Goal: Task Accomplishment & Management: Use online tool/utility

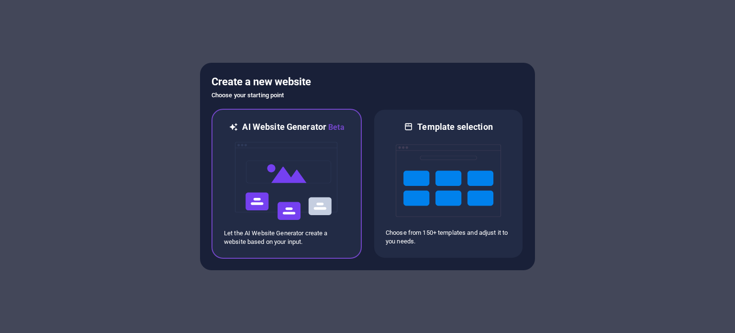
click at [292, 196] on img at bounding box center [286, 181] width 105 height 96
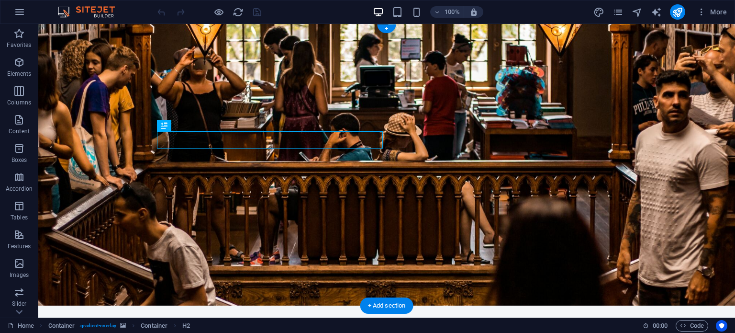
click at [487, 153] on figure at bounding box center [386, 164] width 697 height 281
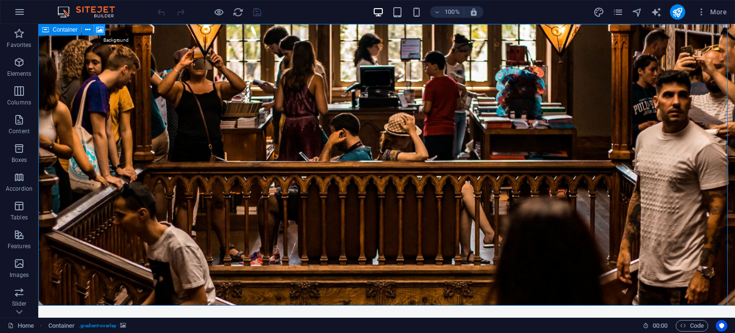
click at [99, 29] on icon at bounding box center [99, 30] width 7 height 10
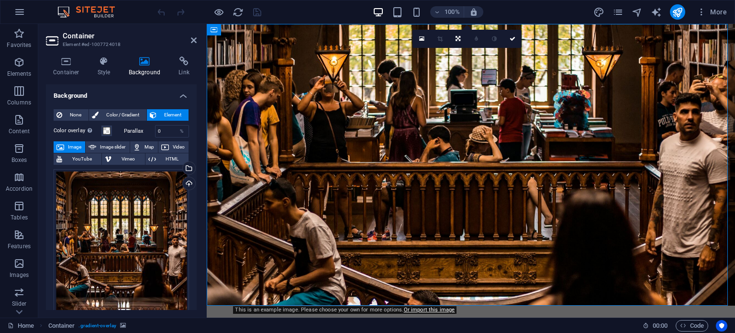
click at [70, 145] on span "Image" at bounding box center [74, 146] width 15 height 11
click at [101, 228] on div "Drag files here, click to choose files or select files from Files or our free s…" at bounding box center [121, 253] width 135 height 168
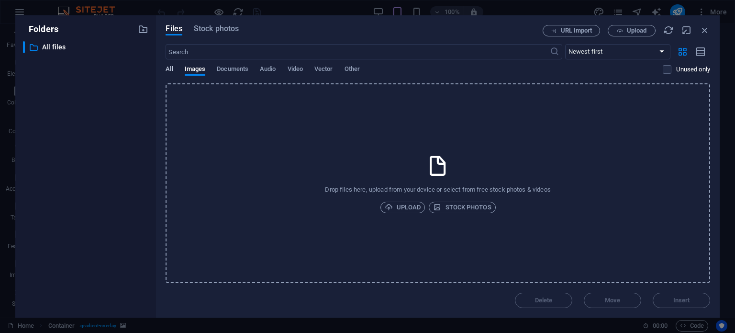
click at [170, 69] on span "All" at bounding box center [169, 69] width 7 height 13
click at [200, 70] on span "Images" at bounding box center [195, 69] width 21 height 13
click at [209, 28] on span "Stock photos" at bounding box center [216, 28] width 45 height 11
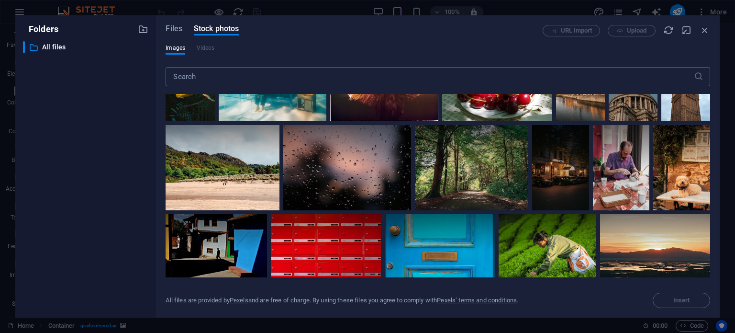
scroll to position [618, 0]
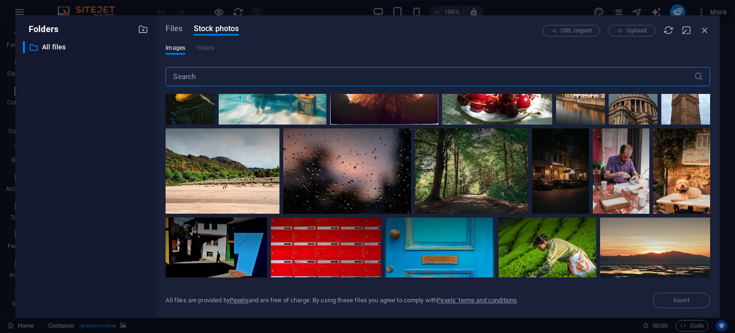
click at [188, 78] on input "text" at bounding box center [430, 76] width 528 height 19
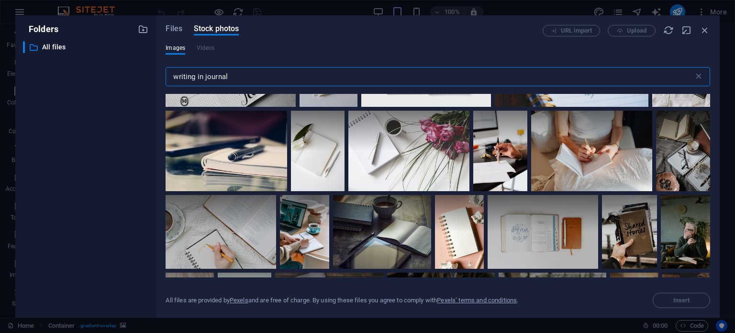
scroll to position [914, 0]
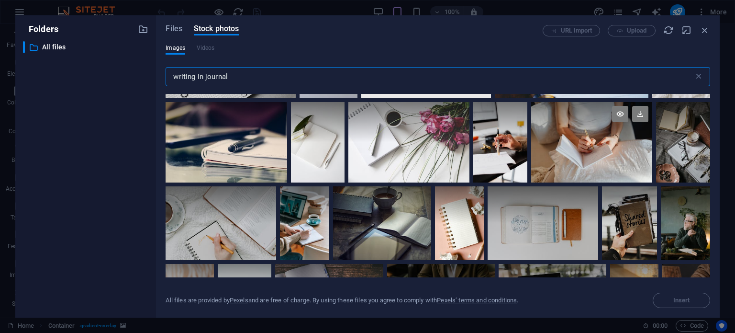
type input "writing in journal"
click at [564, 150] on div at bounding box center [591, 142] width 121 height 81
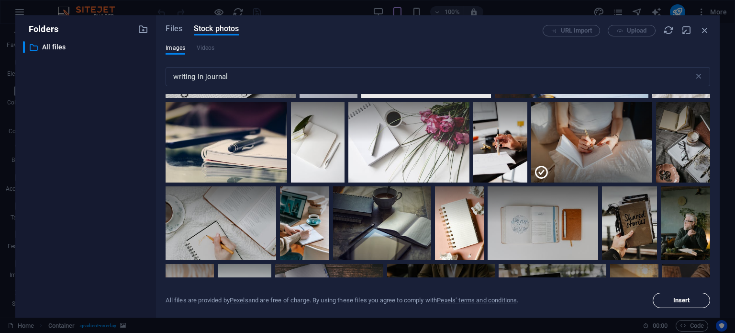
click at [665, 302] on span "Insert" at bounding box center [681, 300] width 49 height 6
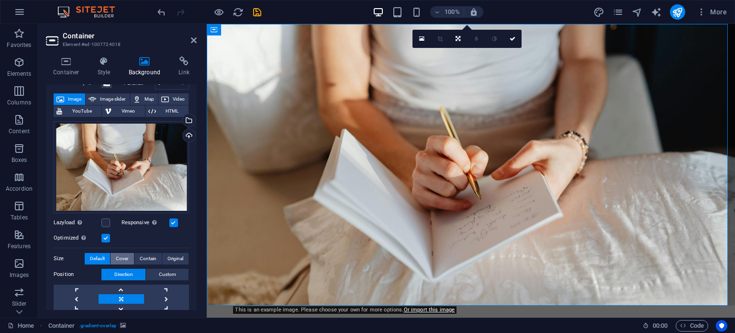
scroll to position [61, 0]
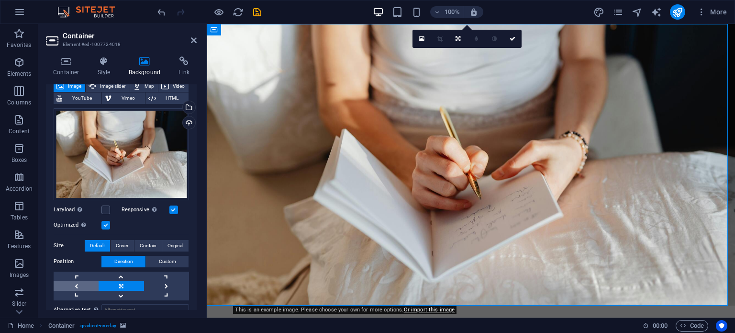
click at [76, 281] on link at bounding box center [76, 286] width 45 height 10
click at [165, 281] on link at bounding box center [166, 286] width 45 height 10
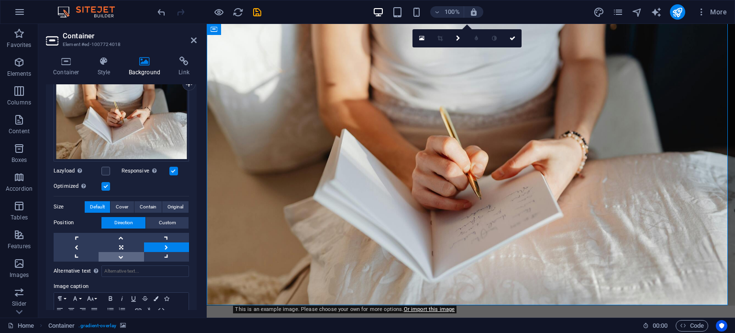
scroll to position [100, 0]
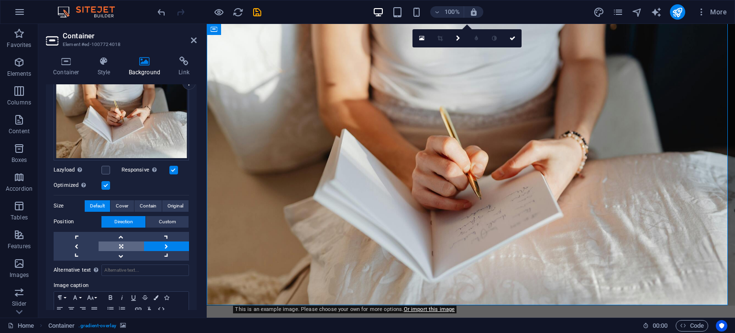
click at [117, 245] on link at bounding box center [121, 246] width 45 height 10
click at [75, 243] on link at bounding box center [76, 246] width 45 height 10
click at [162, 245] on link at bounding box center [166, 246] width 45 height 10
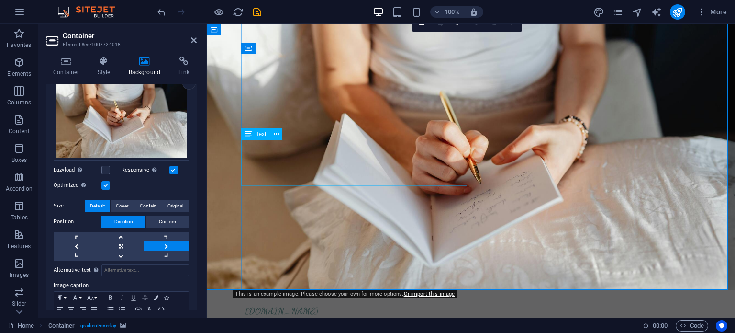
scroll to position [0, 0]
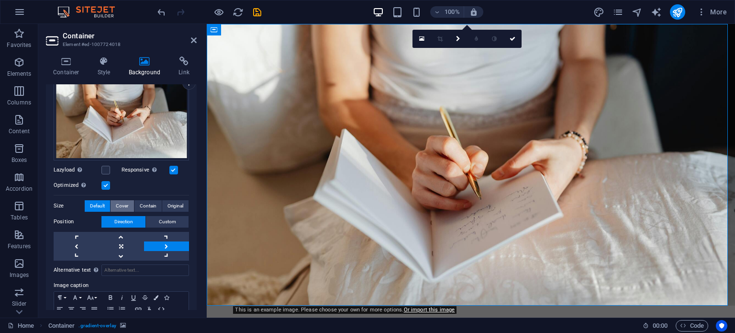
click at [119, 204] on span "Cover" at bounding box center [122, 205] width 12 height 11
click at [456, 40] on icon at bounding box center [458, 39] width 4 height 6
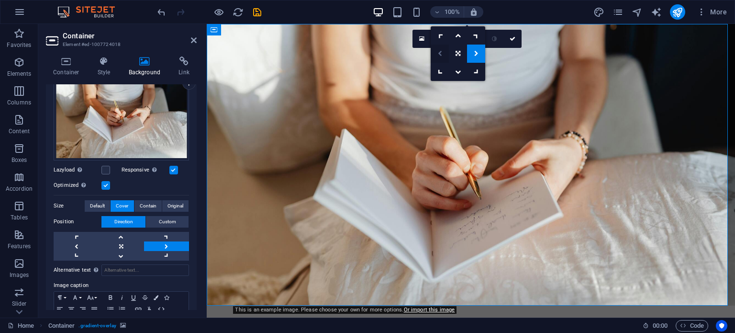
click at [439, 55] on icon at bounding box center [440, 54] width 4 height 6
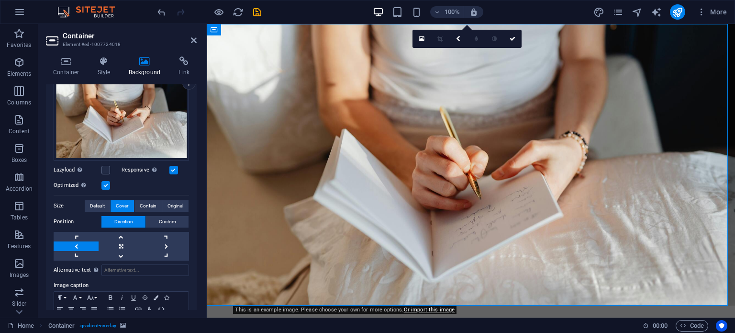
click at [529, 115] on figure at bounding box center [471, 164] width 528 height 281
click at [454, 39] on link at bounding box center [458, 39] width 18 height 18
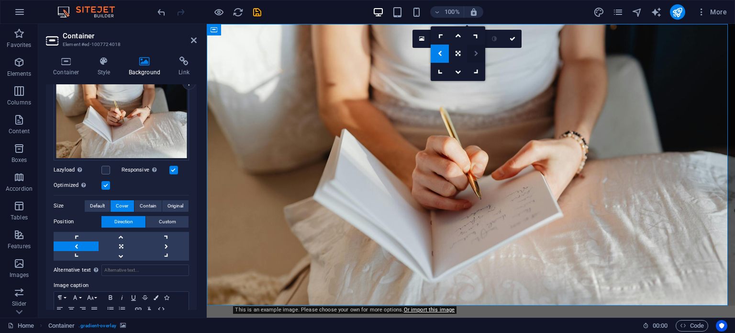
click at [477, 51] on icon at bounding box center [476, 54] width 4 height 6
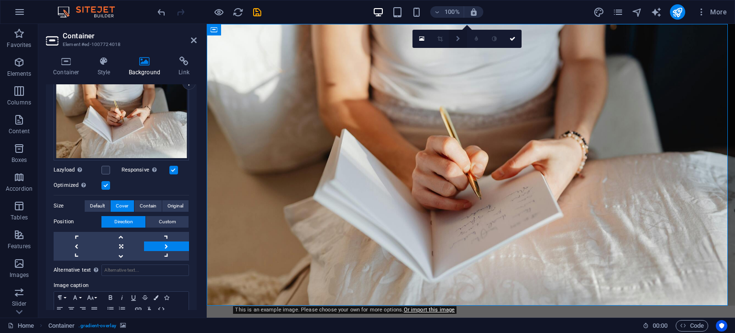
click at [457, 40] on icon at bounding box center [458, 39] width 4 height 6
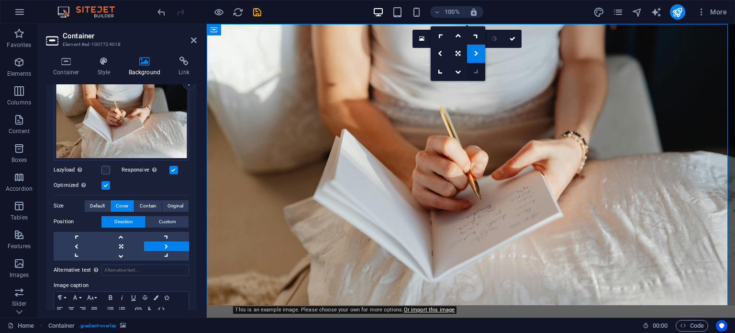
click at [476, 72] on icon at bounding box center [476, 71] width 8 height 8
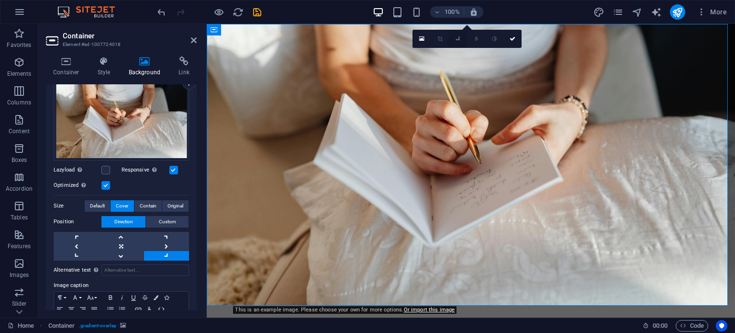
click at [460, 37] on icon at bounding box center [458, 38] width 8 height 8
click at [474, 54] on icon at bounding box center [476, 54] width 4 height 6
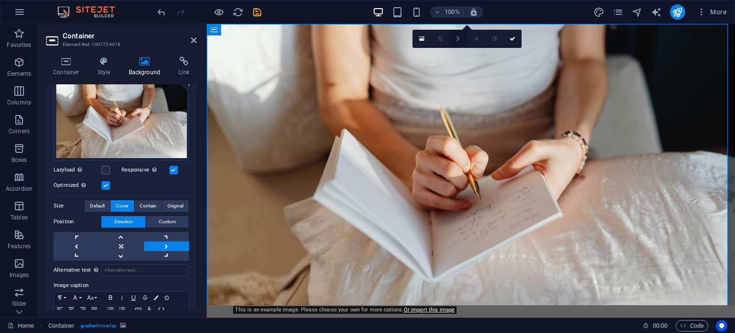
click at [457, 37] on icon at bounding box center [458, 39] width 4 height 6
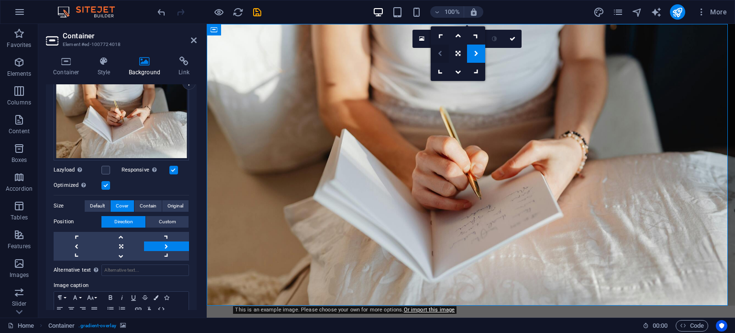
click at [441, 54] on icon at bounding box center [440, 54] width 4 height 6
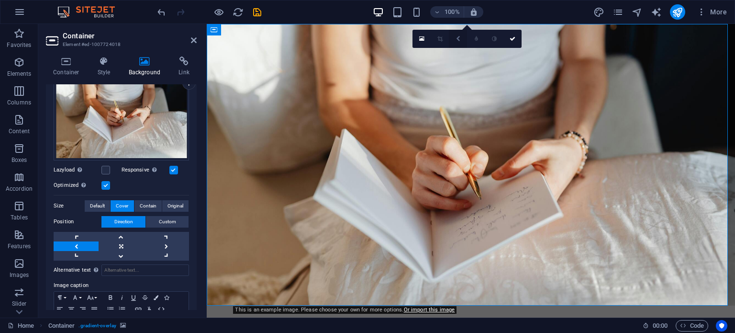
click at [459, 39] on icon at bounding box center [458, 39] width 4 height 6
click at [458, 71] on icon at bounding box center [458, 72] width 6 height 6
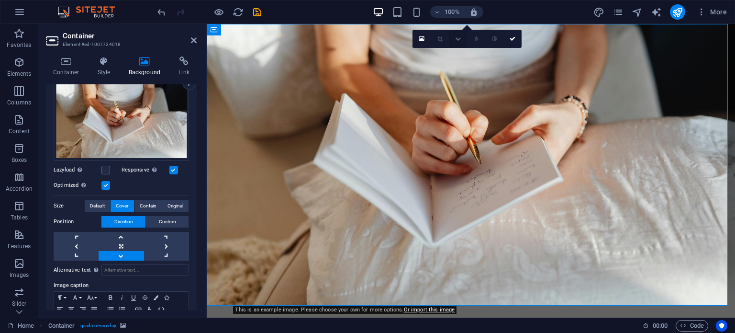
click at [456, 42] on link at bounding box center [458, 39] width 18 height 18
click at [437, 52] on link at bounding box center [440, 54] width 18 height 18
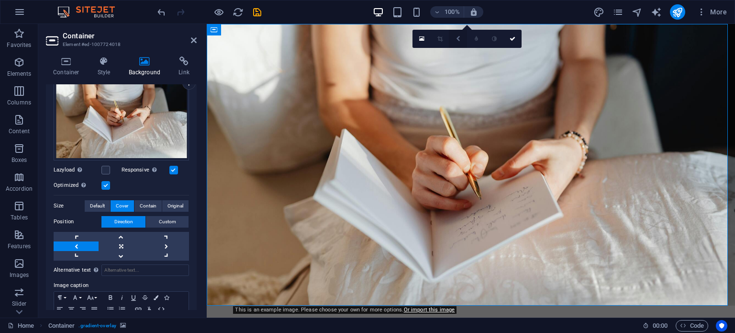
click at [458, 37] on icon at bounding box center [458, 39] width 4 height 6
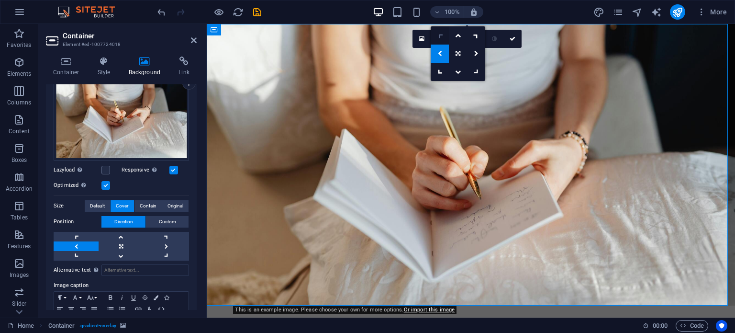
click at [440, 35] on icon at bounding box center [440, 35] width 8 height 8
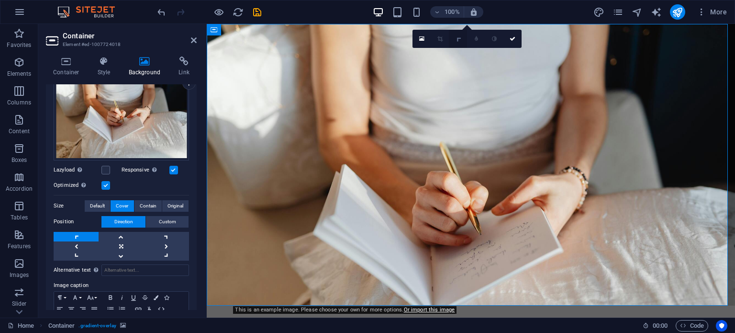
click at [458, 41] on icon at bounding box center [458, 38] width 8 height 8
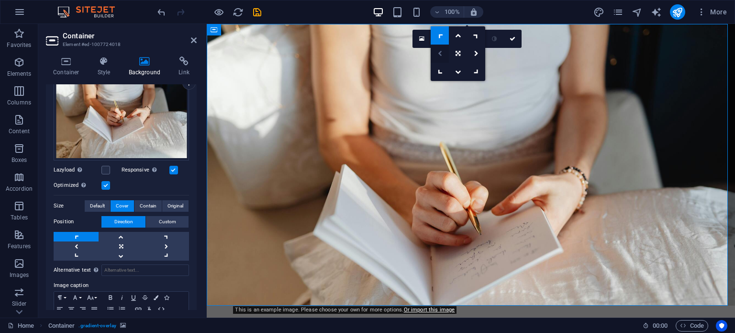
click at [439, 51] on icon at bounding box center [440, 54] width 4 height 6
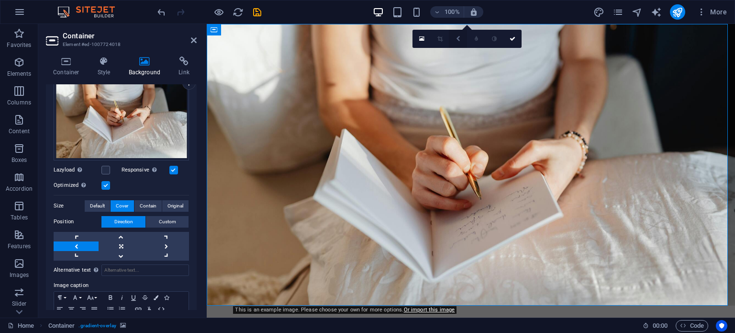
click at [457, 42] on link at bounding box center [458, 39] width 18 height 18
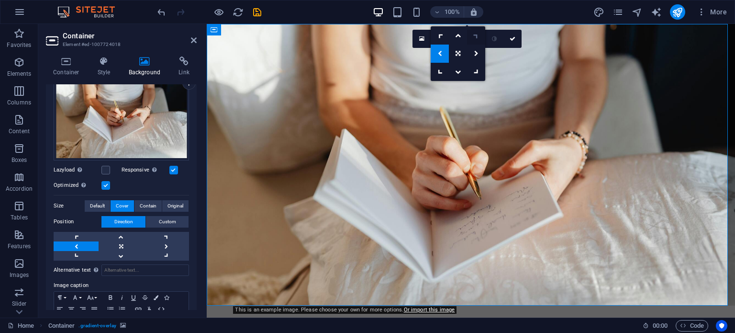
click at [474, 35] on icon at bounding box center [476, 35] width 8 height 8
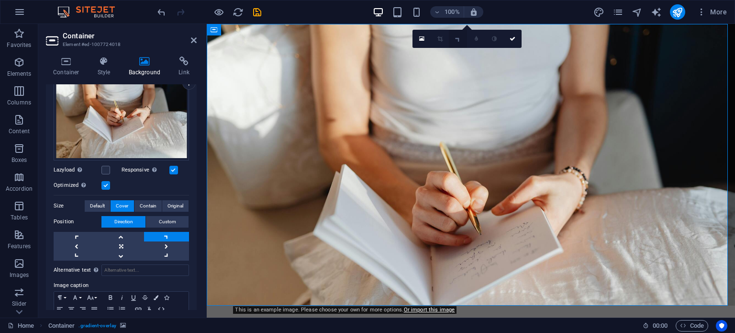
click at [457, 40] on icon at bounding box center [458, 38] width 8 height 8
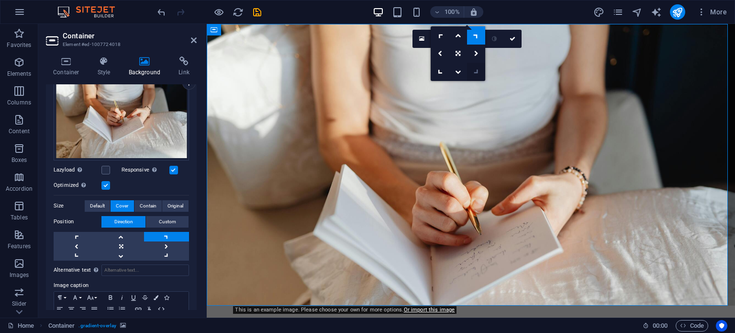
click at [476, 70] on icon at bounding box center [476, 71] width 8 height 8
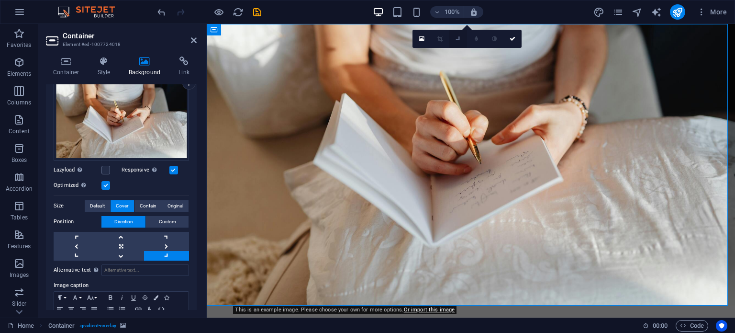
click at [455, 39] on icon at bounding box center [458, 38] width 8 height 8
click at [457, 74] on link at bounding box center [458, 72] width 18 height 18
click at [456, 40] on icon at bounding box center [458, 39] width 6 height 6
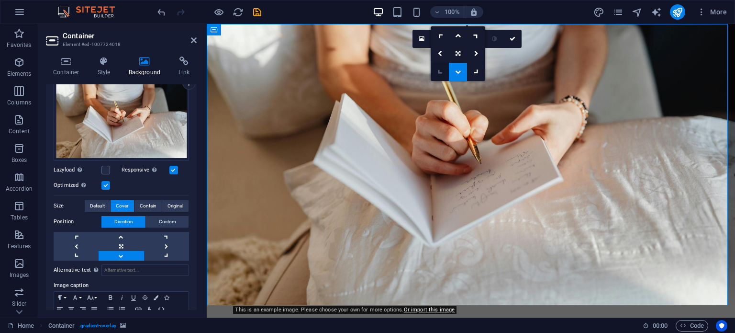
click at [436, 69] on icon at bounding box center [440, 71] width 8 height 8
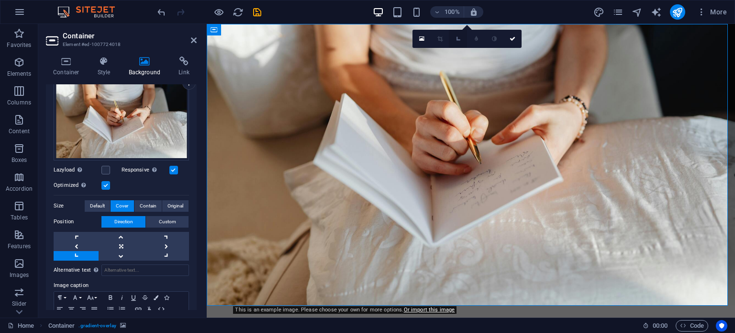
click at [453, 39] on link at bounding box center [458, 39] width 18 height 18
click at [457, 53] on icon at bounding box center [458, 54] width 5 height 6
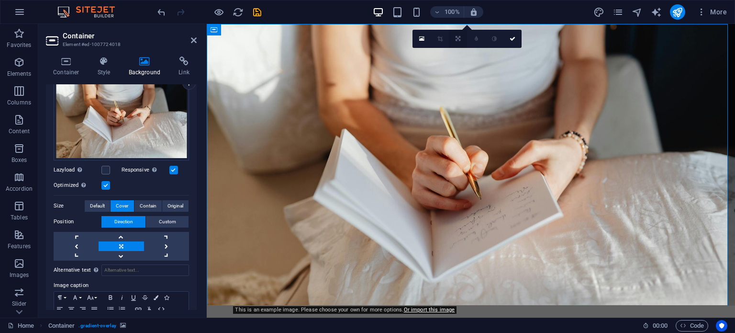
click at [457, 38] on icon at bounding box center [458, 39] width 5 height 6
click at [438, 51] on icon at bounding box center [440, 54] width 4 height 6
click at [104, 166] on label at bounding box center [105, 170] width 9 height 9
click at [0, 0] on input "Lazyload Loading images after the page loads improves page speed." at bounding box center [0, 0] width 0 height 0
click at [104, 166] on label at bounding box center [105, 170] width 9 height 9
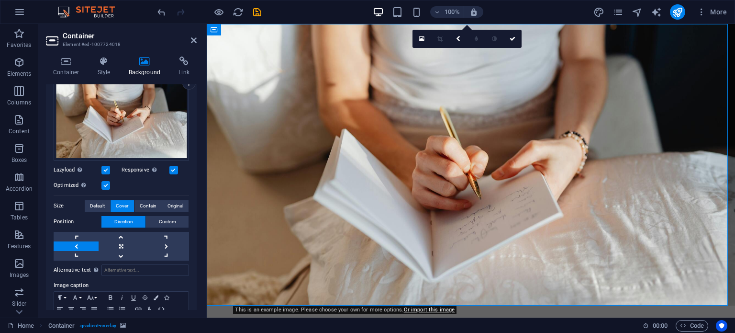
click at [0, 0] on input "Lazyload Loading images after the page loads improves page speed." at bounding box center [0, 0] width 0 height 0
click at [458, 37] on icon at bounding box center [458, 39] width 4 height 6
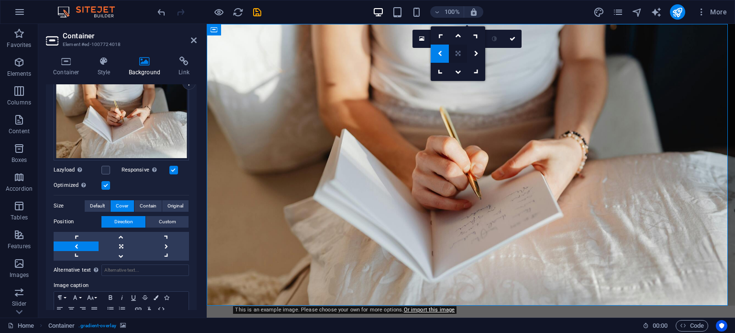
click at [459, 55] on icon at bounding box center [458, 54] width 5 height 6
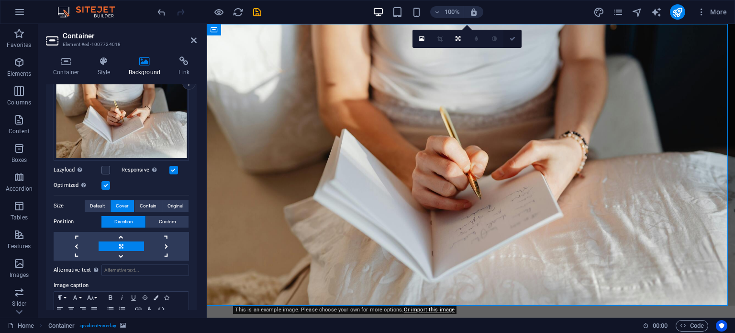
click at [514, 41] on icon at bounding box center [513, 39] width 6 height 6
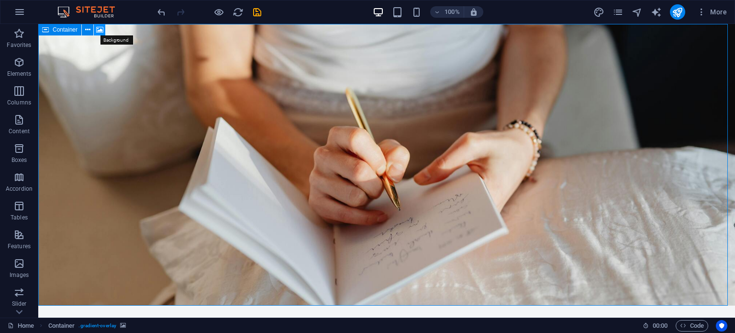
click at [97, 29] on icon at bounding box center [99, 30] width 7 height 10
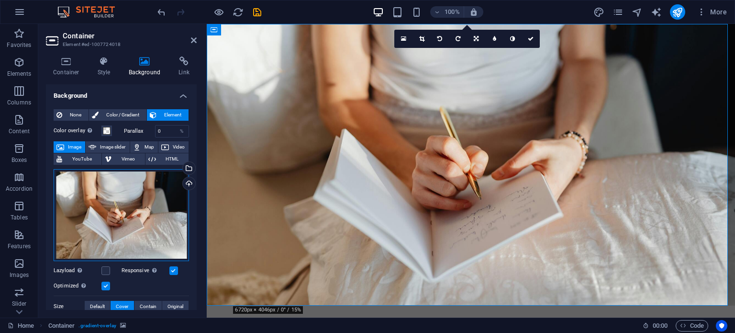
click at [129, 222] on div "Drag files here, click to choose files or select files from Files or our free s…" at bounding box center [121, 215] width 135 height 92
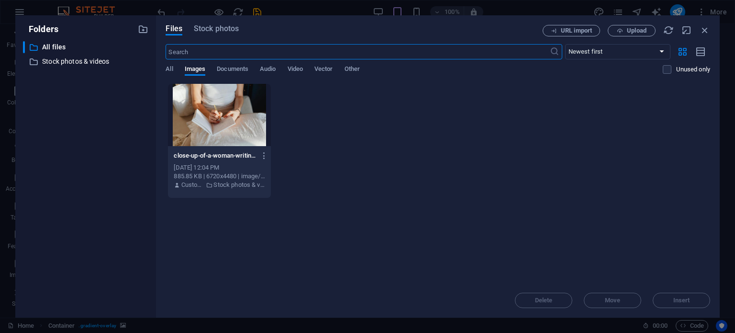
click at [191, 57] on input "text" at bounding box center [358, 51] width 384 height 15
click at [211, 29] on span "Stock photos" at bounding box center [216, 28] width 45 height 11
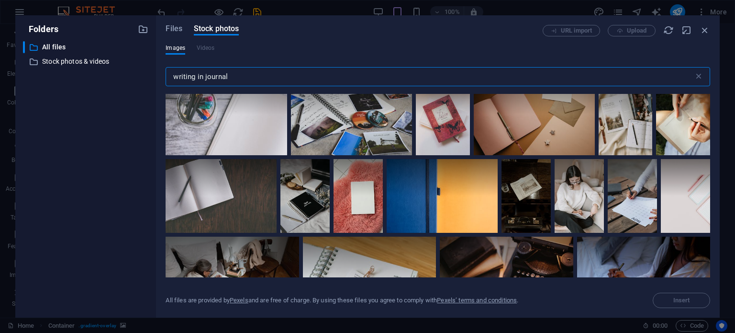
scroll to position [1946, 0]
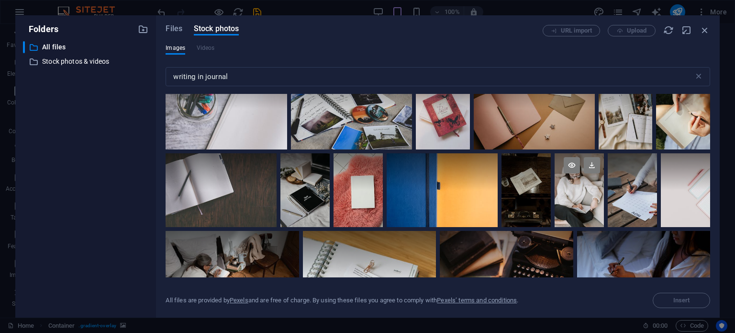
click at [578, 198] on div at bounding box center [579, 190] width 49 height 74
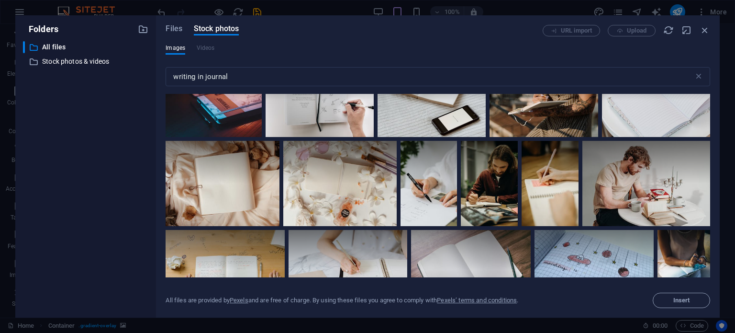
scroll to position [6104, 0]
click at [345, 184] on div at bounding box center [339, 182] width 113 height 85
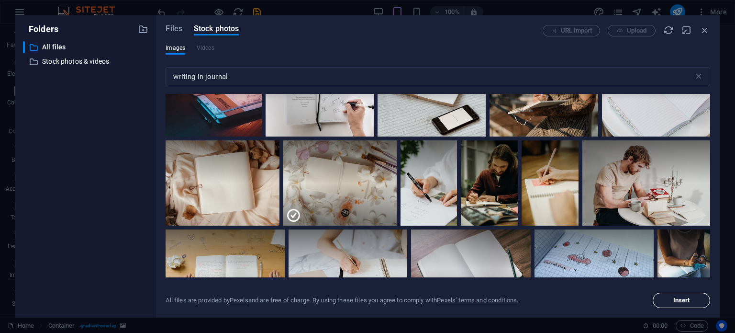
click at [668, 298] on span "Insert" at bounding box center [681, 300] width 49 height 6
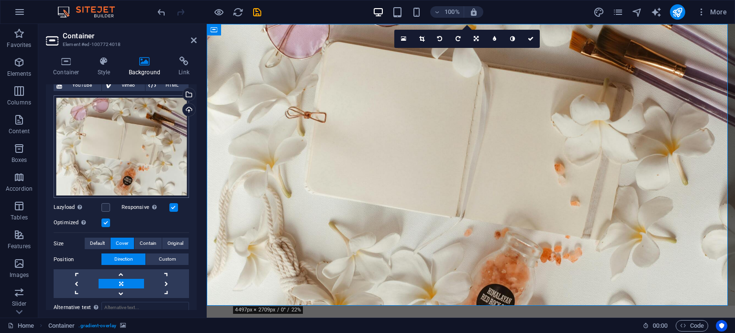
scroll to position [101, 0]
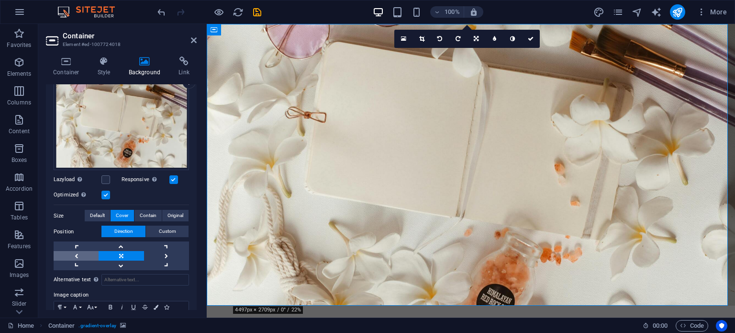
click at [74, 253] on link at bounding box center [76, 256] width 45 height 10
click at [120, 245] on link at bounding box center [121, 246] width 45 height 10
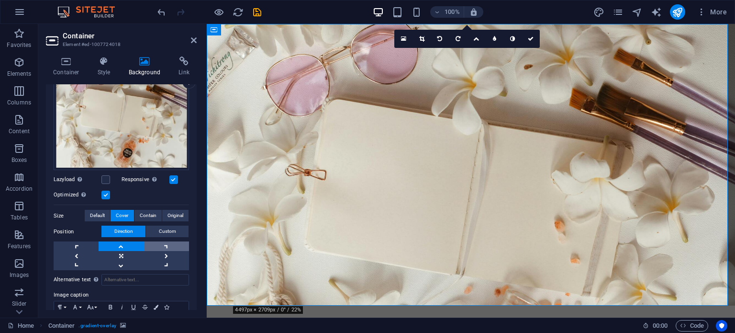
click at [168, 244] on link at bounding box center [166, 246] width 45 height 10
click at [166, 255] on link at bounding box center [166, 256] width 45 height 10
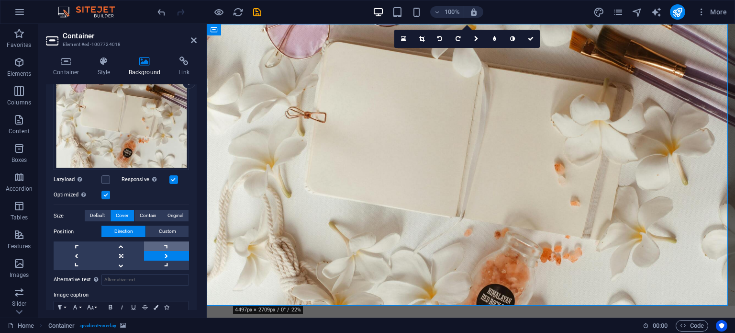
click at [163, 241] on link at bounding box center [166, 246] width 45 height 10
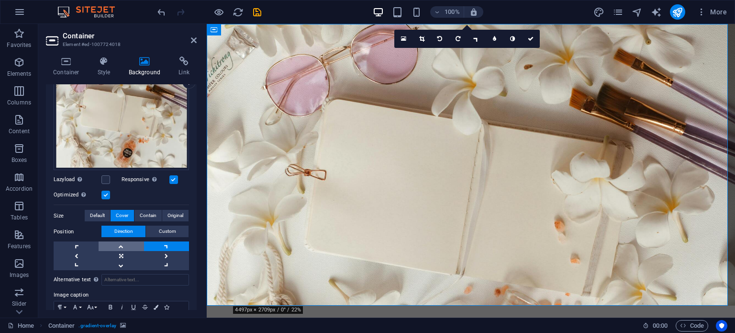
click at [119, 245] on link at bounding box center [121, 246] width 45 height 10
click at [163, 245] on link at bounding box center [166, 246] width 45 height 10
click at [493, 39] on icon at bounding box center [494, 39] width 3 height 6
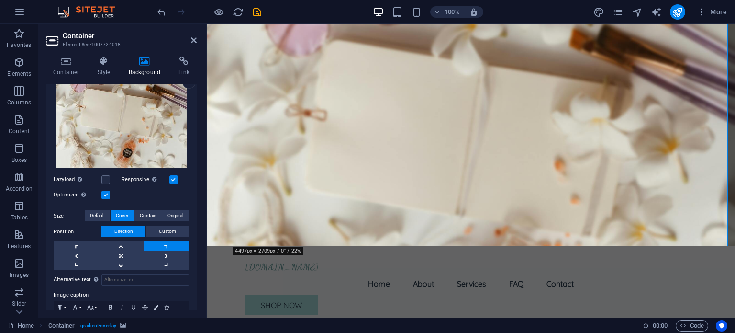
scroll to position [0, 0]
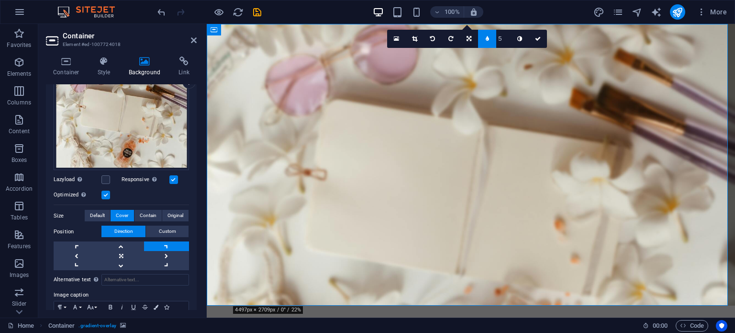
click at [486, 36] on icon at bounding box center [487, 39] width 3 height 6
click at [530, 38] on icon at bounding box center [531, 39] width 6 height 6
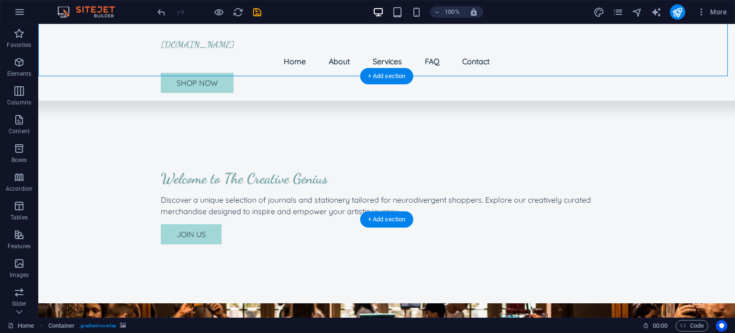
scroll to position [246, 0]
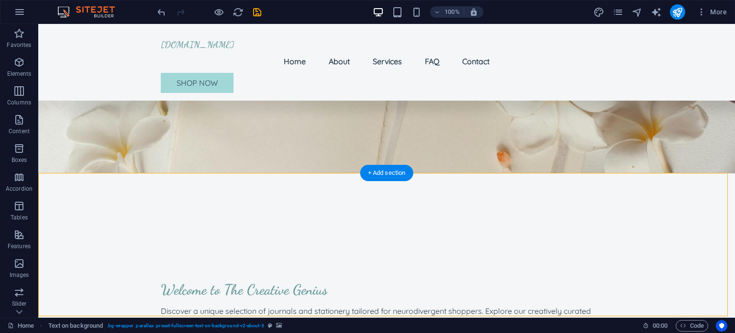
scroll to position [110, 0]
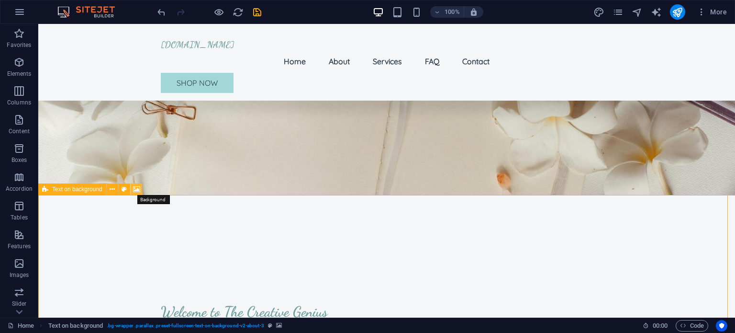
click at [137, 186] on icon at bounding box center [136, 189] width 7 height 10
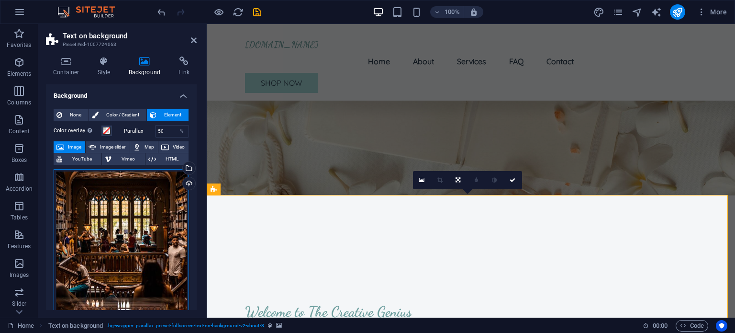
click at [72, 231] on div "Drag files here, click to choose files or select files from Files or our free s…" at bounding box center [121, 253] width 135 height 168
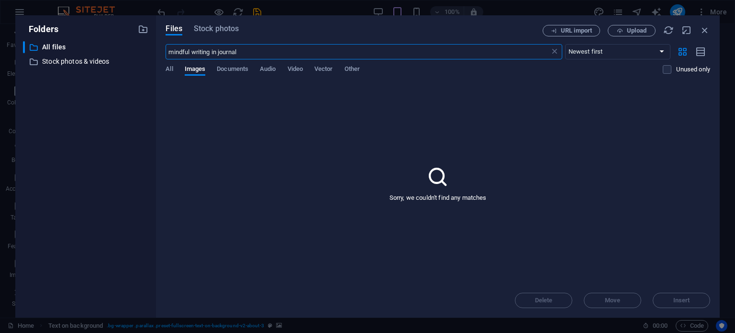
drag, startPoint x: 241, startPoint y: 52, endPoint x: 164, endPoint y: 50, distance: 77.5
click at [164, 50] on div "Files Stock photos URL import Upload mindful writing in journal ​ Newest first …" at bounding box center [438, 166] width 564 height 302
type input "writing in journal"
click at [224, 27] on span "Stock photos" at bounding box center [216, 28] width 45 height 11
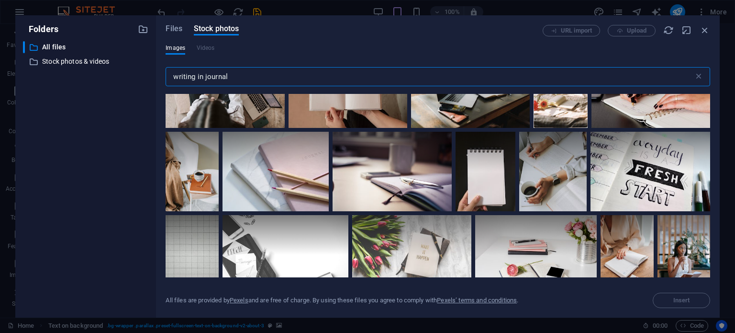
scroll to position [210, 0]
click at [314, 141] on icon at bounding box center [317, 144] width 16 height 16
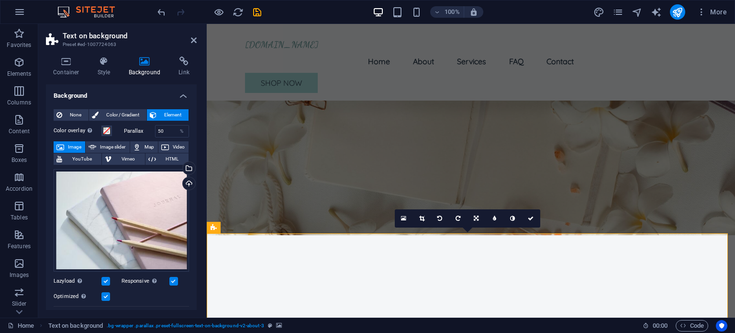
scroll to position [75, 0]
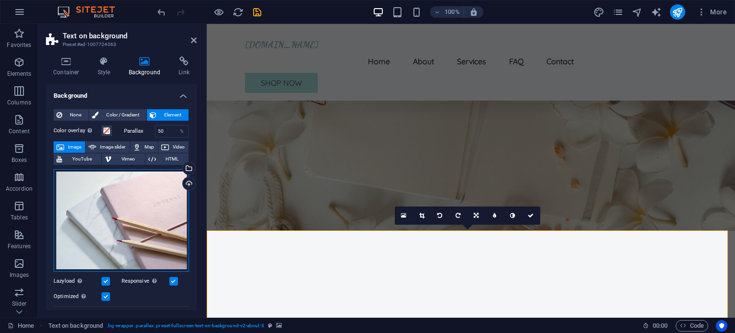
click at [124, 219] on div "Drag files here, click to choose files or select files from Files or our free s…" at bounding box center [121, 220] width 135 height 103
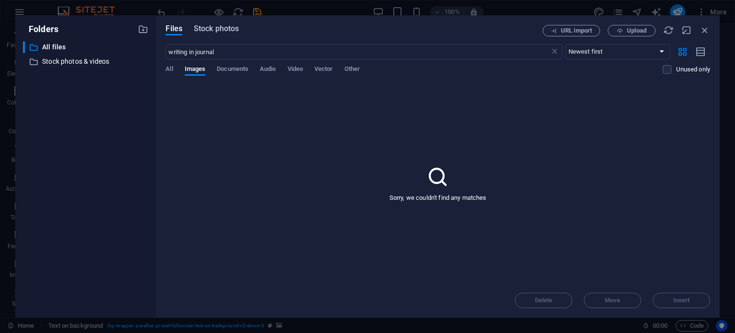
click at [218, 30] on span "Stock photos" at bounding box center [216, 28] width 45 height 11
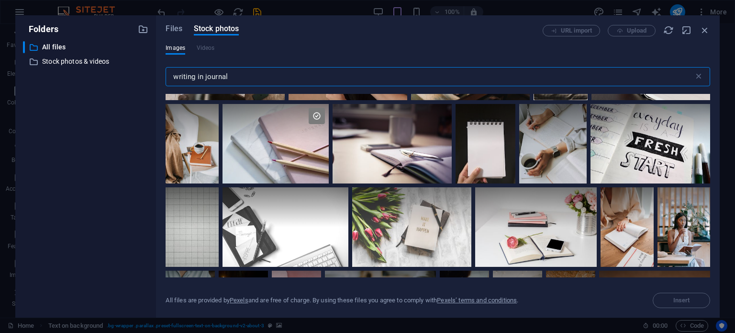
scroll to position [225, 0]
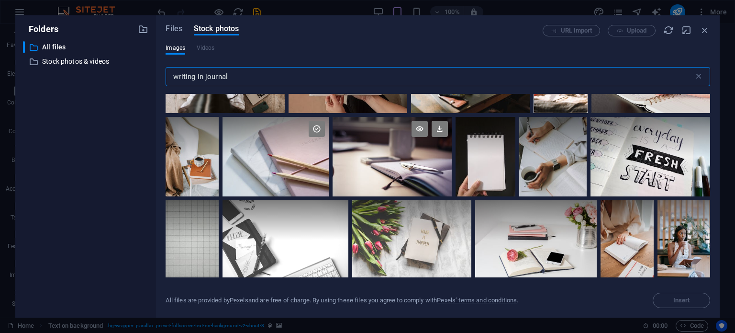
click at [389, 157] on div at bounding box center [392, 156] width 119 height 79
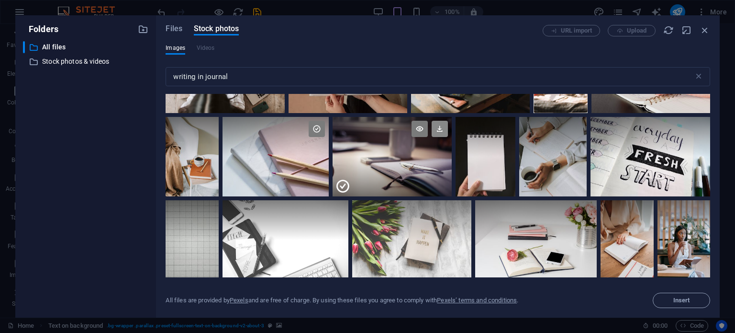
click at [435, 123] on icon at bounding box center [440, 129] width 16 height 16
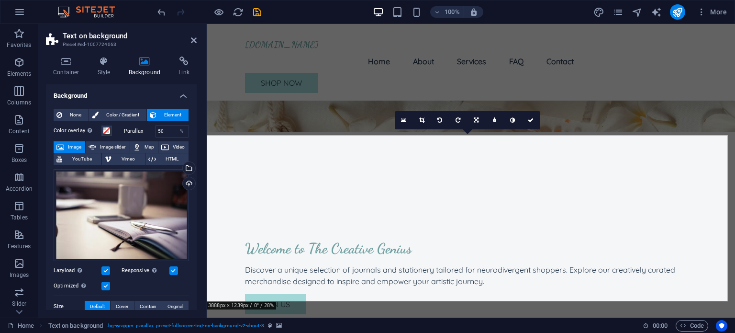
scroll to position [174, 0]
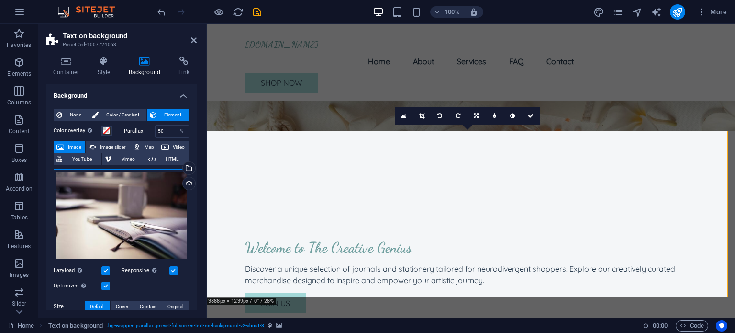
click at [137, 212] on div "Drag files here, click to choose files or select files from Files or our free s…" at bounding box center [121, 215] width 135 height 92
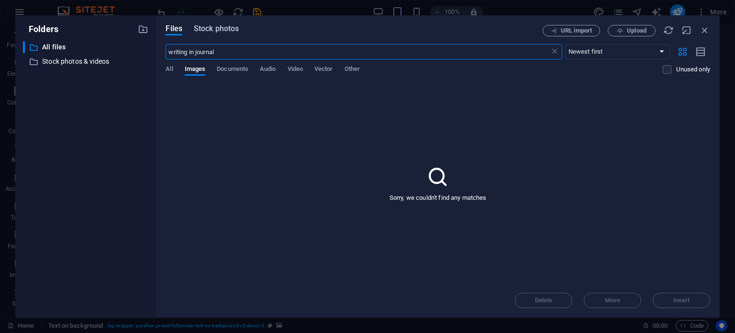
click at [211, 28] on span "Stock photos" at bounding box center [216, 28] width 45 height 11
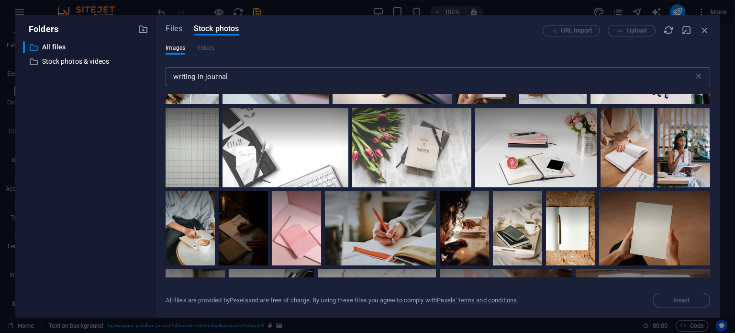
scroll to position [318, 0]
click at [516, 146] on div at bounding box center [536, 147] width 122 height 79
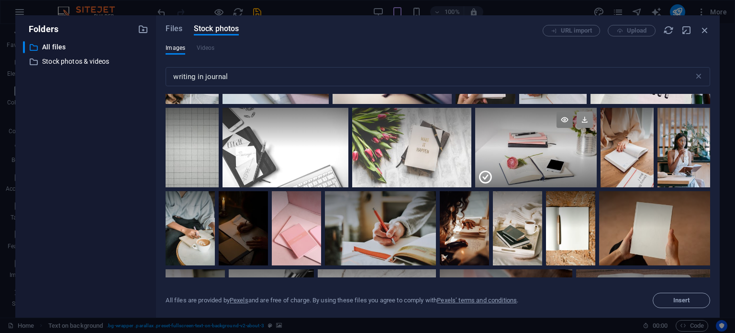
click at [582, 118] on icon at bounding box center [585, 120] width 16 height 16
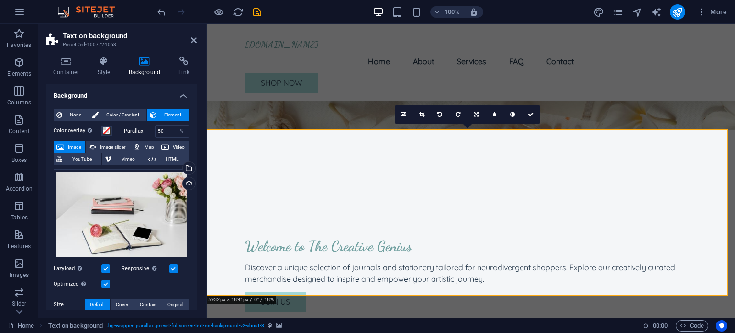
scroll to position [182, 0]
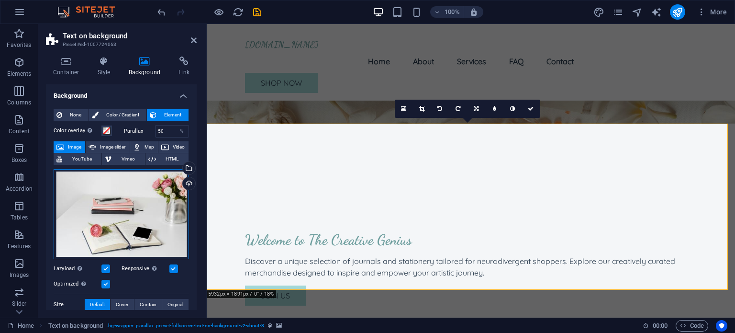
click at [120, 199] on div "Drag files here, click to choose files or select files from Files or our free s…" at bounding box center [121, 214] width 135 height 90
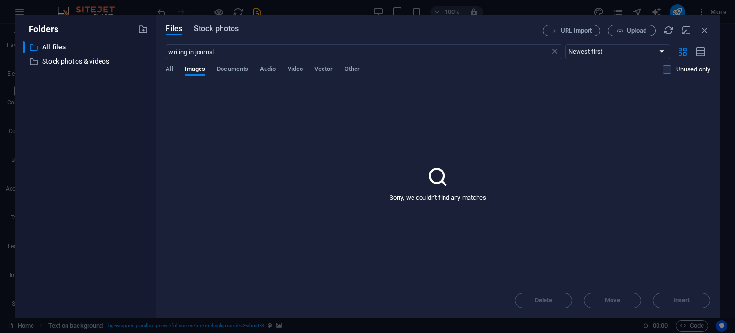
click at [203, 25] on span "Stock photos" at bounding box center [216, 28] width 45 height 11
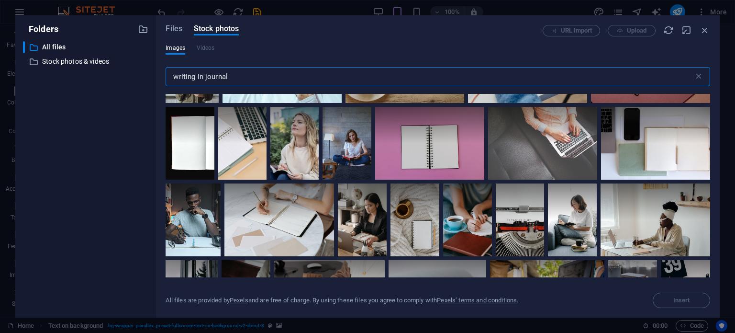
scroll to position [2653, 0]
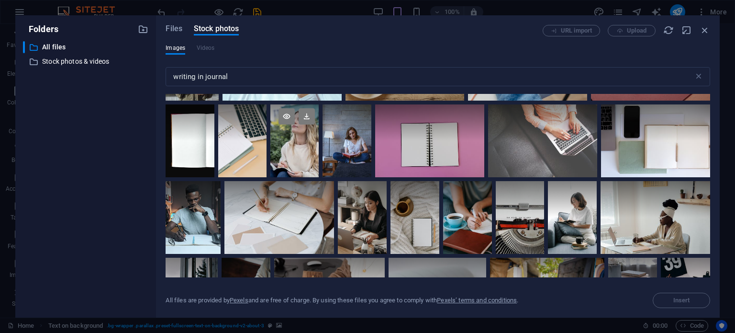
click at [301, 157] on div at bounding box center [294, 140] width 48 height 73
click at [306, 114] on icon at bounding box center [307, 116] width 16 height 16
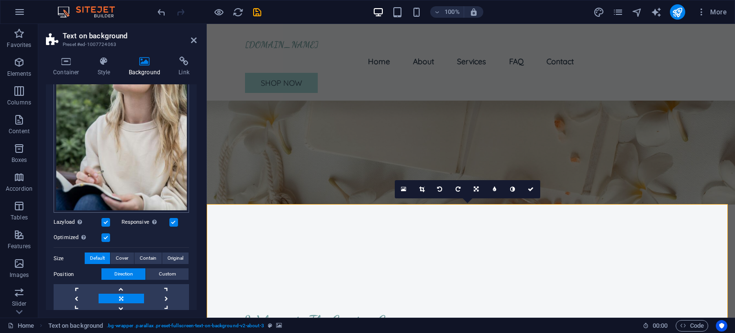
scroll to position [157, 0]
click at [119, 307] on link at bounding box center [121, 308] width 45 height 10
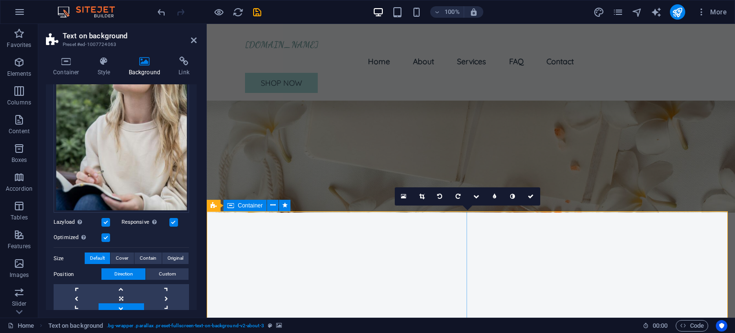
scroll to position [92, 0]
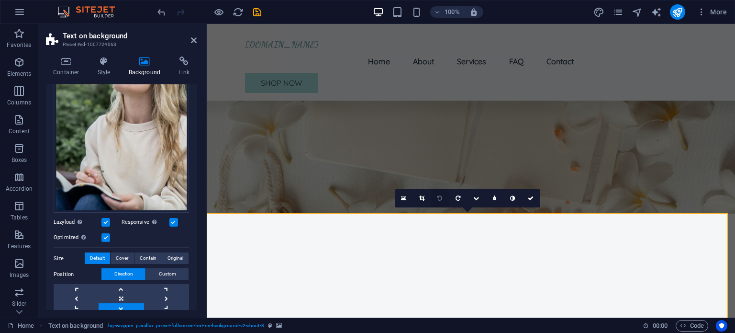
click at [442, 199] on link at bounding box center [440, 198] width 18 height 18
click at [162, 11] on icon "undo" at bounding box center [161, 12] width 11 height 11
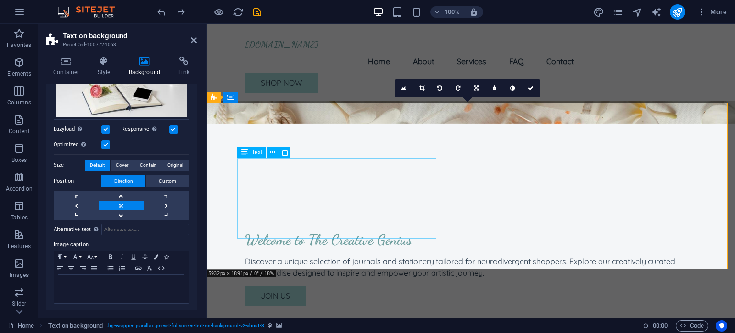
scroll to position [165, 0]
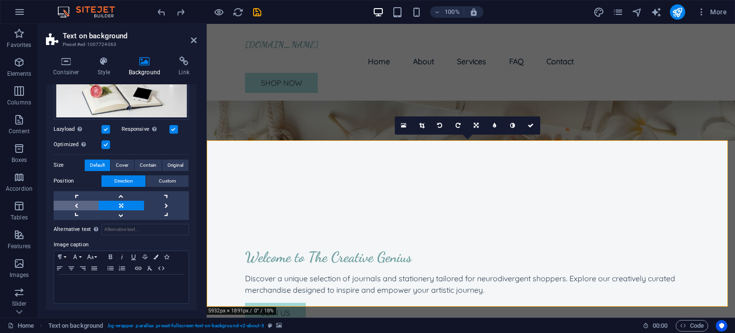
click at [78, 204] on link at bounding box center [76, 206] width 45 height 10
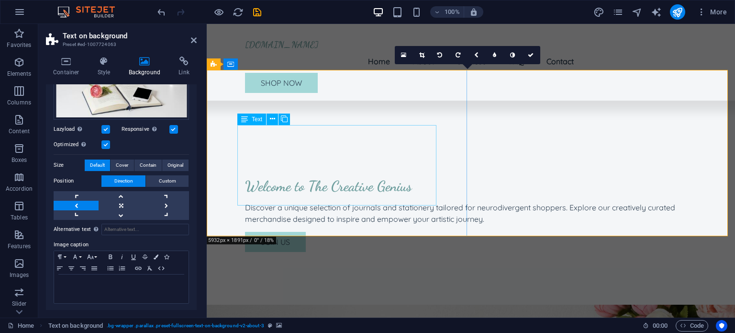
scroll to position [229, 0]
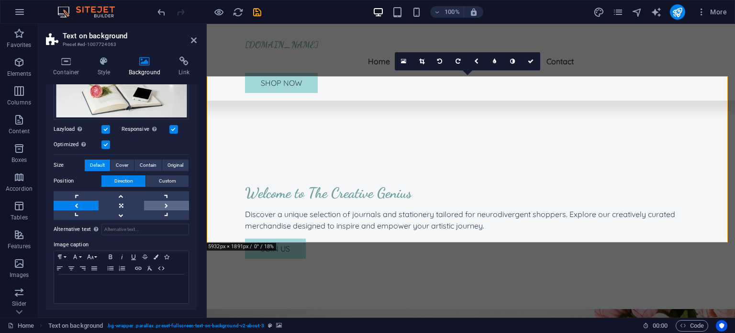
click at [167, 204] on link at bounding box center [166, 206] width 45 height 10
click at [117, 193] on link at bounding box center [121, 196] width 45 height 10
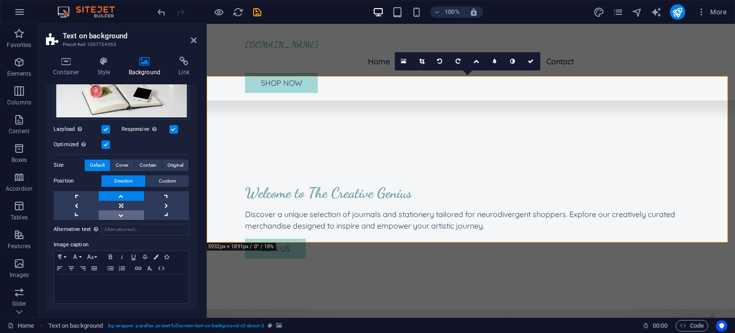
click at [119, 211] on link at bounding box center [121, 215] width 45 height 10
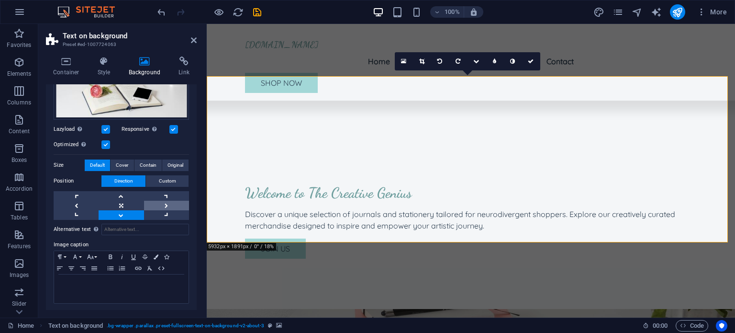
click at [165, 201] on link at bounding box center [166, 206] width 45 height 10
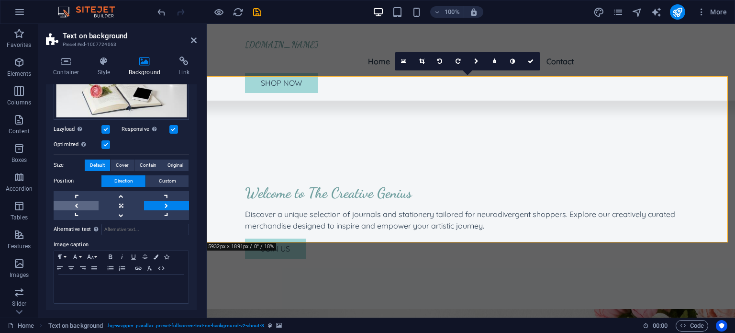
click at [76, 202] on link at bounding box center [76, 206] width 45 height 10
click at [73, 214] on link at bounding box center [76, 215] width 45 height 10
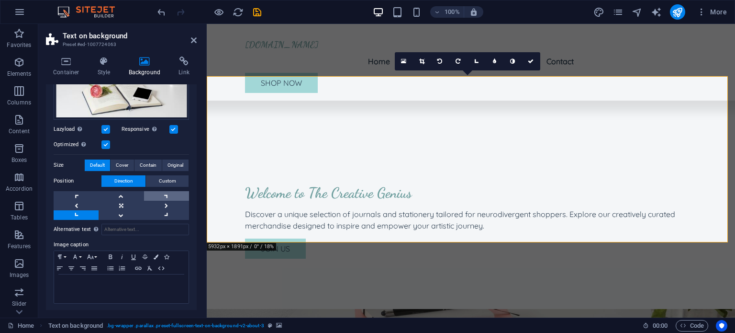
click at [164, 196] on link at bounding box center [166, 196] width 45 height 10
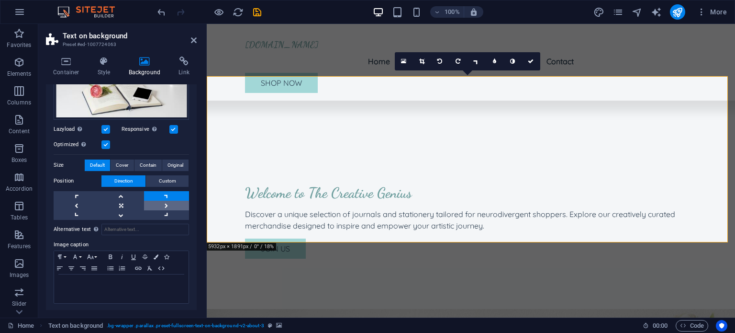
click at [165, 205] on link at bounding box center [166, 206] width 45 height 10
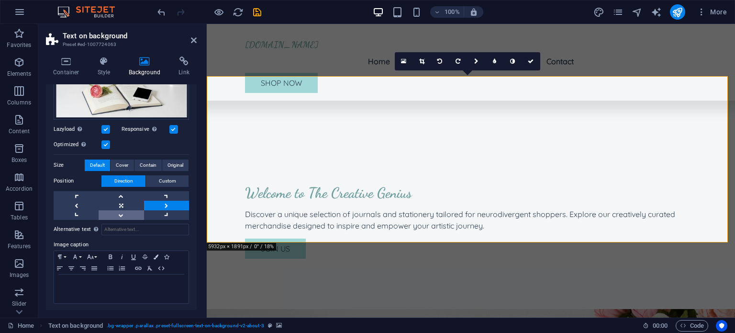
click at [126, 217] on link at bounding box center [121, 215] width 45 height 10
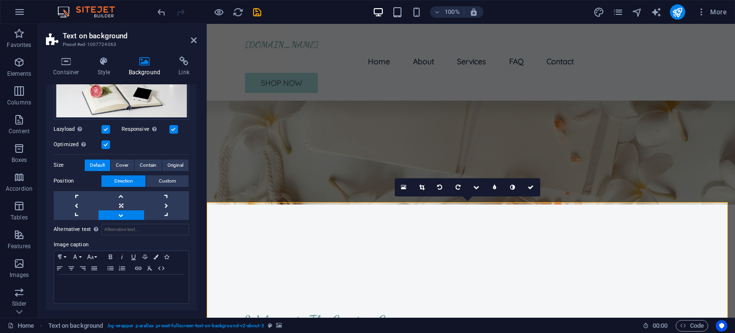
scroll to position [99, 0]
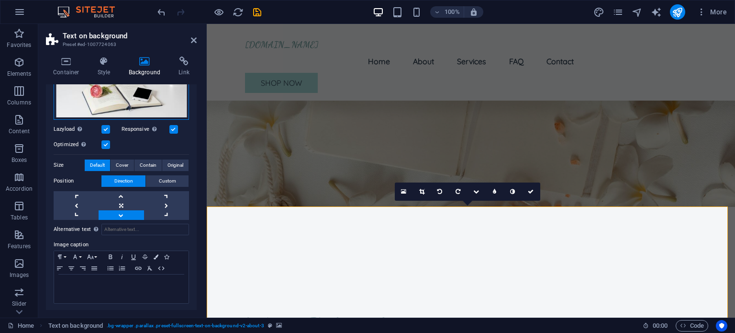
click at [143, 103] on div "Drag files here, click to choose files or select files from Files or our free s…" at bounding box center [121, 75] width 135 height 90
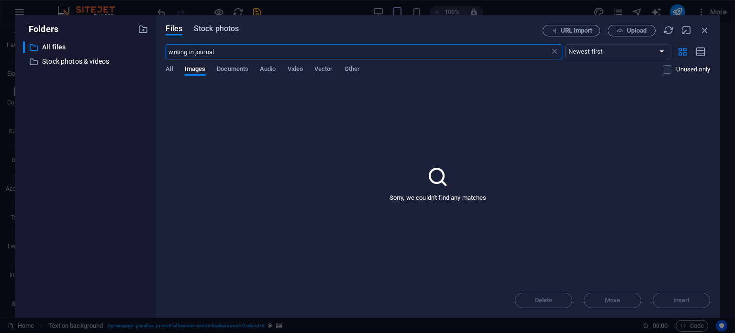
click at [212, 27] on span "Stock photos" at bounding box center [216, 28] width 45 height 11
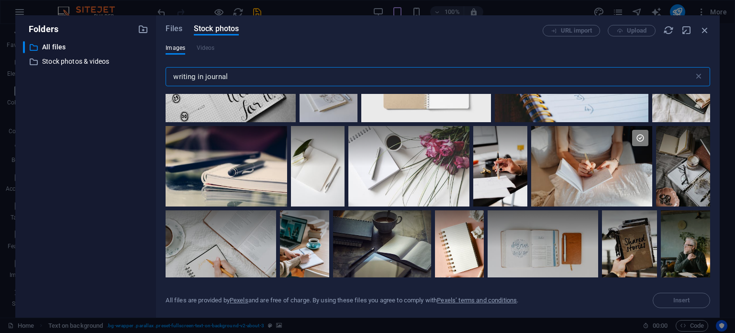
scroll to position [892, 0]
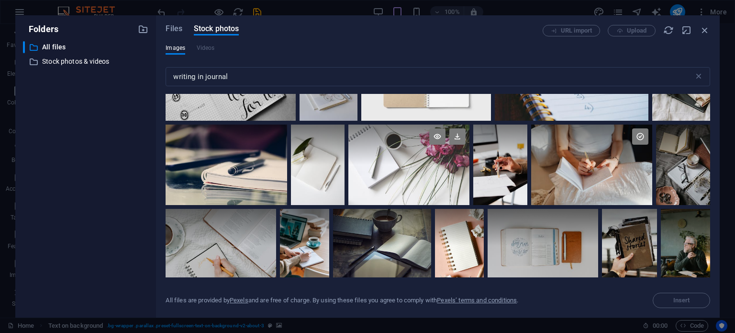
click at [407, 170] on div at bounding box center [408, 164] width 121 height 81
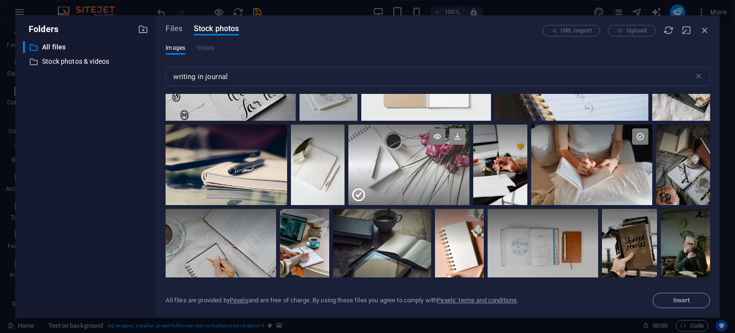
click at [453, 132] on icon at bounding box center [457, 136] width 16 height 16
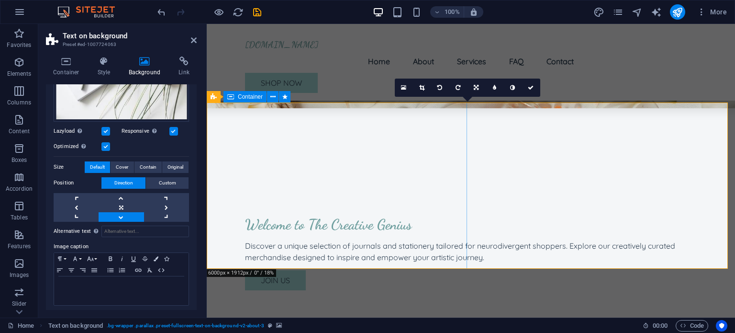
scroll to position [193, 0]
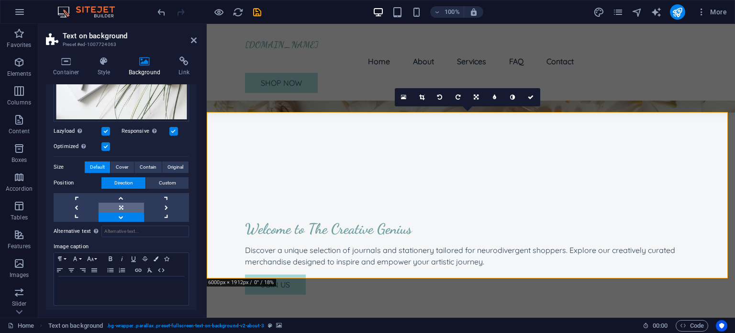
click at [123, 206] on link at bounding box center [121, 207] width 45 height 10
click at [70, 206] on link at bounding box center [76, 207] width 45 height 10
click at [160, 216] on link at bounding box center [166, 217] width 45 height 10
click at [75, 193] on link at bounding box center [76, 198] width 45 height 10
click at [71, 206] on link at bounding box center [76, 207] width 45 height 10
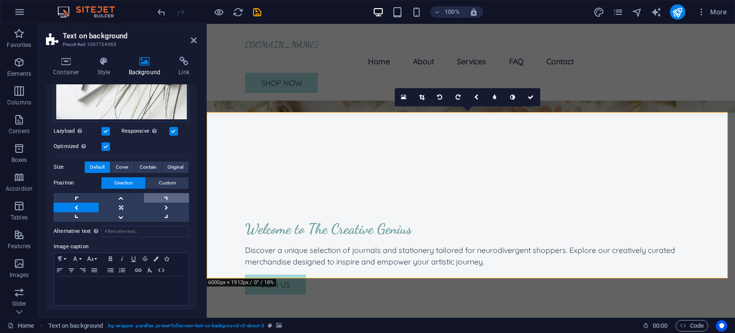
click at [162, 195] on link at bounding box center [166, 198] width 45 height 10
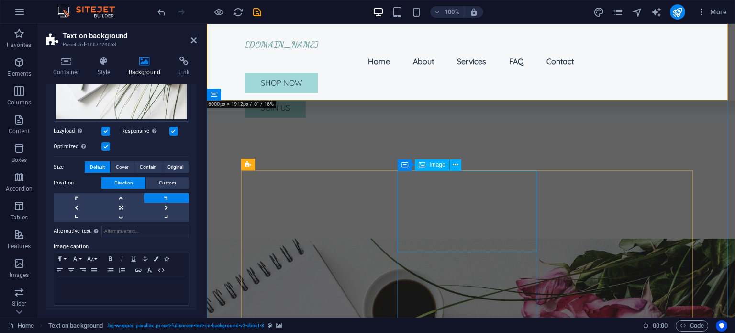
scroll to position [374, 0]
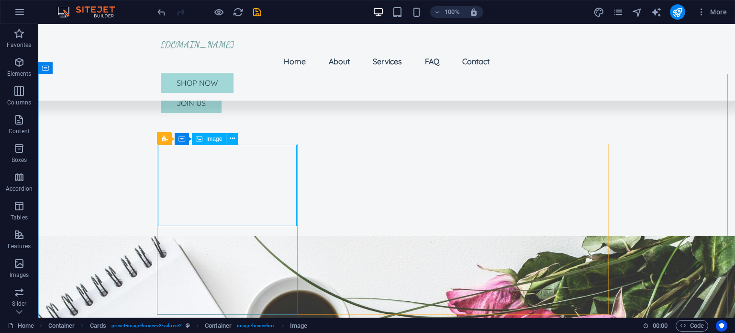
click at [208, 140] on span "Image" at bounding box center [214, 139] width 16 height 6
click at [212, 138] on span "Image" at bounding box center [214, 139] width 16 height 6
click at [207, 139] on span "Image" at bounding box center [214, 139] width 16 height 6
click at [205, 142] on div "Image" at bounding box center [209, 138] width 34 height 11
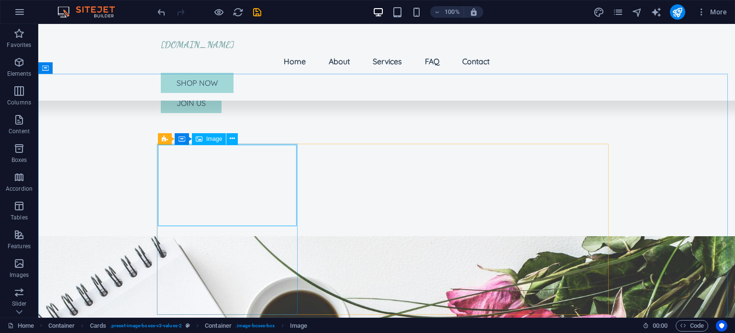
click at [205, 138] on div "Image" at bounding box center [209, 138] width 34 height 11
click at [205, 138] on div "Drag here to replace the existing content. Press “Ctrl” if you want to create a…" at bounding box center [386, 170] width 697 height 293
select select "vw"
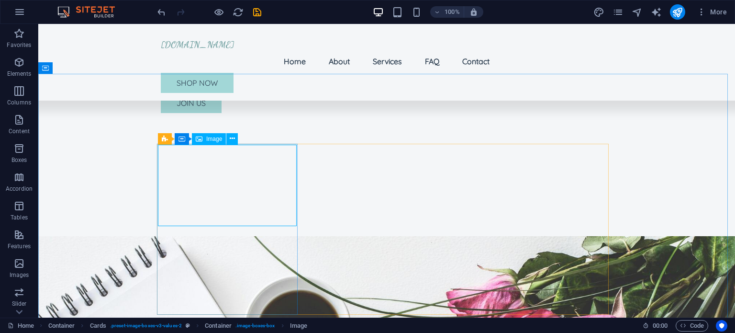
select select "px"
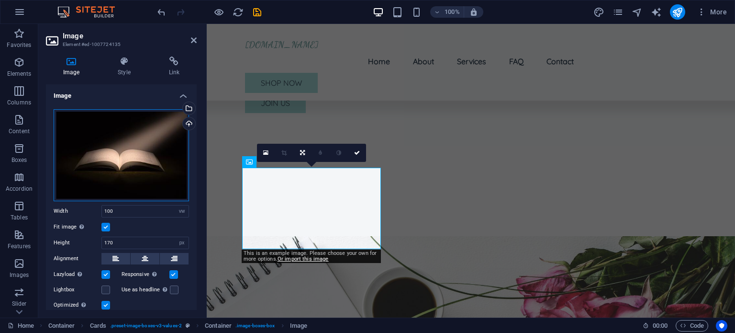
click at [92, 145] on div "Drag files here, click to choose files or select files from Files or our free s…" at bounding box center [121, 155] width 135 height 92
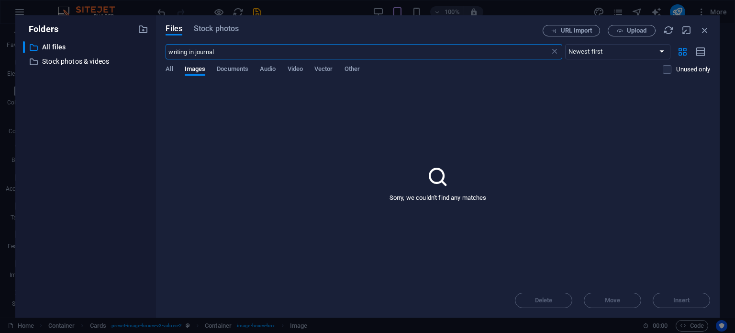
drag, startPoint x: 220, startPoint y: 55, endPoint x: 163, endPoint y: 48, distance: 57.3
click at [163, 48] on div "Files Stock photos URL import Upload writing in journal ​ Newest first Oldest f…" at bounding box center [438, 166] width 564 height 302
type input "journals"
click at [212, 31] on span "Stock photos" at bounding box center [216, 28] width 45 height 11
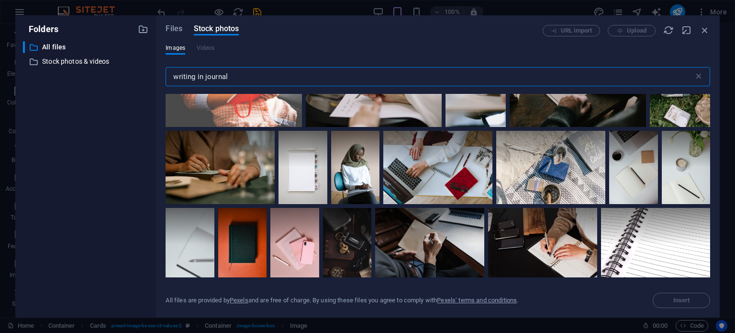
scroll to position [2389, 0]
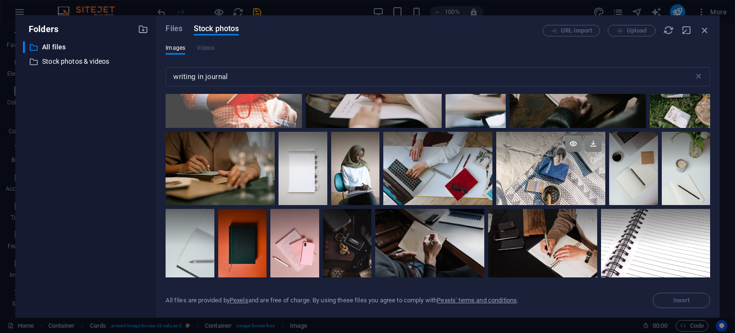
click at [549, 176] on div at bounding box center [550, 168] width 109 height 73
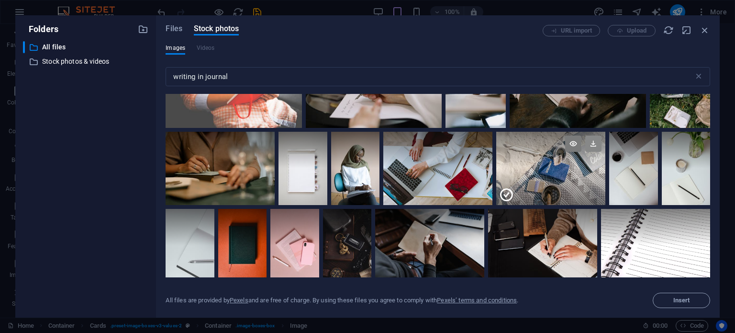
click at [588, 139] on icon at bounding box center [593, 143] width 16 height 16
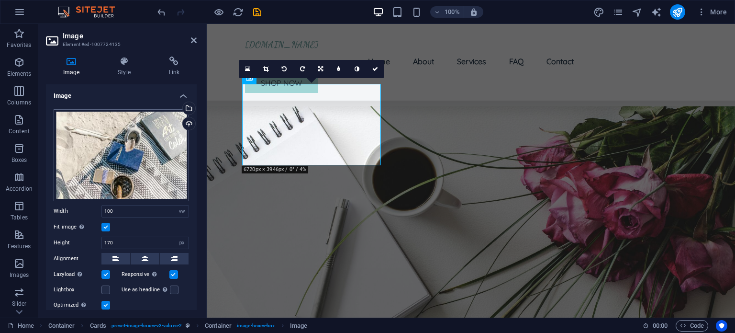
scroll to position [78, 0]
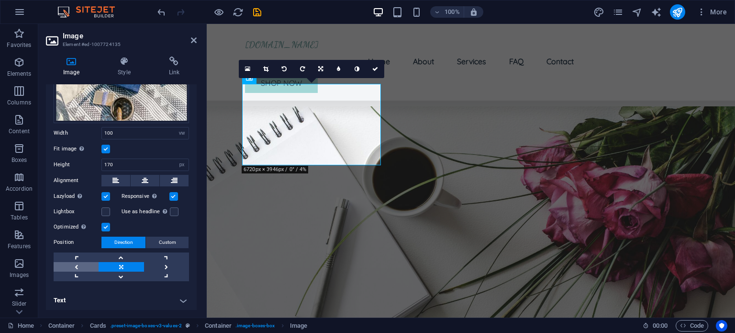
click at [77, 265] on link at bounding box center [76, 267] width 45 height 10
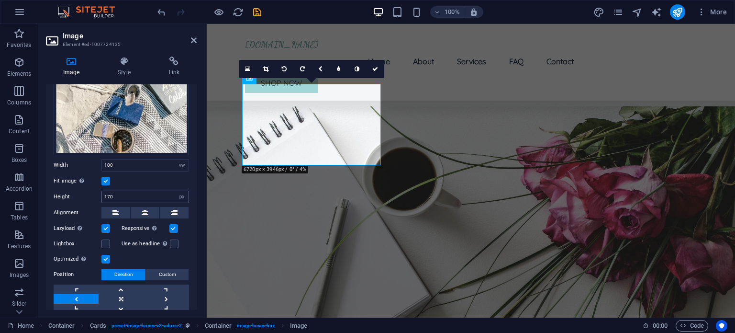
scroll to position [61, 0]
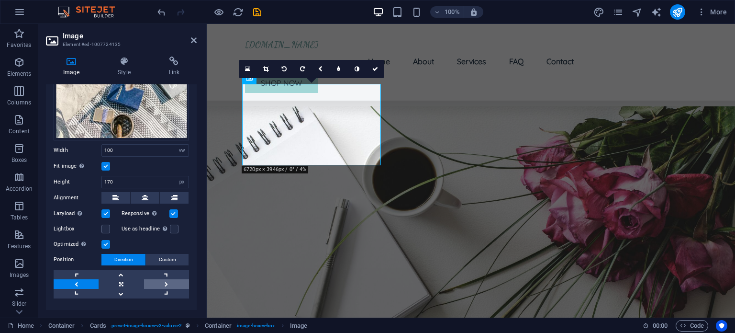
click at [165, 282] on link at bounding box center [166, 284] width 45 height 10
click at [104, 112] on div "Drag files here, click to choose files or select files from Files or our free s…" at bounding box center [121, 94] width 135 height 92
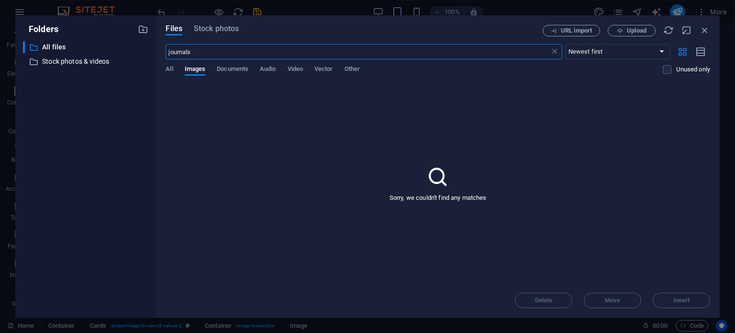
scroll to position [613, 0]
click at [214, 28] on span "Stock photos" at bounding box center [216, 28] width 45 height 11
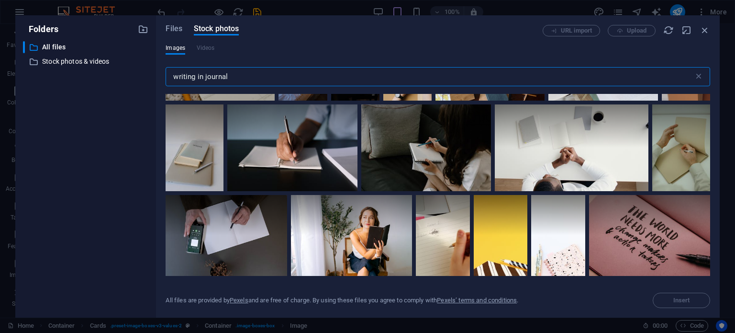
scroll to position [5261, 0]
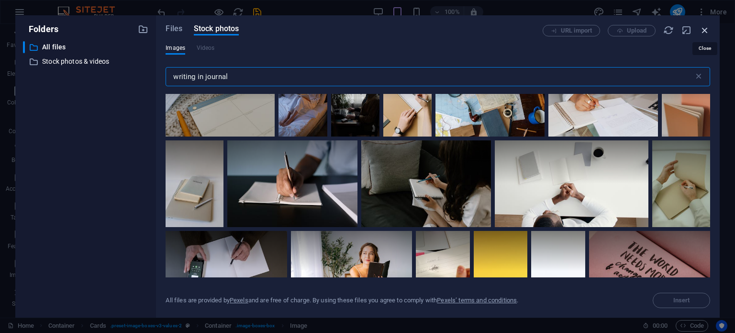
click at [704, 28] on icon "button" at bounding box center [705, 30] width 11 height 11
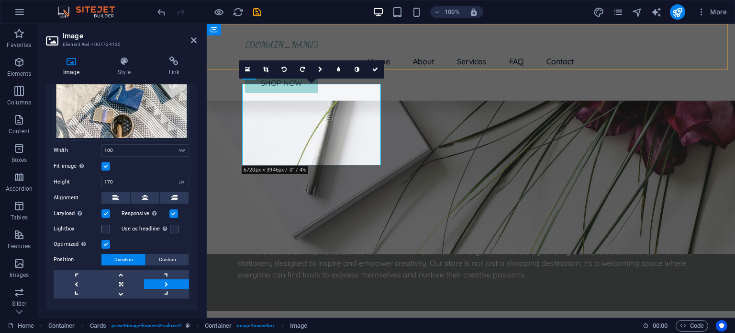
scroll to position [457, 0]
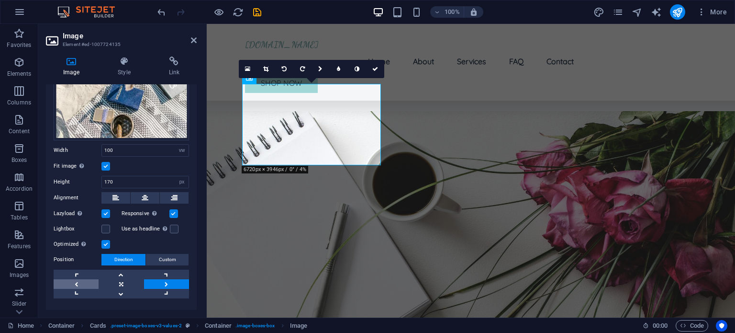
click at [75, 282] on link at bounding box center [76, 284] width 45 height 10
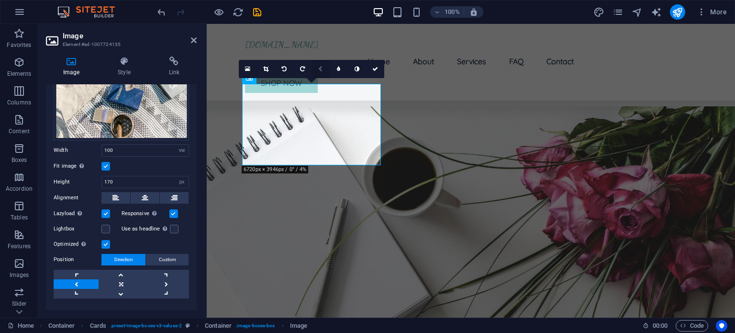
click at [321, 69] on icon at bounding box center [320, 69] width 4 height 6
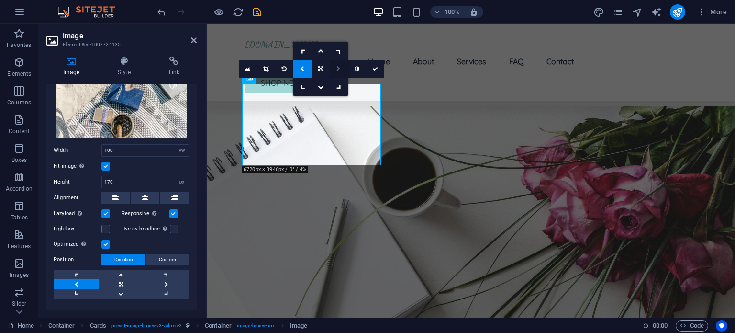
click at [339, 68] on icon at bounding box center [338, 69] width 4 height 6
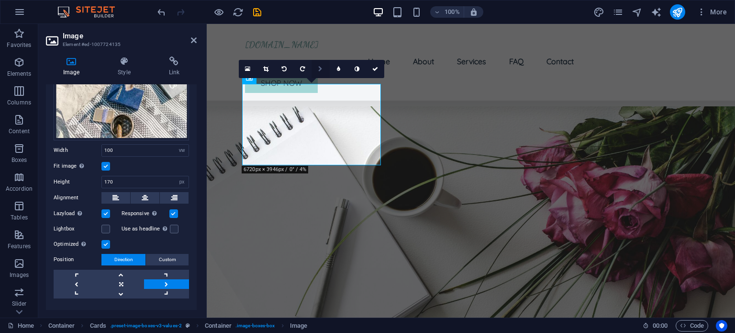
click at [319, 68] on icon at bounding box center [320, 69] width 4 height 6
click at [320, 88] on icon at bounding box center [321, 87] width 6 height 6
click at [320, 68] on icon at bounding box center [321, 69] width 6 height 6
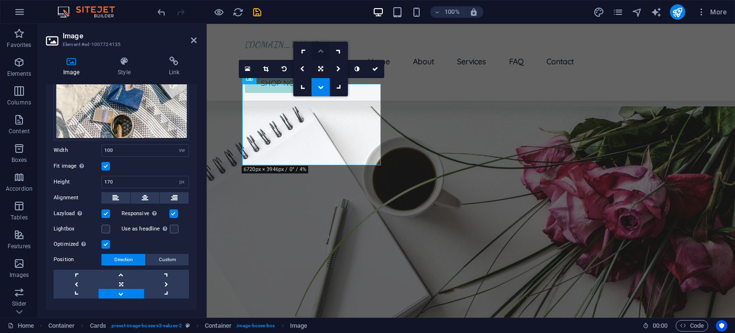
click at [320, 50] on icon at bounding box center [321, 51] width 6 height 6
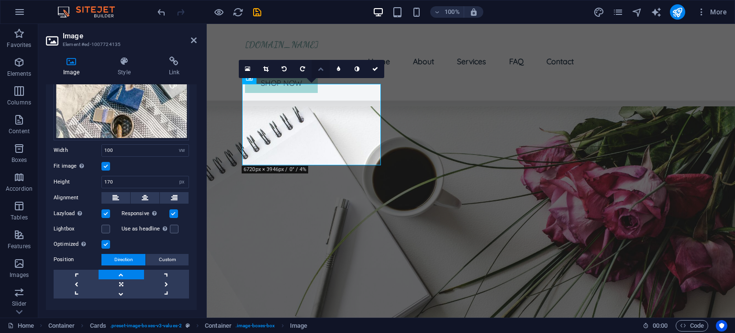
click at [319, 67] on icon at bounding box center [321, 69] width 6 height 6
click at [339, 50] on icon at bounding box center [339, 51] width 8 height 8
click at [316, 67] on link at bounding box center [321, 69] width 18 height 18
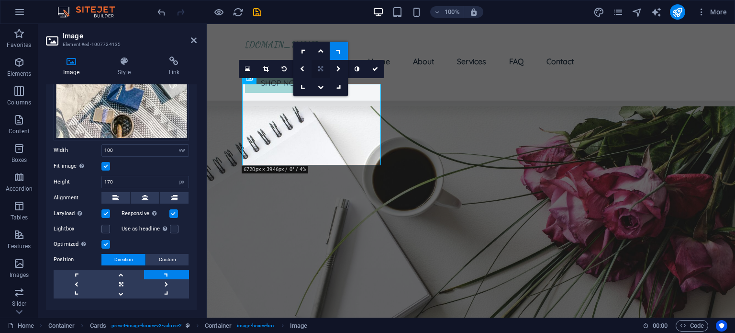
click at [320, 69] on icon at bounding box center [320, 69] width 5 height 6
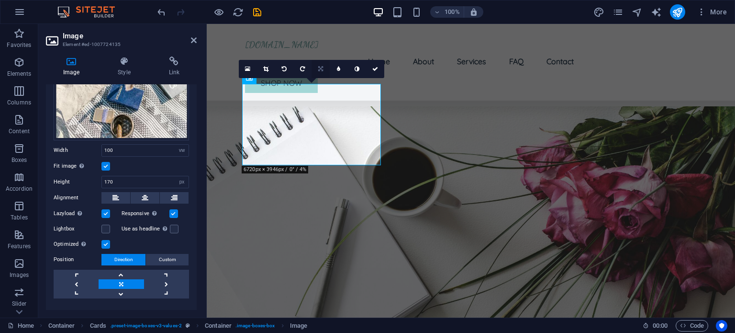
click at [320, 69] on icon at bounding box center [320, 69] width 5 height 6
click at [336, 55] on link at bounding box center [339, 51] width 18 height 18
click at [373, 67] on icon at bounding box center [375, 69] width 6 height 6
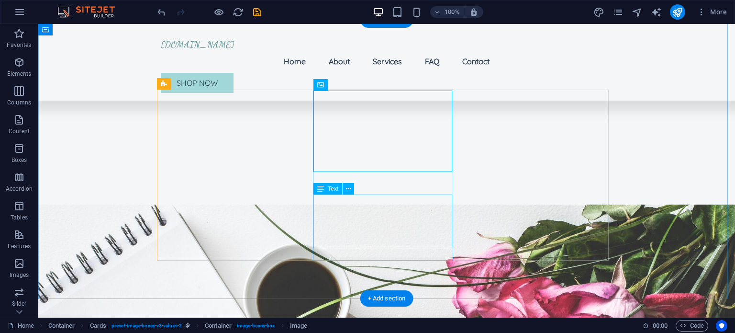
scroll to position [402, 0]
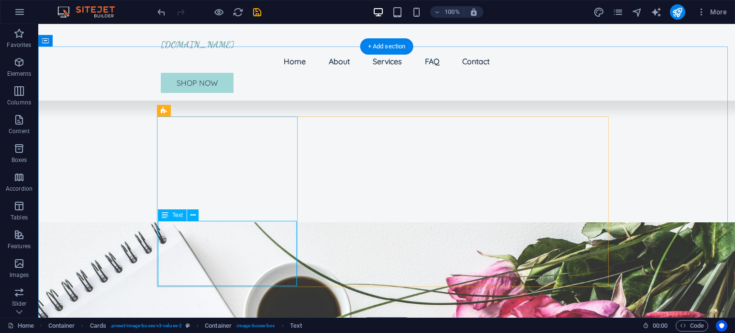
click at [191, 215] on icon at bounding box center [192, 215] width 5 height 10
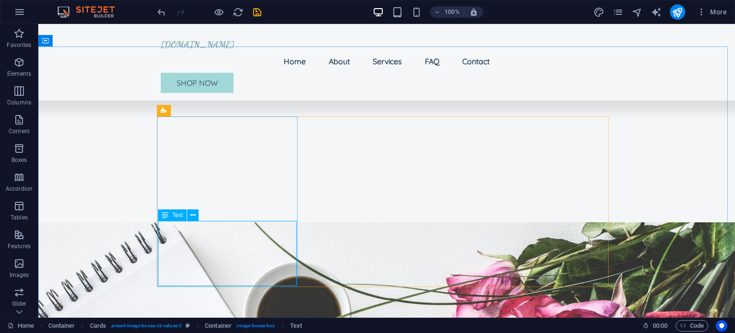
click at [167, 215] on icon at bounding box center [165, 214] width 7 height 11
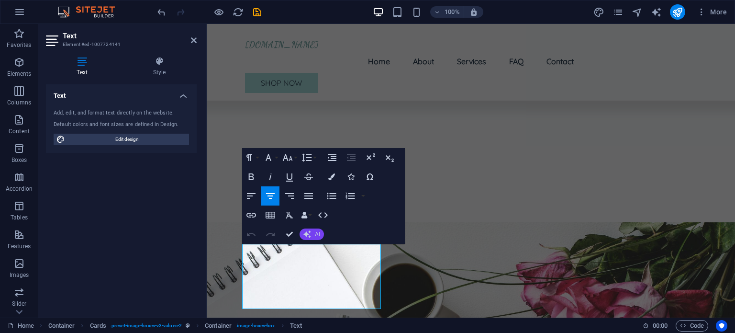
click at [310, 235] on icon "button" at bounding box center [307, 234] width 8 height 8
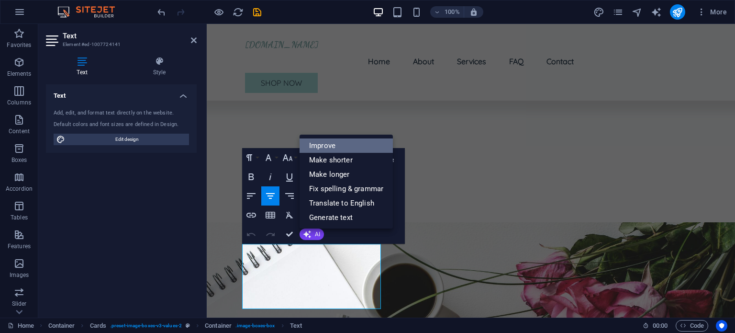
click at [325, 149] on link "Improve" at bounding box center [346, 145] width 93 height 14
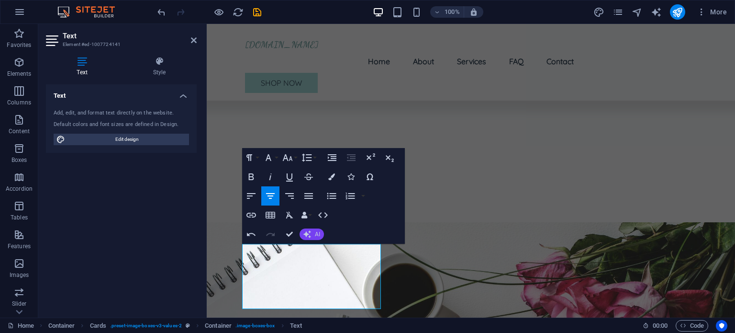
click at [310, 234] on icon "button" at bounding box center [307, 234] width 10 height 10
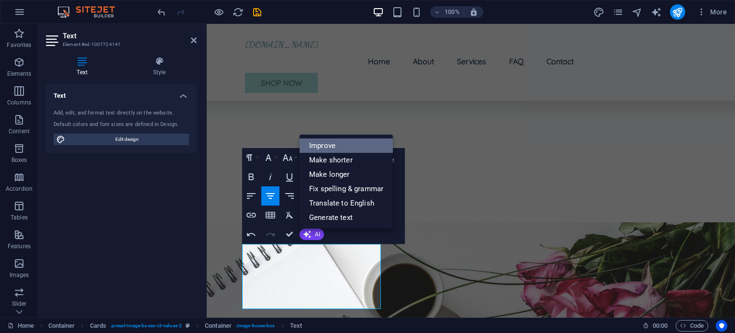
click at [316, 147] on link "Improve" at bounding box center [346, 145] width 93 height 14
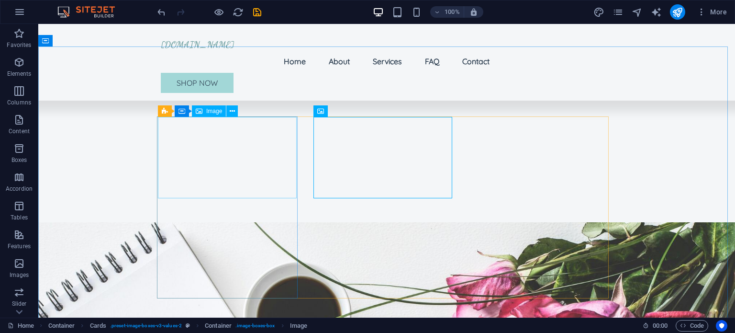
click at [204, 109] on div "Image" at bounding box center [209, 110] width 34 height 11
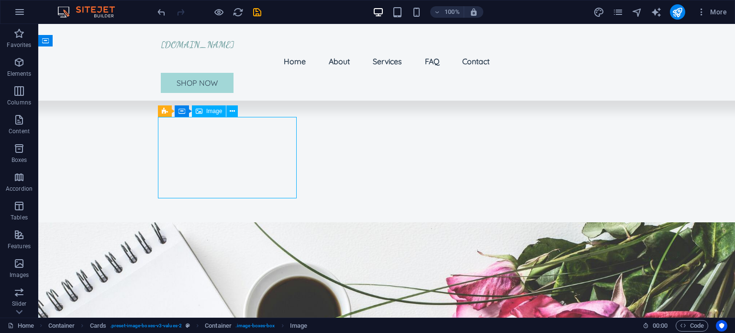
click at [205, 110] on div "Image" at bounding box center [209, 110] width 34 height 11
select select "vw"
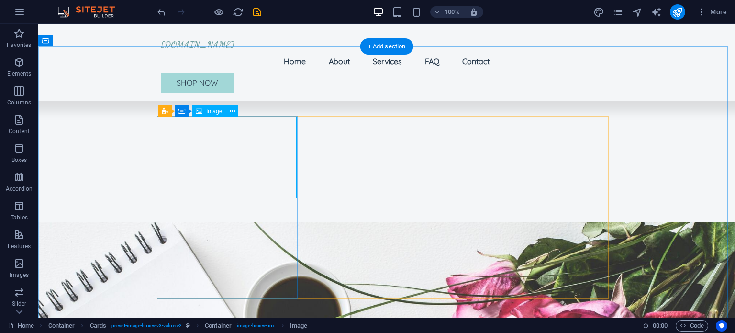
select select "px"
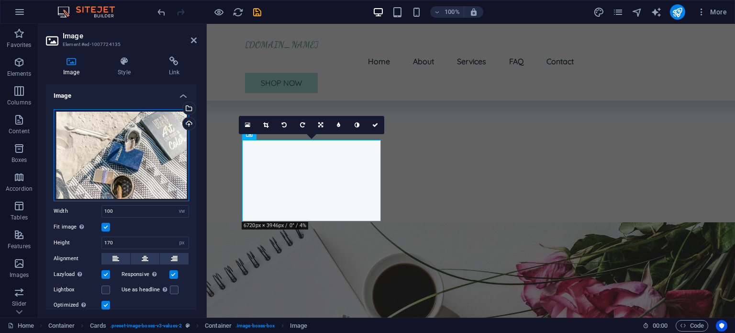
click at [122, 155] on div "Drag files here, click to choose files or select files from Files or our free s…" at bounding box center [121, 155] width 135 height 92
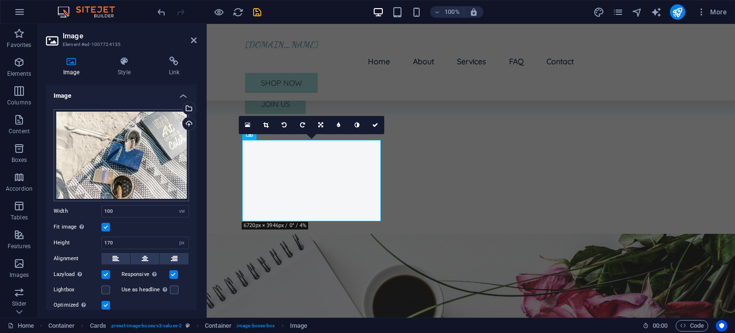
click at [122, 155] on body "[DOMAIN_NAME] Home Favorites Elements Columns Content Boxes Accordion Tables Fe…" at bounding box center [367, 166] width 735 height 333
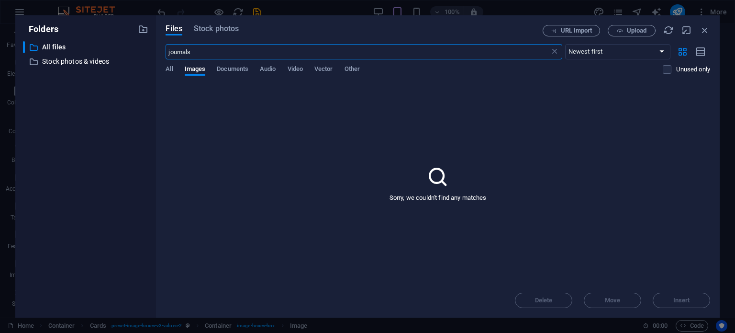
scroll to position [399, 0]
click at [212, 25] on span "Stock photos" at bounding box center [216, 28] width 45 height 11
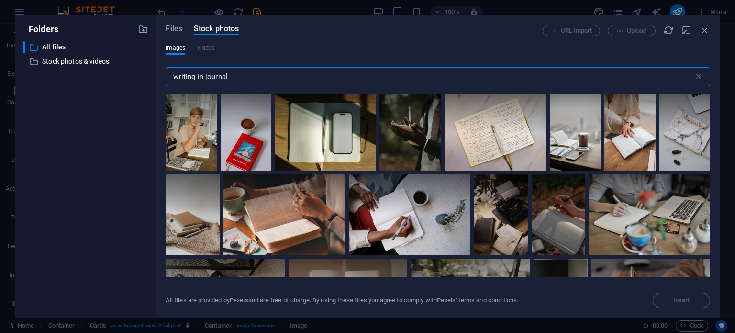
drag, startPoint x: 234, startPoint y: 76, endPoint x: 157, endPoint y: 71, distance: 76.3
click at [157, 71] on div "Files Stock photos URL import Upload Images Videos writing in journal ​ All fil…" at bounding box center [438, 166] width 564 height 302
click at [197, 128] on div at bounding box center [191, 113] width 51 height 38
click at [204, 102] on icon at bounding box center [205, 106] width 16 height 16
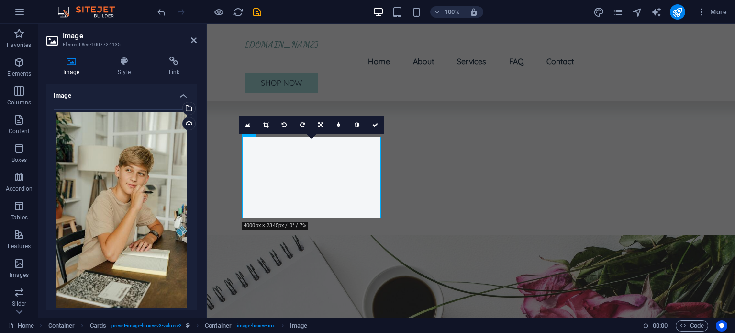
scroll to position [407, 0]
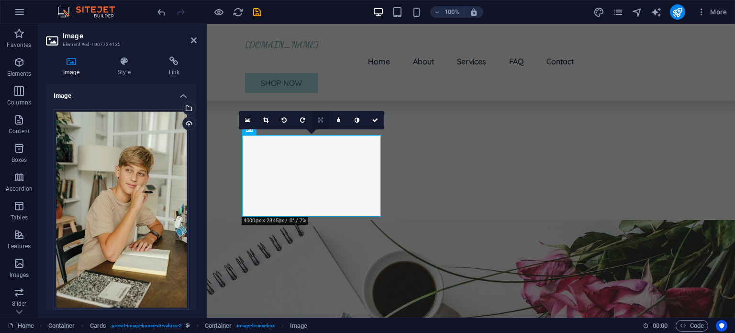
click at [320, 117] on icon at bounding box center [320, 120] width 5 height 6
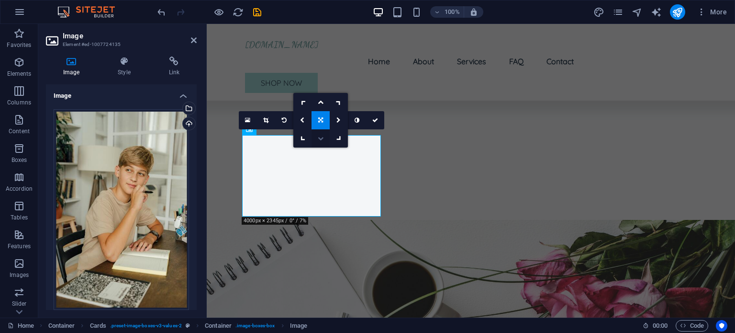
click at [321, 139] on icon at bounding box center [321, 138] width 6 height 6
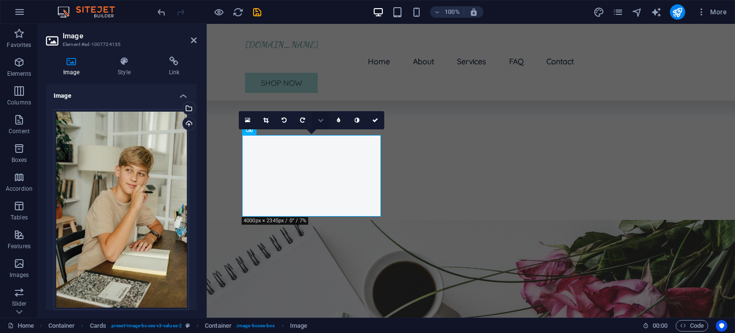
click at [320, 118] on icon at bounding box center [321, 120] width 6 height 6
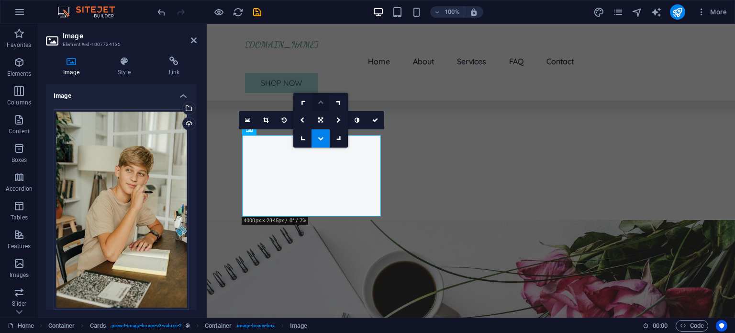
click at [320, 99] on icon at bounding box center [321, 102] width 6 height 6
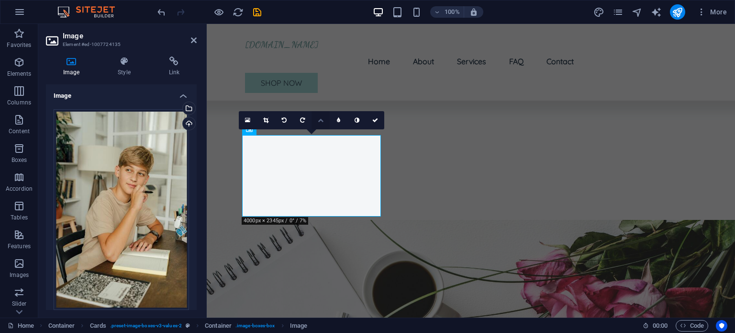
click at [318, 123] on link at bounding box center [321, 120] width 18 height 18
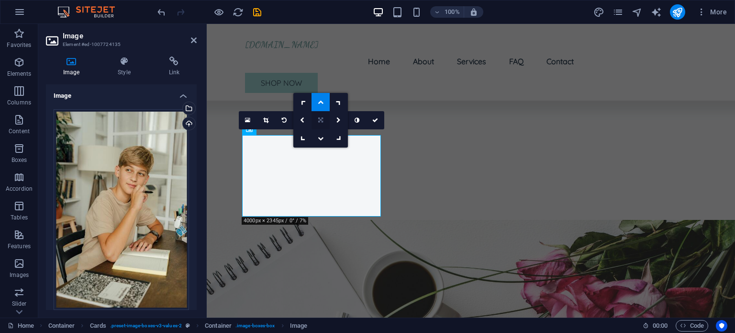
click at [322, 122] on icon at bounding box center [320, 120] width 5 height 6
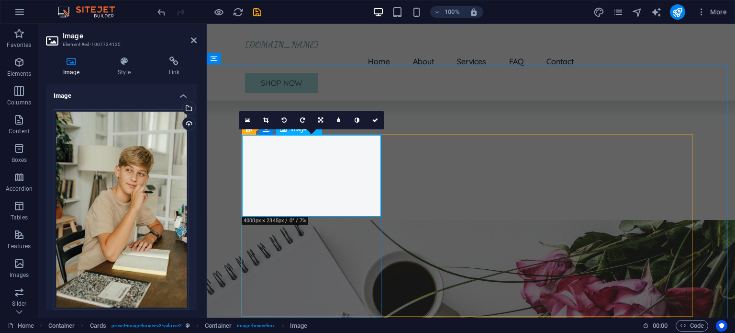
scroll to position [402, 0]
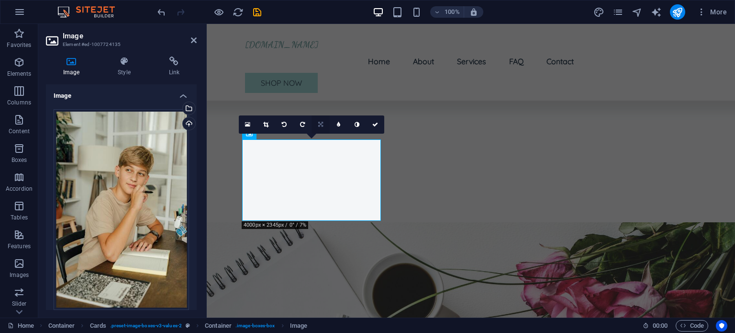
click at [317, 122] on link at bounding box center [321, 124] width 18 height 18
click at [318, 107] on icon at bounding box center [321, 106] width 6 height 6
click at [158, 181] on div "Drag files here, click to choose files or select files from Files or our free s…" at bounding box center [121, 209] width 135 height 201
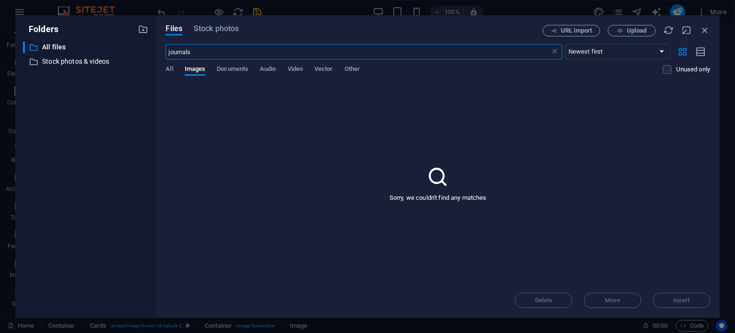
scroll to position [400, 0]
click at [205, 26] on span "Stock photos" at bounding box center [216, 28] width 45 height 11
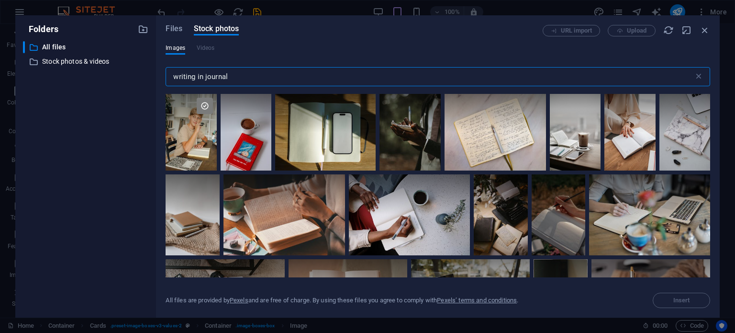
drag, startPoint x: 239, startPoint y: 76, endPoint x: 153, endPoint y: 74, distance: 86.2
click at [153, 74] on div "Folders ​ All files All files ​ Stock photos & videos Stock photos & videos Fil…" at bounding box center [367, 166] width 704 height 302
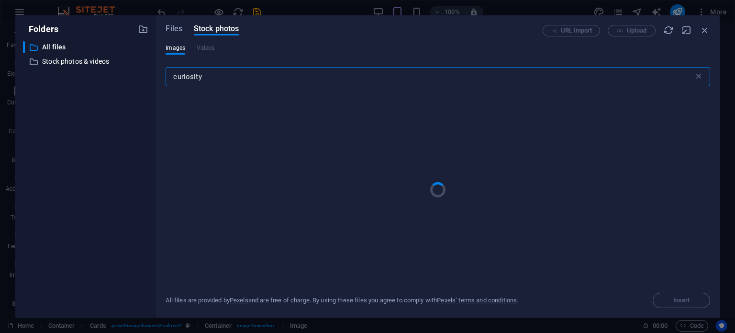
type input "curiosity"
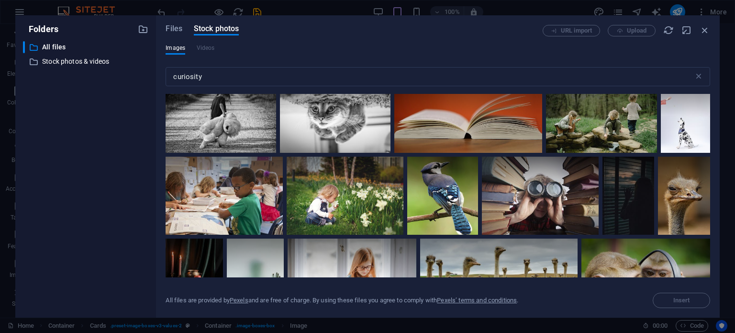
scroll to position [1211, 0]
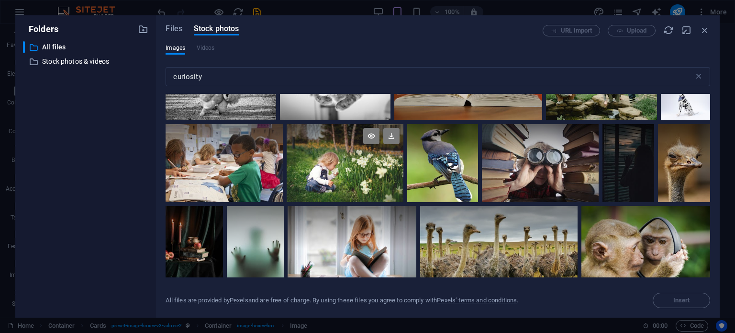
click at [354, 156] on div at bounding box center [345, 163] width 117 height 78
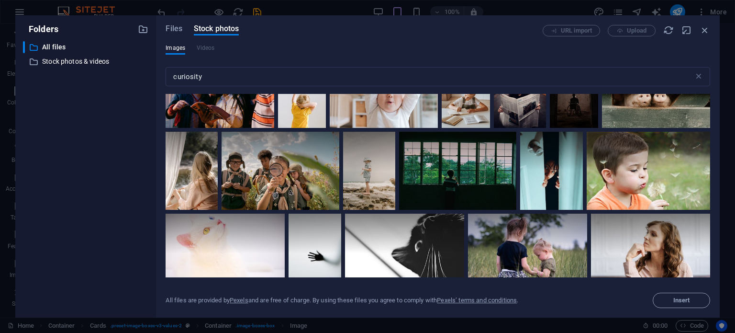
scroll to position [2215, 0]
click at [674, 298] on span "Insert" at bounding box center [681, 300] width 17 height 6
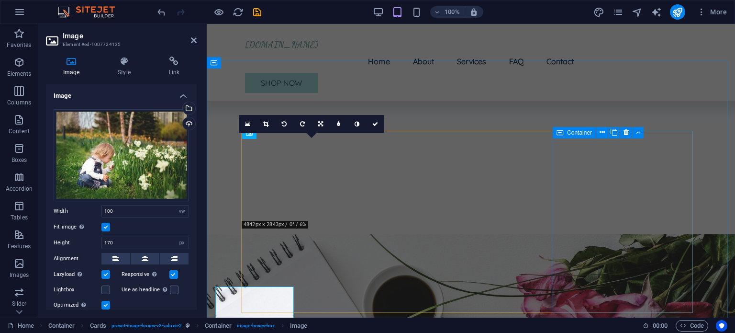
scroll to position [408, 0]
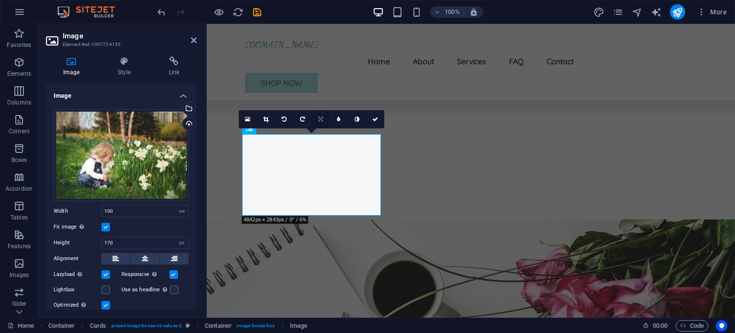
click at [320, 121] on icon at bounding box center [320, 119] width 5 height 6
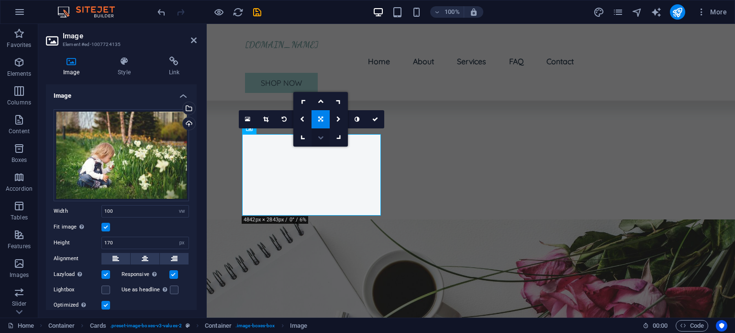
click at [320, 136] on icon at bounding box center [321, 137] width 6 height 6
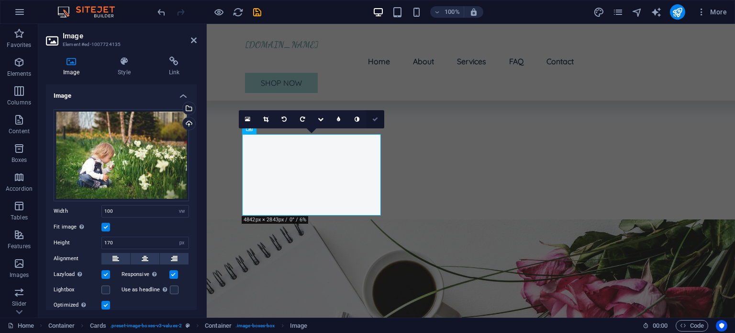
drag, startPoint x: 377, startPoint y: 116, endPoint x: 350, endPoint y: 102, distance: 30.4
click at [377, 116] on icon at bounding box center [375, 119] width 6 height 6
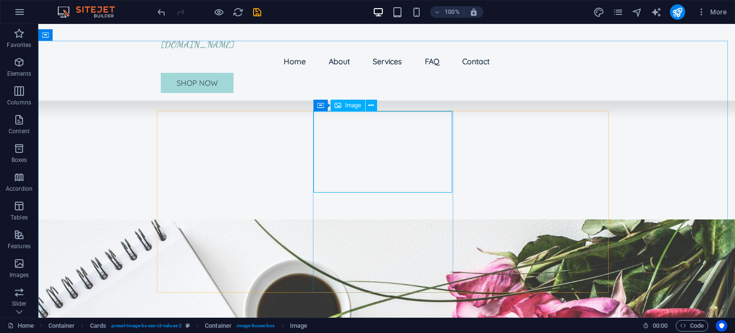
click at [347, 105] on span "Image" at bounding box center [353, 105] width 16 height 6
select select "vw"
select select "px"
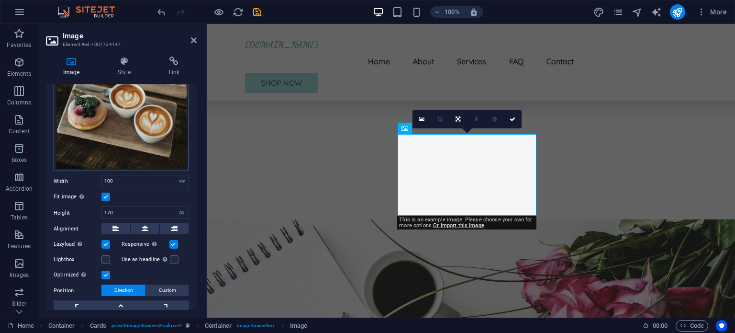
scroll to position [139, 0]
click at [106, 118] on div "Drag files here, click to choose files or select files from Files or our free s…" at bounding box center [121, 70] width 135 height 201
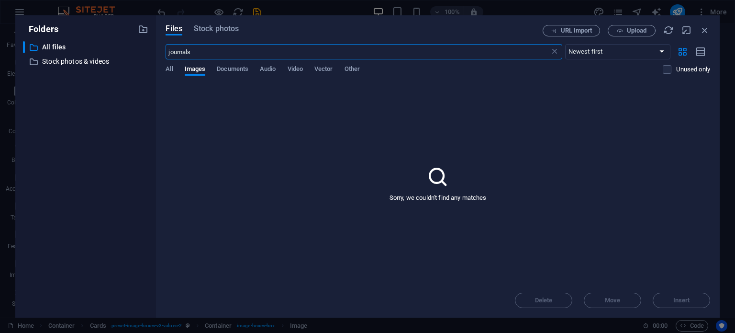
click at [106, 118] on body "[DOMAIN_NAME] Home Favorites Elements Columns Content Boxes Accordion Tables Fe…" at bounding box center [367, 166] width 735 height 333
click at [219, 28] on span "Stock photos" at bounding box center [216, 28] width 45 height 11
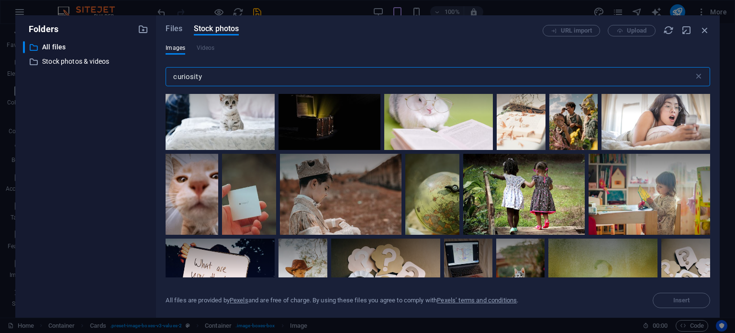
scroll to position [1688, 0]
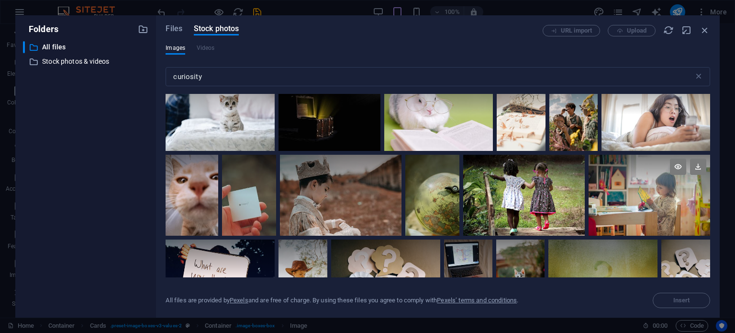
click at [647, 174] on div at bounding box center [650, 175] width 122 height 41
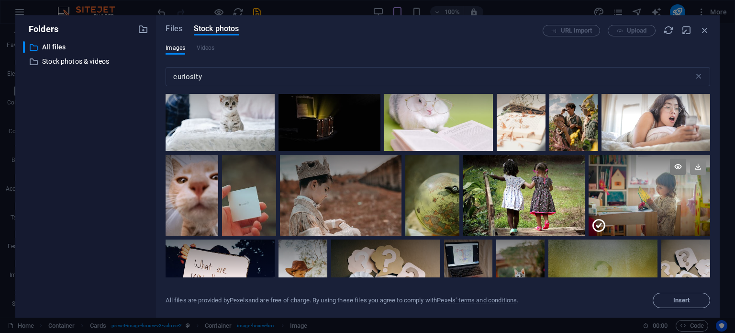
click at [698, 158] on icon at bounding box center [698, 166] width 16 height 16
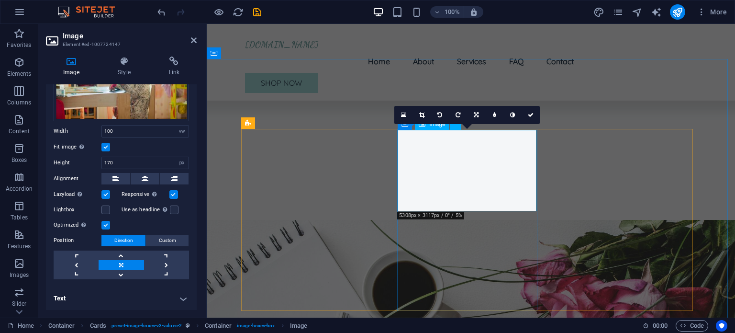
scroll to position [78, 0]
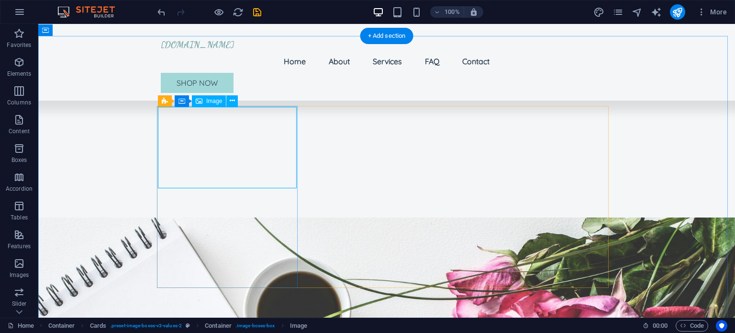
select select "vw"
select select "px"
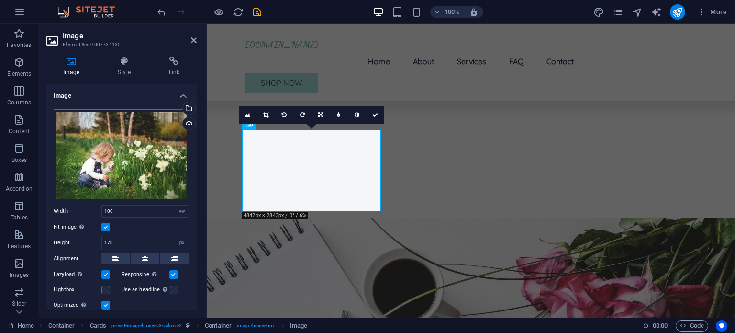
click at [121, 141] on div "Drag files here, click to choose files or select files from Files or our free s…" at bounding box center [121, 155] width 135 height 92
click at [121, 141] on body "[DOMAIN_NAME] Home Favorites Elements Columns Content Boxes Accordion Tables Fe…" at bounding box center [367, 166] width 735 height 333
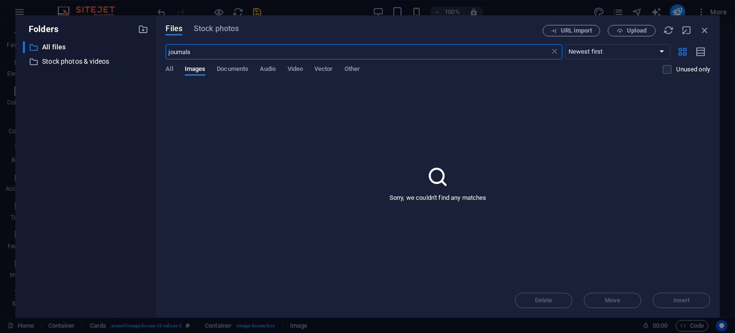
scroll to position [409, 0]
click at [210, 32] on span "Stock photos" at bounding box center [216, 28] width 45 height 11
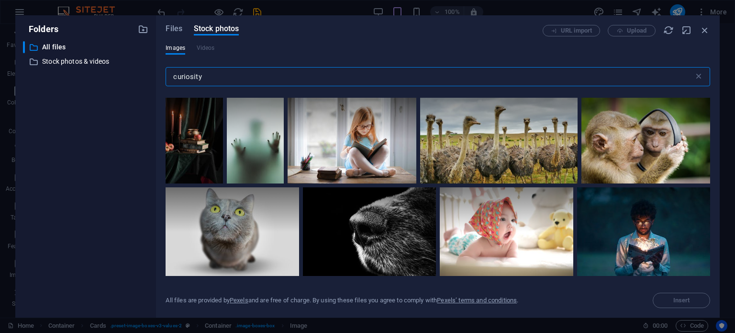
scroll to position [1315, 0]
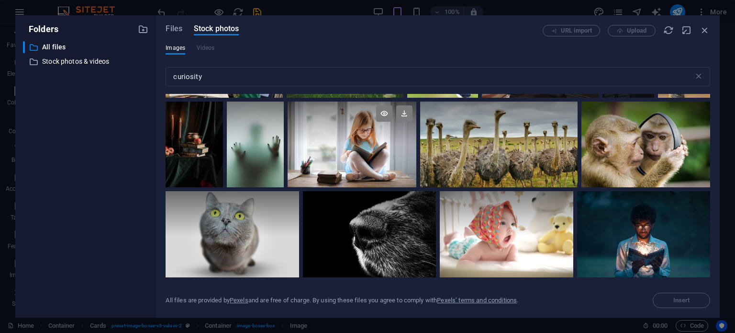
click at [340, 126] on div at bounding box center [352, 122] width 129 height 43
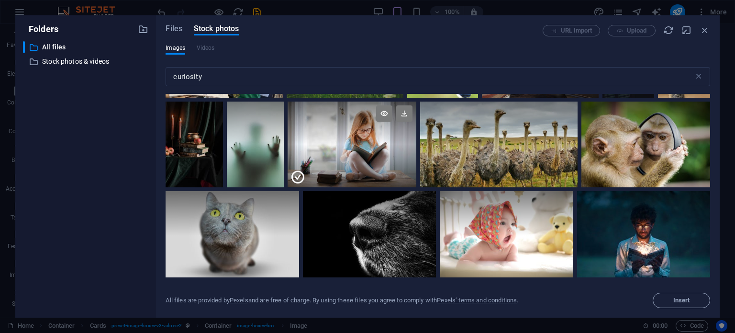
click at [340, 126] on div at bounding box center [352, 122] width 129 height 43
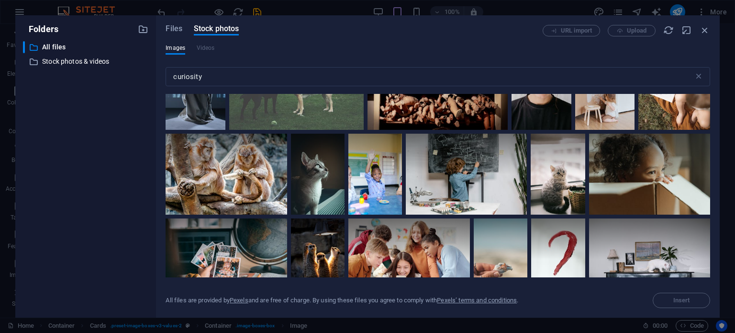
scroll to position [2804, 0]
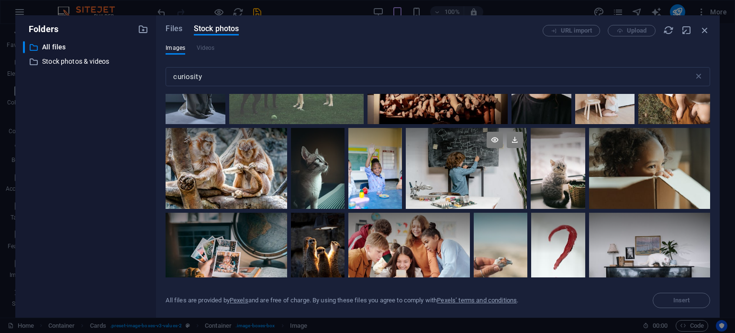
click at [527, 166] on div at bounding box center [466, 168] width 121 height 81
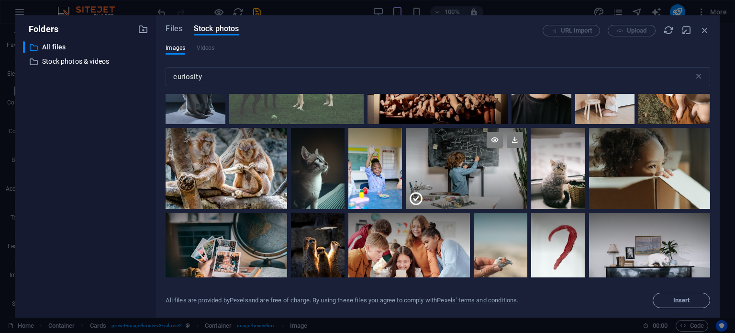
click at [527, 155] on div at bounding box center [466, 148] width 121 height 41
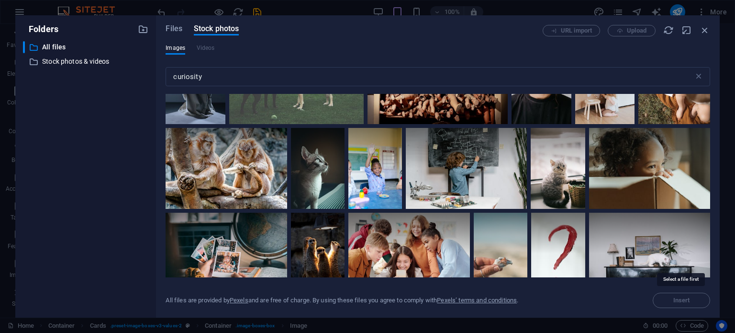
click at [662, 299] on span "Insert" at bounding box center [681, 299] width 57 height 15
click at [527, 145] on div at bounding box center [466, 148] width 121 height 41
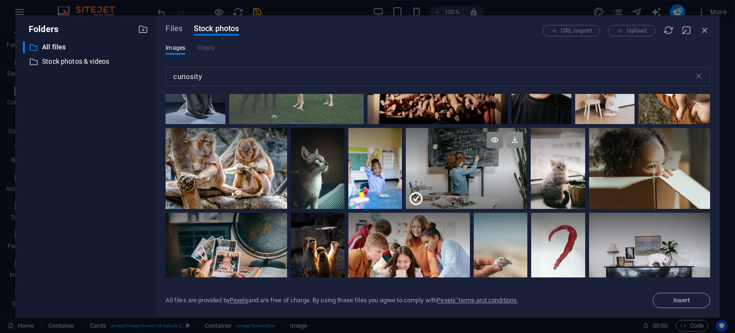
click at [523, 132] on icon at bounding box center [515, 140] width 16 height 16
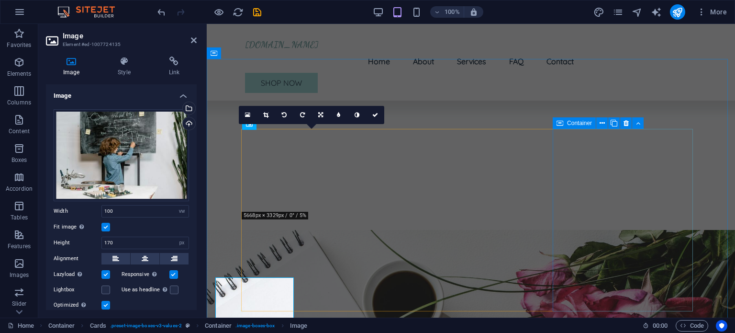
scroll to position [417, 0]
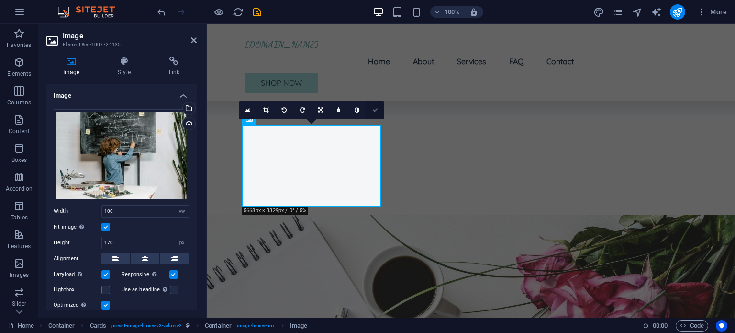
click at [373, 109] on icon at bounding box center [375, 110] width 6 height 6
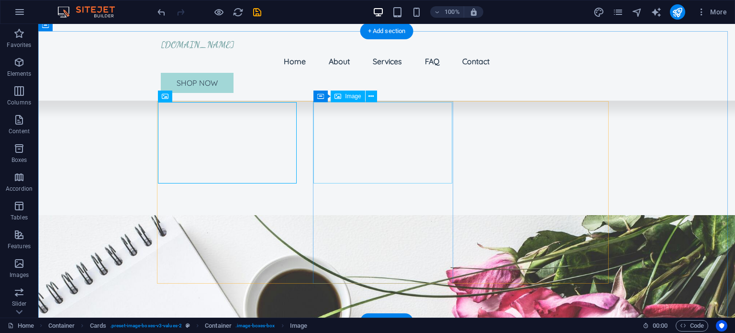
select select "vw"
select select "px"
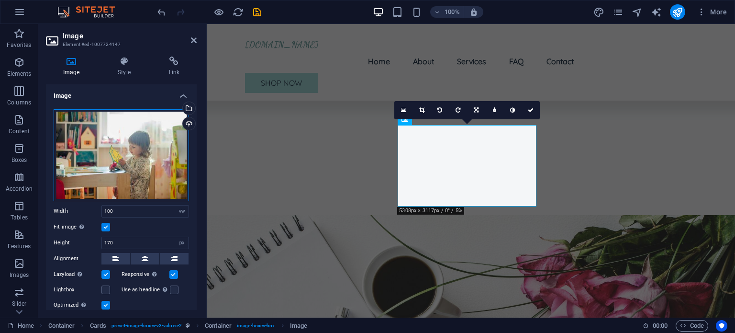
click at [130, 154] on div "Drag files here, click to choose files or select files from Files or our free s…" at bounding box center [121, 155] width 135 height 92
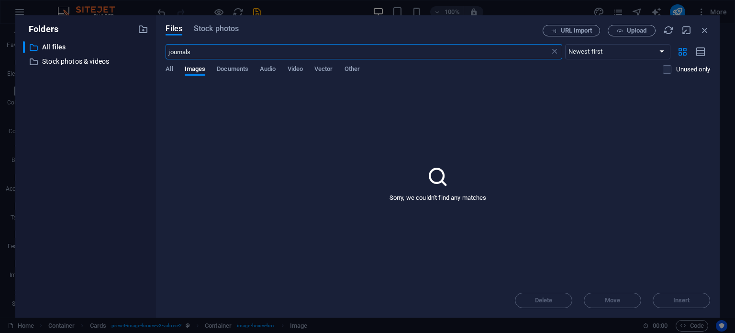
scroll to position [413, 0]
click at [130, 154] on body "[DOMAIN_NAME] Home Favorites Elements Columns Content Boxes Accordion Tables Fe…" at bounding box center [367, 166] width 735 height 333
click at [209, 27] on span "Stock photos" at bounding box center [216, 28] width 45 height 11
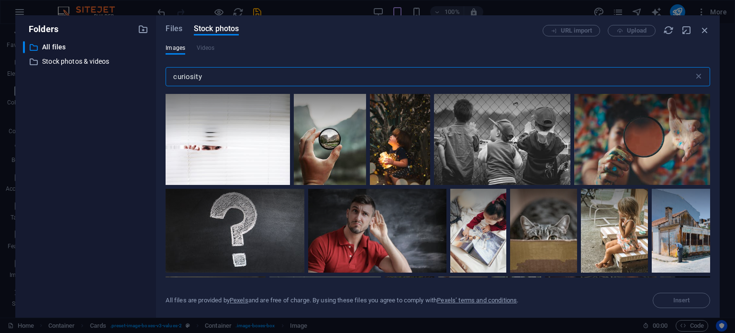
drag, startPoint x: 204, startPoint y: 74, endPoint x: 161, endPoint y: 72, distance: 43.6
click at [161, 72] on div "Files Stock photos URL import Upload Images Videos curiosity ​ All files are pr…" at bounding box center [438, 166] width 564 height 302
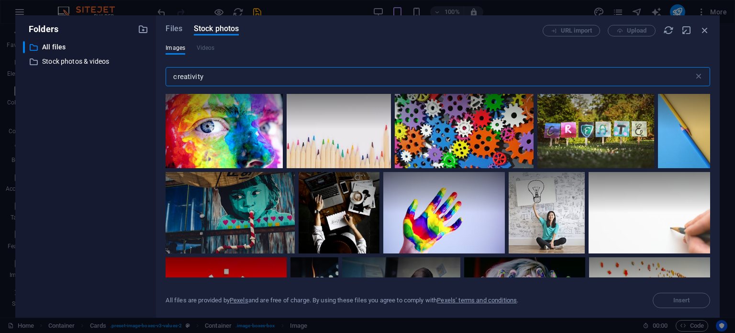
scroll to position [126, 0]
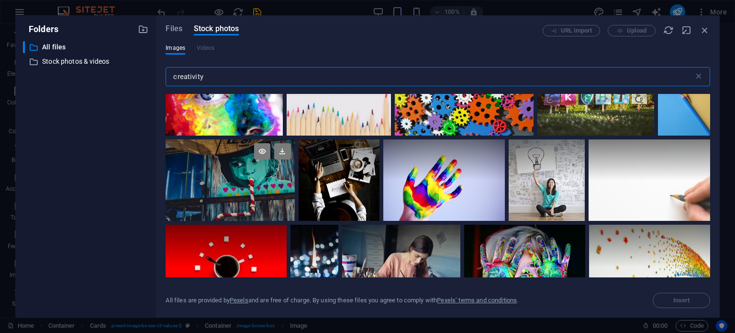
type input "creativity"
click at [244, 182] on div at bounding box center [230, 179] width 129 height 81
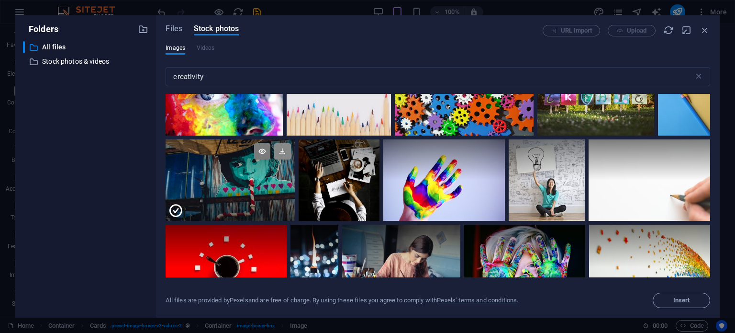
click at [279, 149] on icon at bounding box center [282, 151] width 16 height 16
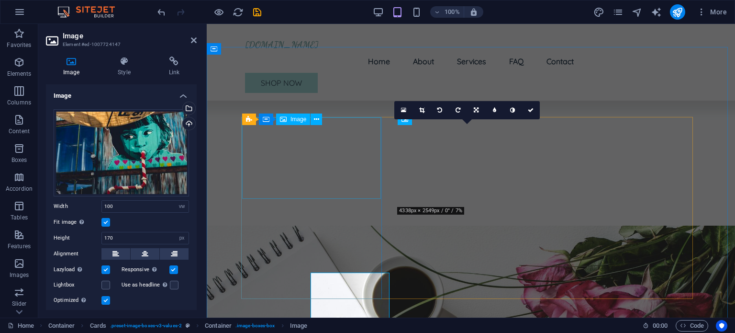
scroll to position [421, 0]
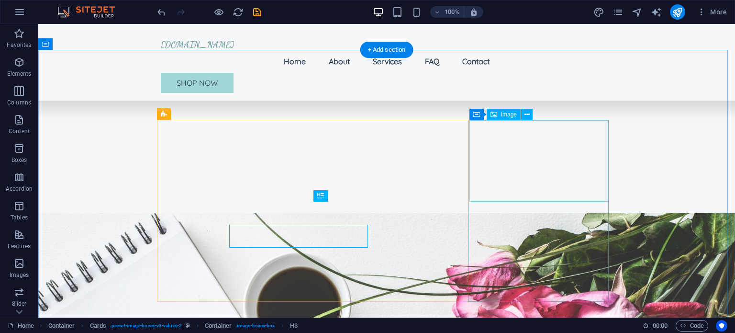
scroll to position [398, 0]
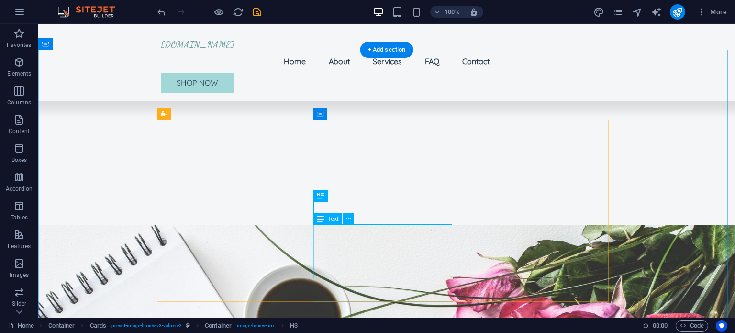
click at [326, 217] on div "Text" at bounding box center [327, 218] width 29 height 11
click at [348, 216] on icon at bounding box center [348, 218] width 5 height 10
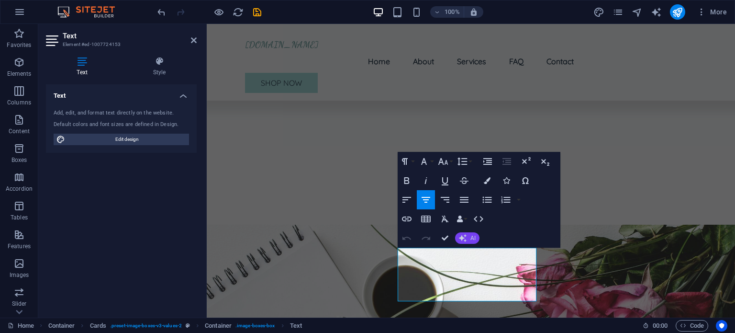
click at [469, 235] on button "AI" at bounding box center [467, 237] width 24 height 11
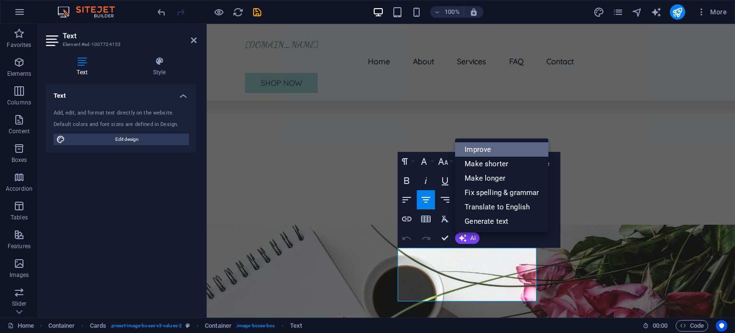
click at [482, 149] on link "Improve" at bounding box center [501, 149] width 93 height 14
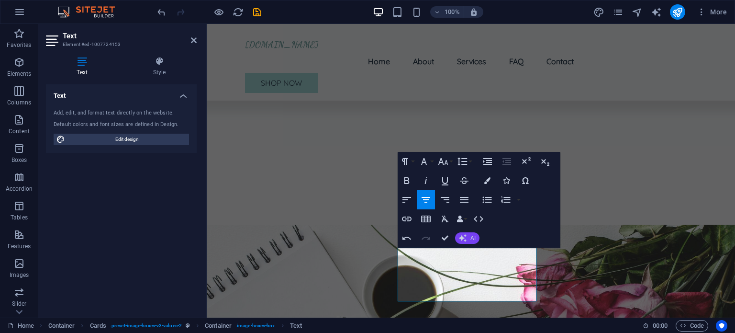
click at [461, 235] on icon "button" at bounding box center [462, 238] width 11 height 11
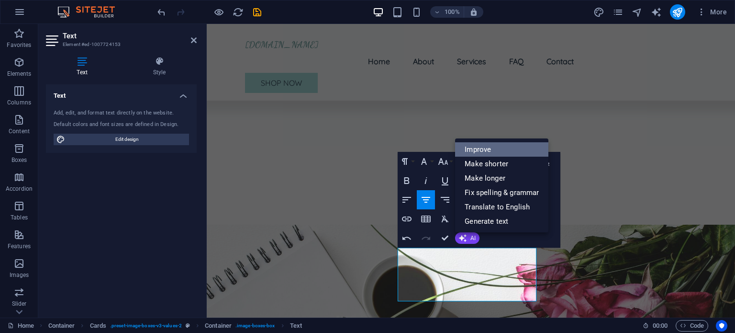
click at [478, 149] on link "Improve" at bounding box center [501, 149] width 93 height 14
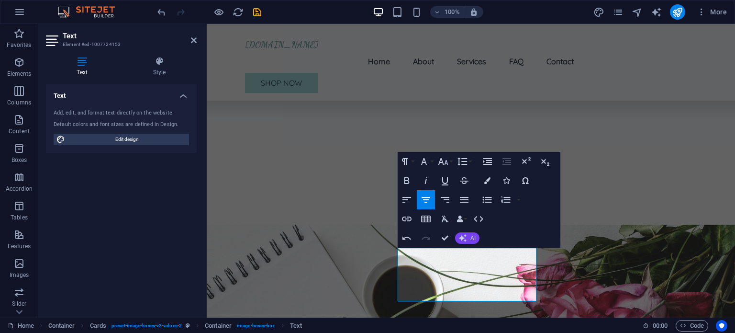
click at [467, 236] on icon "button" at bounding box center [462, 237] width 11 height 11
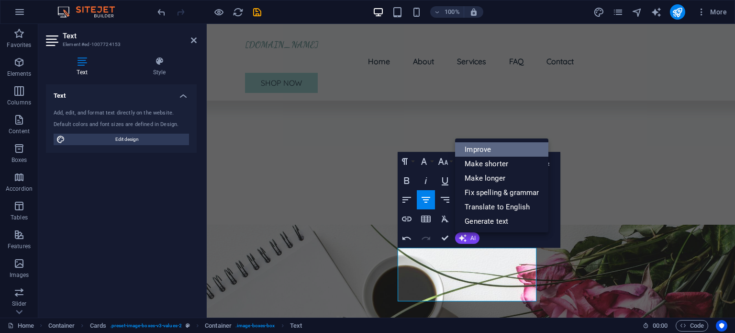
click at [476, 152] on link "Improve" at bounding box center [501, 149] width 93 height 14
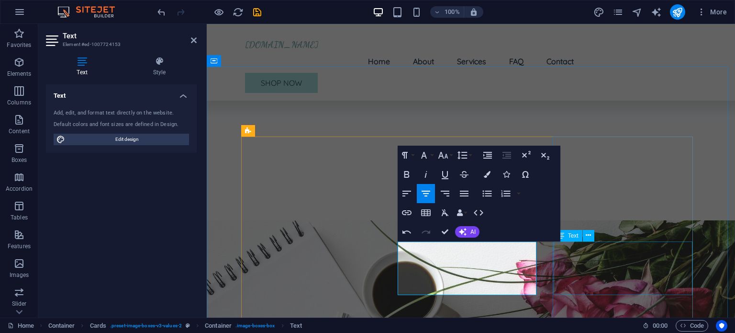
scroll to position [406, 0]
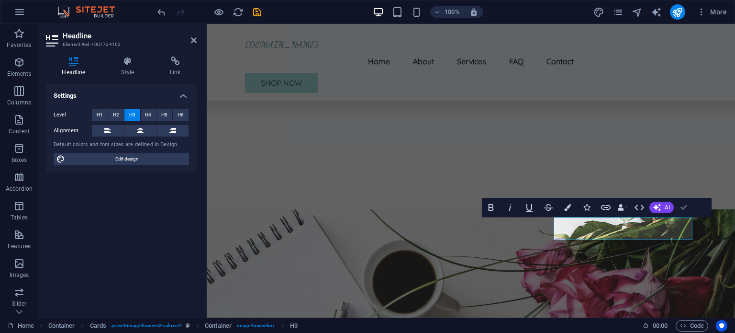
scroll to position [383, 0]
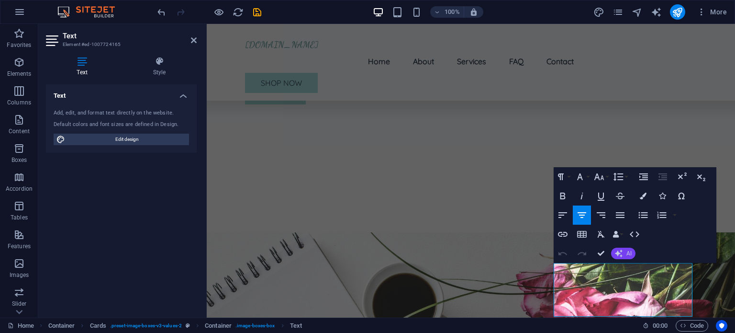
click at [616, 255] on icon "button" at bounding box center [619, 253] width 8 height 8
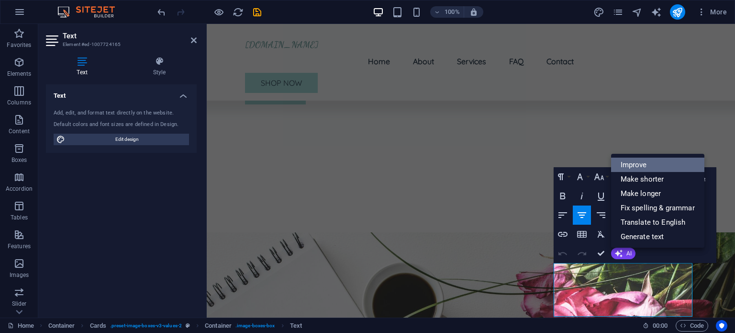
click at [628, 163] on link "Improve" at bounding box center [657, 164] width 93 height 14
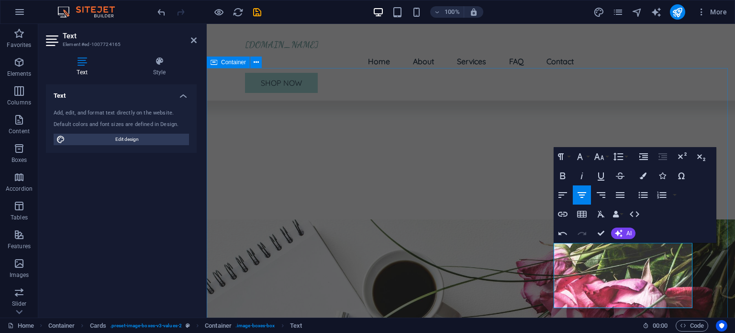
scroll to position [412, 0]
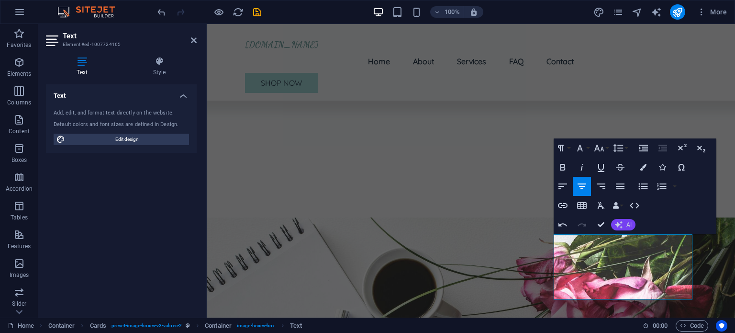
click at [624, 223] on button "AI" at bounding box center [623, 224] width 24 height 11
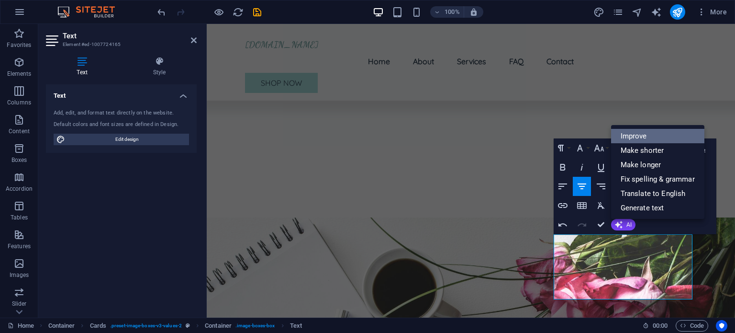
click at [628, 135] on link "Improve" at bounding box center [657, 136] width 93 height 14
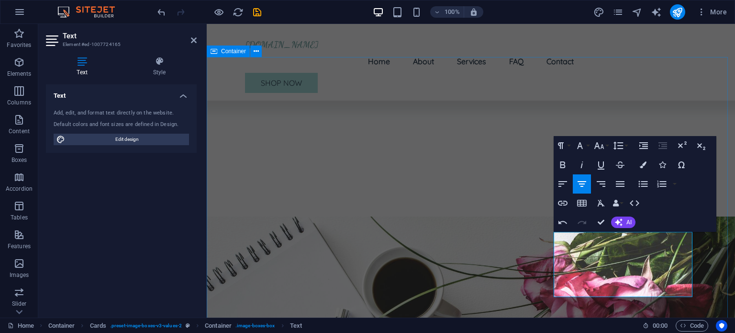
scroll to position [414, 0]
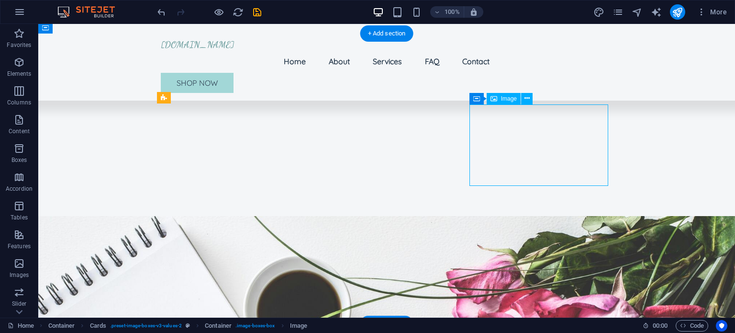
select select "vw"
select select "px"
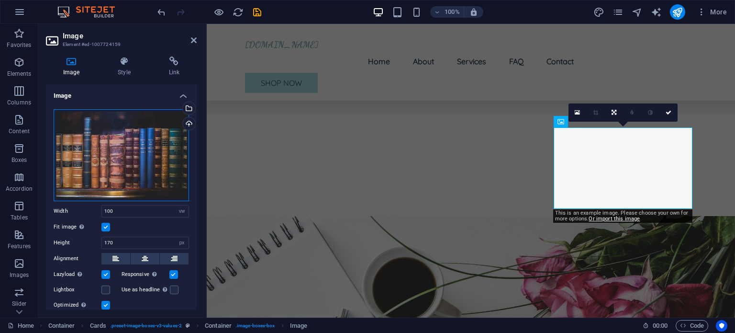
click at [114, 161] on div "Drag files here, click to choose files or select files from Files or our free s…" at bounding box center [121, 155] width 135 height 92
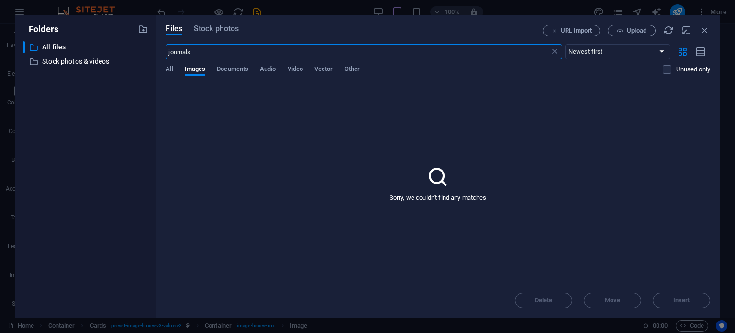
scroll to position [412, 0]
click at [114, 161] on body "[DOMAIN_NAME] Home Favorites Elements Columns Content Boxes Accordion Tables Fe…" at bounding box center [367, 166] width 735 height 333
click at [219, 33] on span "Stock photos" at bounding box center [216, 28] width 45 height 11
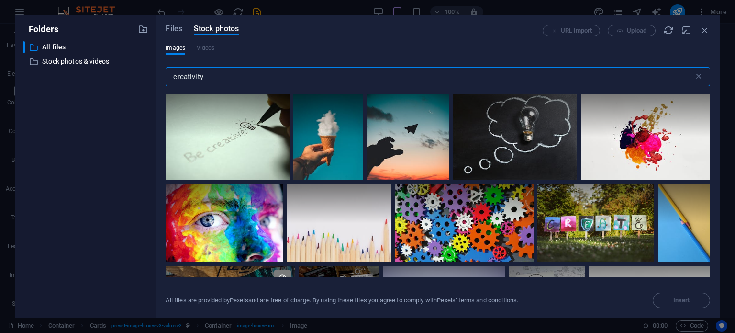
drag, startPoint x: 214, startPoint y: 78, endPoint x: 141, endPoint y: 82, distance: 72.9
click at [141, 82] on div "Folders ​ All files All files ​ Stock photos & videos Stock photos & videos Fil…" at bounding box center [367, 166] width 704 height 302
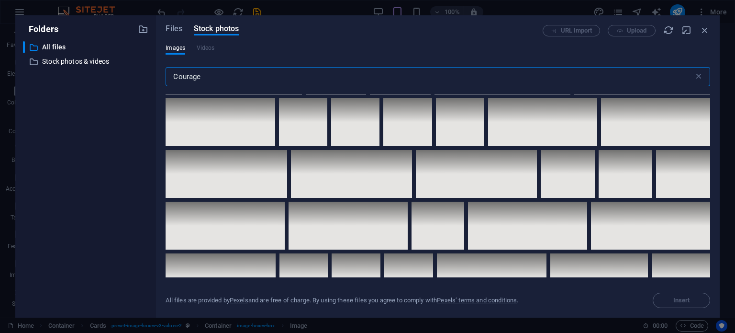
scroll to position [1959, 0]
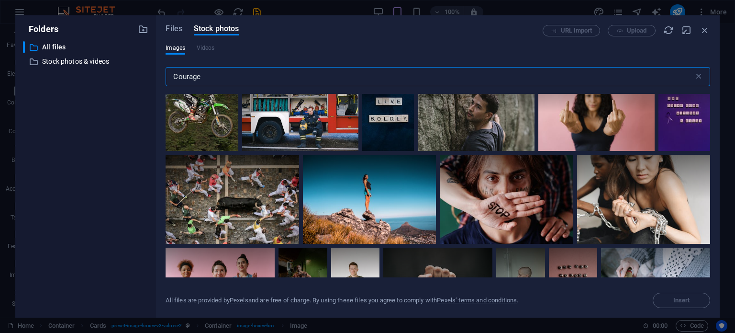
type input "Courage"
click at [476, 69] on div at bounding box center [530, 28] width 109 height 81
click at [564, 8] on icon at bounding box center [572, 0] width 16 height 16
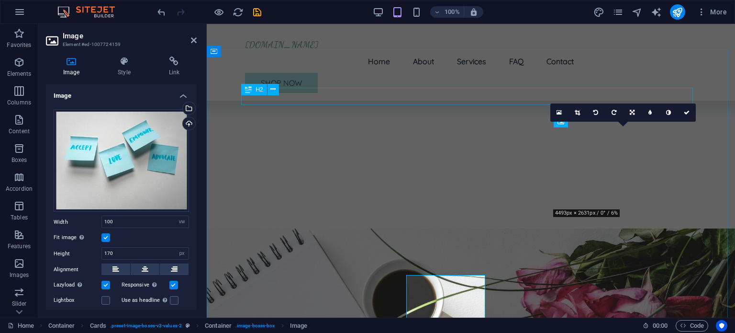
scroll to position [419, 0]
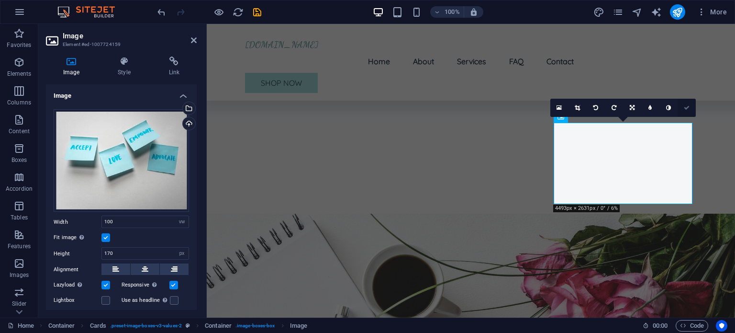
click at [687, 107] on icon at bounding box center [687, 108] width 6 height 6
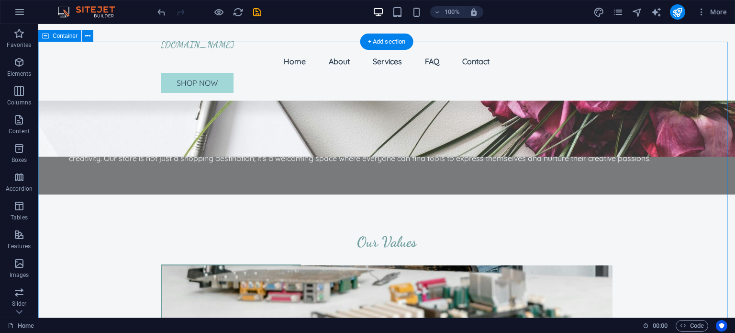
scroll to position [698, 0]
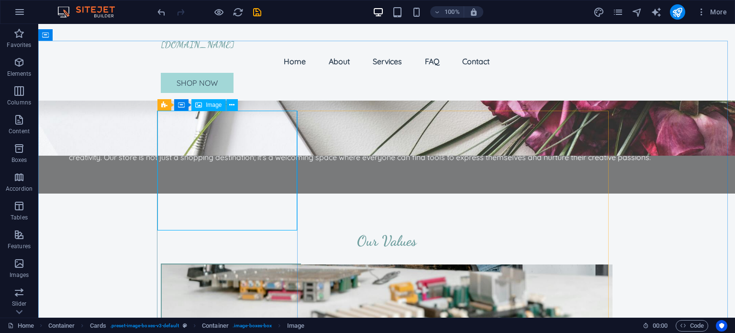
click at [207, 103] on span "Image" at bounding box center [214, 105] width 16 height 6
click at [233, 105] on icon at bounding box center [231, 105] width 5 height 10
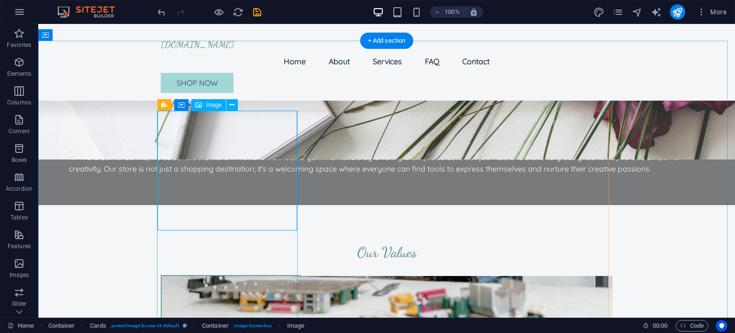
select select "vw"
select select "px"
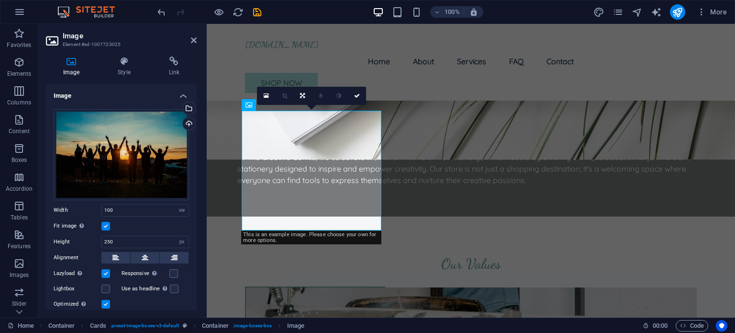
scroll to position [721, 0]
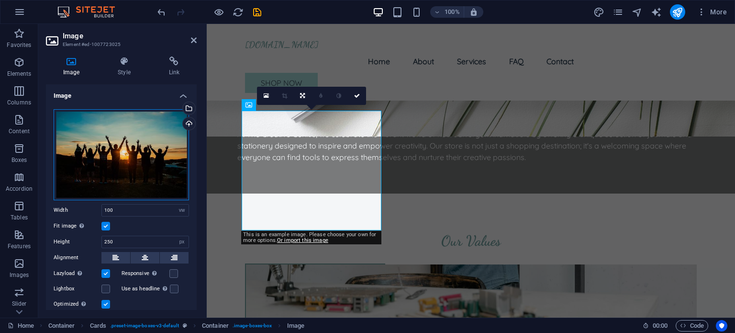
click at [128, 163] on div "Drag files here, click to choose files or select files from Files or our free s…" at bounding box center [121, 154] width 135 height 91
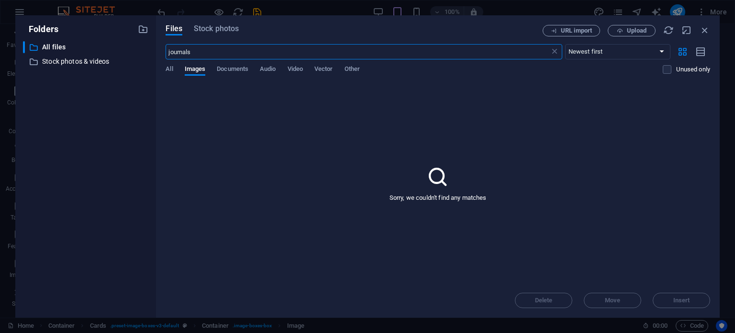
scroll to position [876, 0]
click at [128, 163] on body "[DOMAIN_NAME] Home Favorites Elements Columns Content Boxes Accordion Tables Fe…" at bounding box center [367, 166] width 735 height 333
click at [212, 29] on span "Stock photos" at bounding box center [216, 28] width 45 height 11
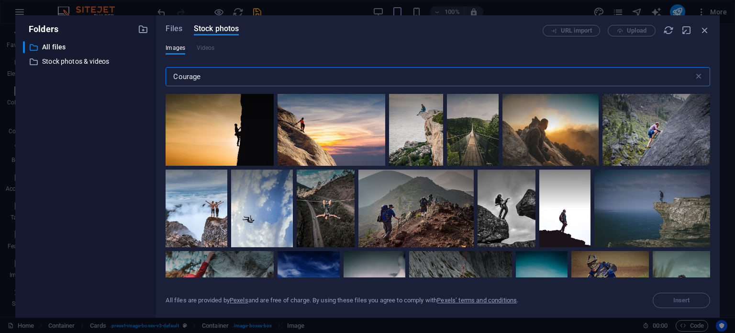
drag, startPoint x: 208, startPoint y: 80, endPoint x: 142, endPoint y: 69, distance: 67.0
click at [142, 69] on div "Folders ​ All files All files ​ Stock photos & videos Stock photos & videos Fil…" at bounding box center [367, 166] width 704 height 302
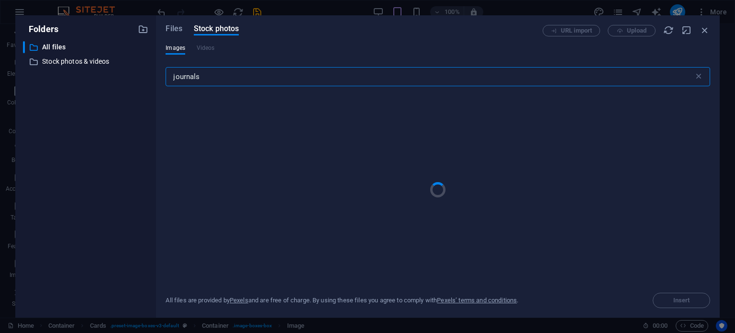
type input "journals"
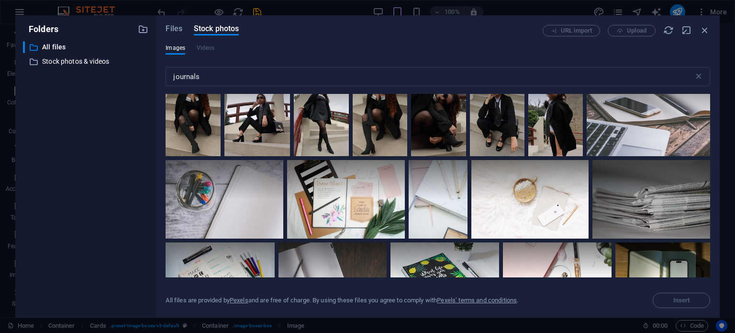
scroll to position [1898, 0]
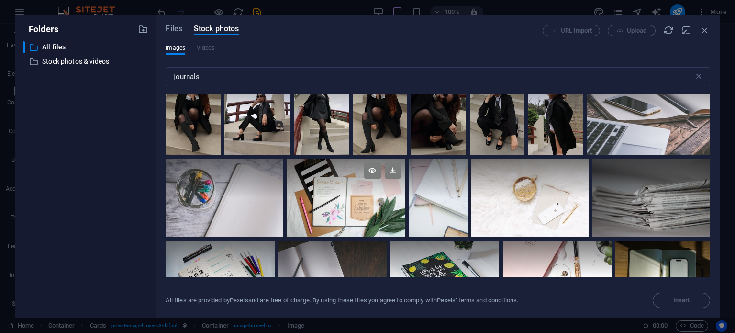
click at [333, 200] on div at bounding box center [346, 197] width 118 height 78
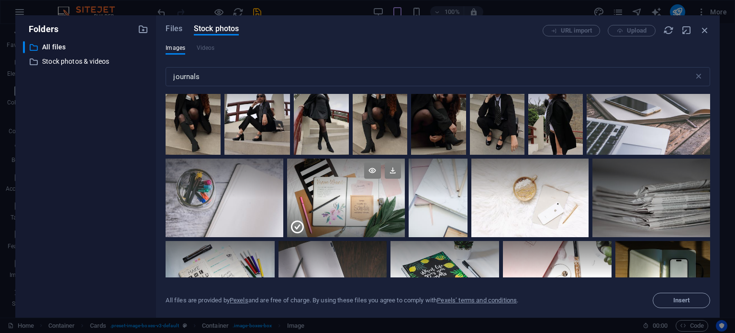
click at [333, 200] on div at bounding box center [346, 217] width 118 height 39
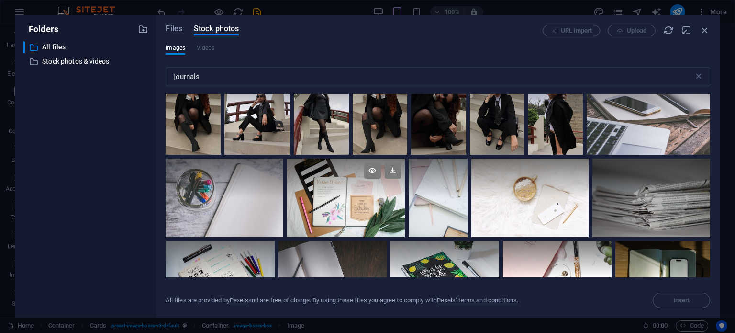
click at [333, 200] on div at bounding box center [346, 197] width 118 height 78
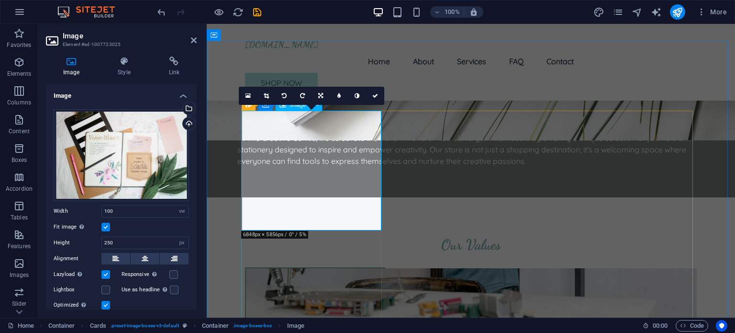
scroll to position [721, 0]
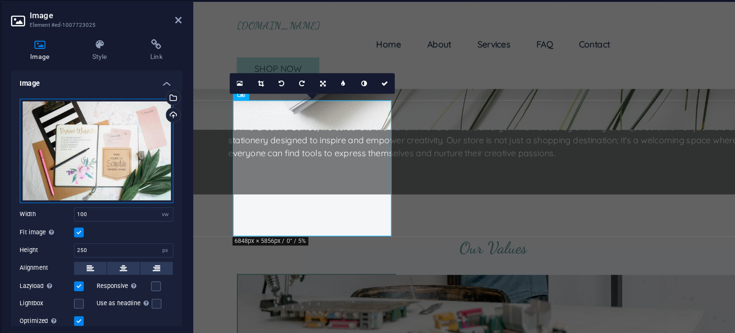
click at [151, 152] on div "Drag files here, click to choose files or select files from Files or our free s…" at bounding box center [121, 155] width 135 height 92
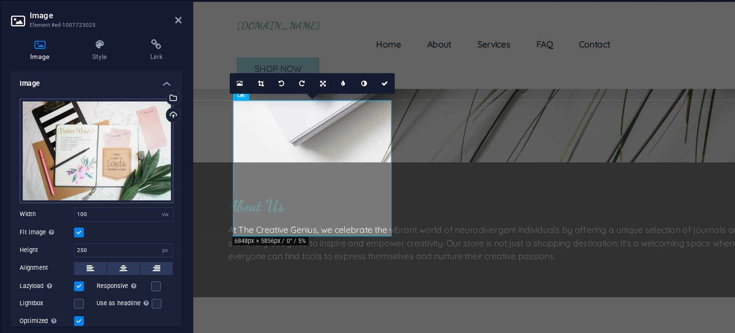
click at [151, 152] on body "[DOMAIN_NAME] Home Favorites Elements Columns Content Boxes Accordion Tables Fe…" at bounding box center [367, 166] width 735 height 333
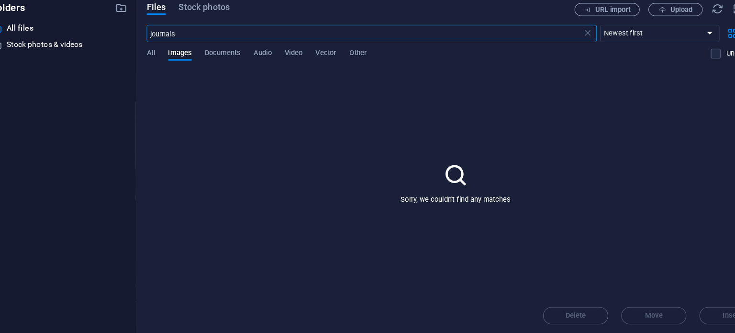
scroll to position [876, 0]
click at [215, 27] on span "Stock photos" at bounding box center [216, 28] width 45 height 11
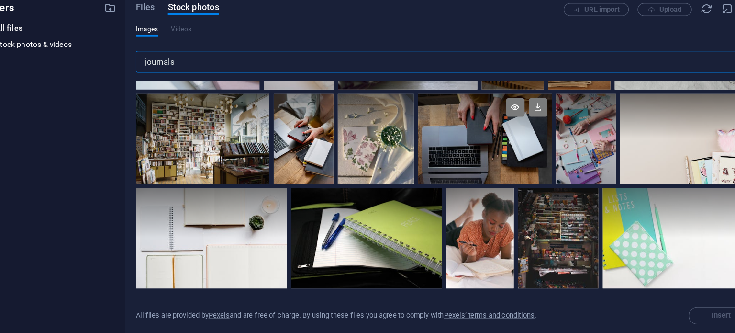
scroll to position [78, 0]
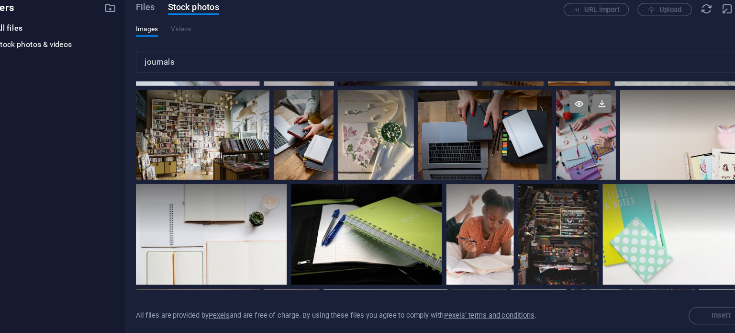
click at [558, 148] on div at bounding box center [562, 140] width 53 height 78
click at [558, 148] on div at bounding box center [562, 160] width 53 height 39
click at [558, 148] on div at bounding box center [562, 140] width 53 height 78
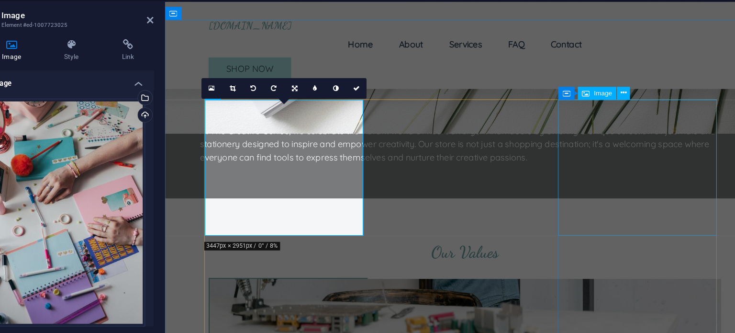
scroll to position [721, 0]
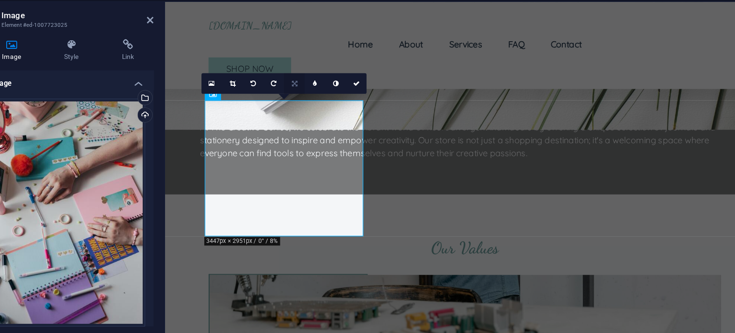
click at [321, 95] on icon at bounding box center [320, 96] width 5 height 6
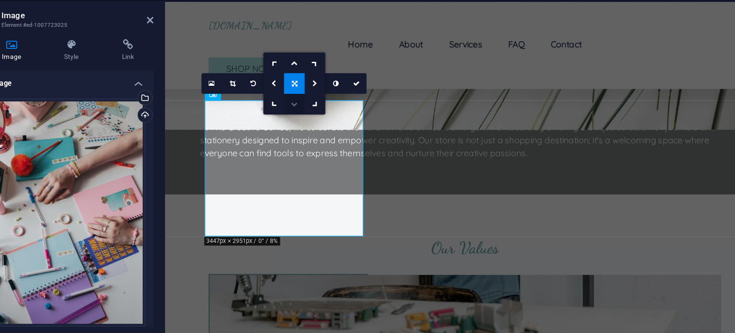
click at [323, 118] on link at bounding box center [321, 114] width 18 height 18
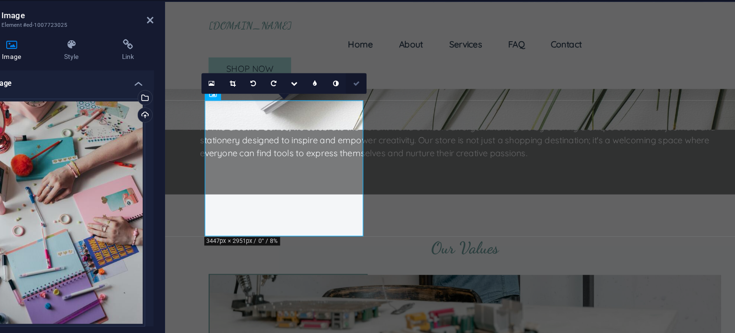
click at [376, 95] on icon at bounding box center [375, 96] width 6 height 6
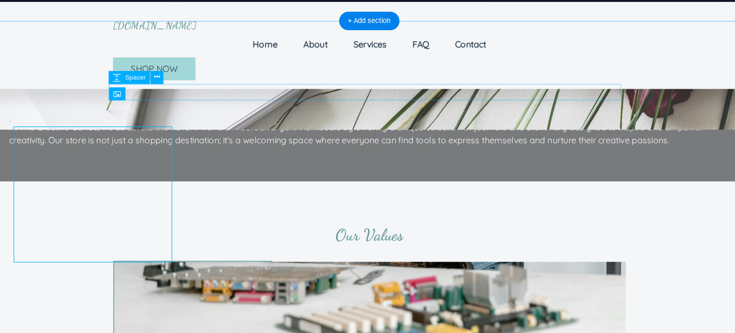
scroll to position [698, 0]
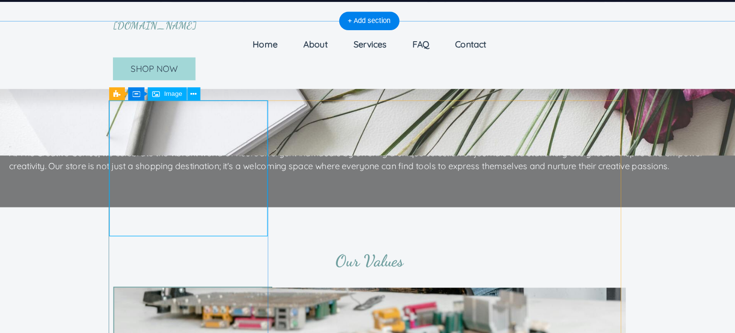
scroll to position [721, 0]
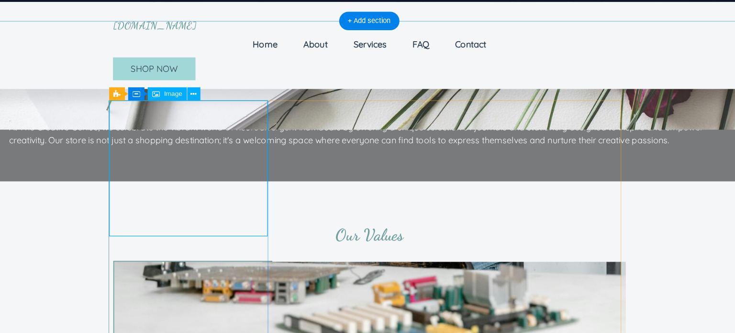
select select "vw"
select select "px"
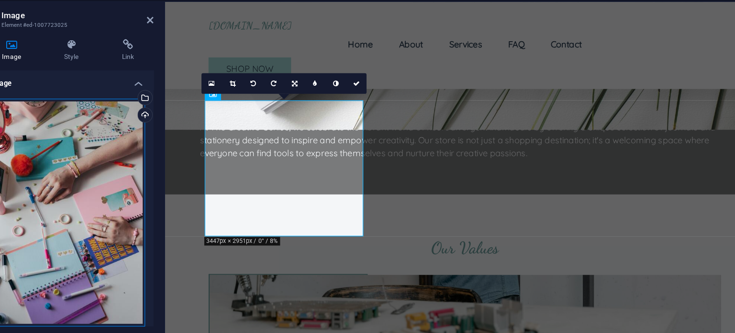
click at [92, 204] on div "Drag files here, click to choose files or select files from Files or our free s…" at bounding box center [121, 209] width 135 height 201
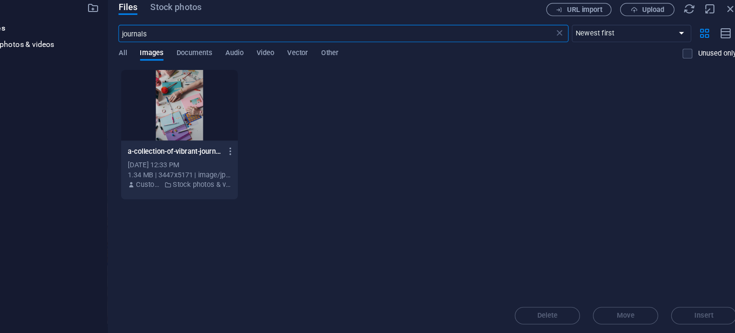
click at [92, 204] on body "[DOMAIN_NAME] Home Favorites Elements Columns Content Boxes Accordion Tables Fe…" at bounding box center [367, 166] width 735 height 333
click at [211, 27] on span "Stock photos" at bounding box center [216, 28] width 45 height 11
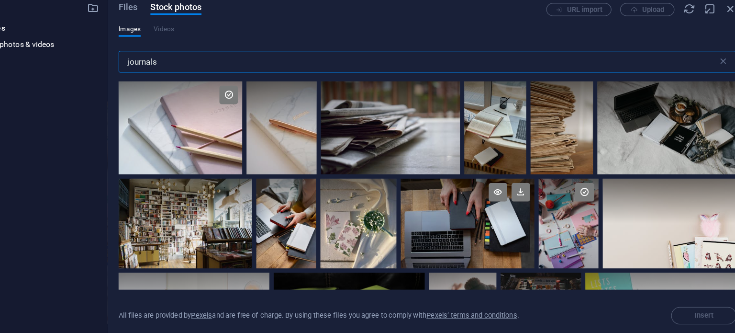
scroll to position [33, 0]
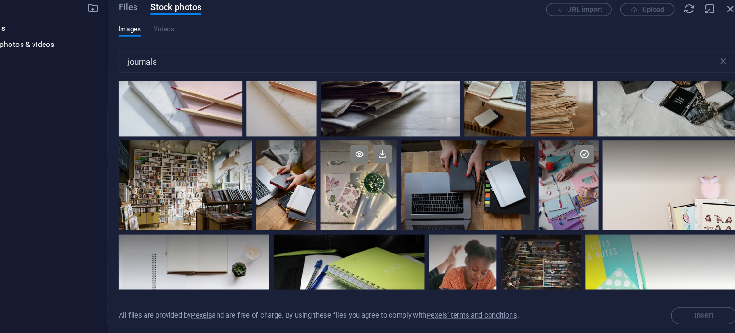
click at [390, 192] on div at bounding box center [377, 185] width 67 height 78
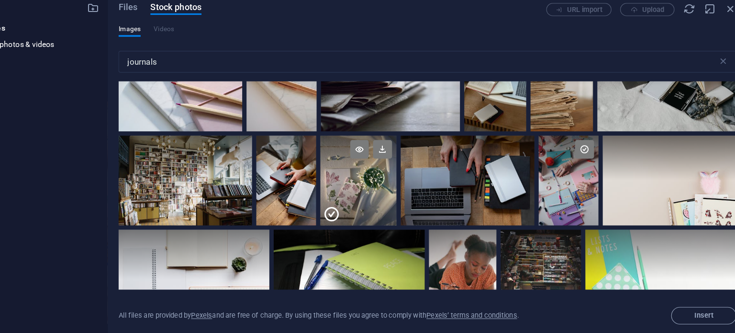
scroll to position [38, 0]
click at [387, 191] on div at bounding box center [377, 199] width 67 height 39
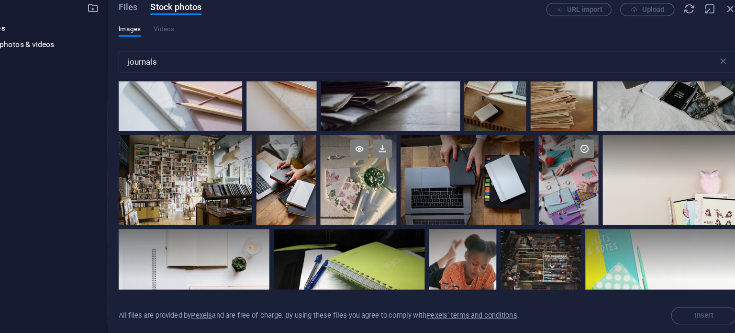
click at [387, 191] on div at bounding box center [377, 180] width 67 height 78
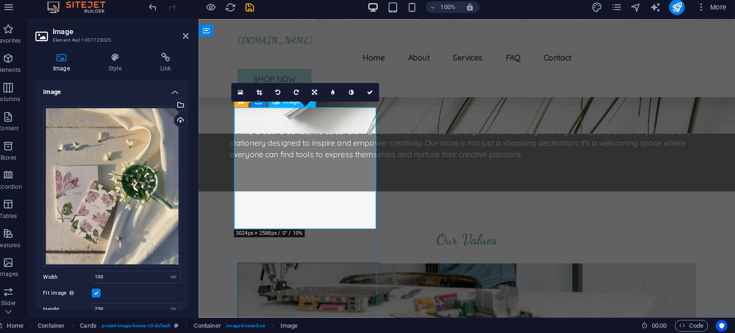
scroll to position [0, 0]
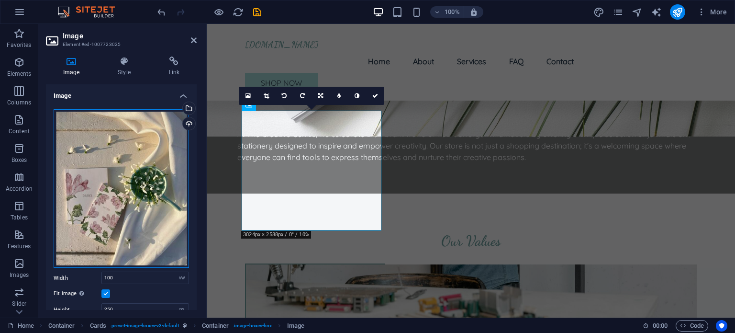
click at [103, 179] on div "Drag files here, click to choose files or select files from Files or our free s…" at bounding box center [121, 188] width 135 height 158
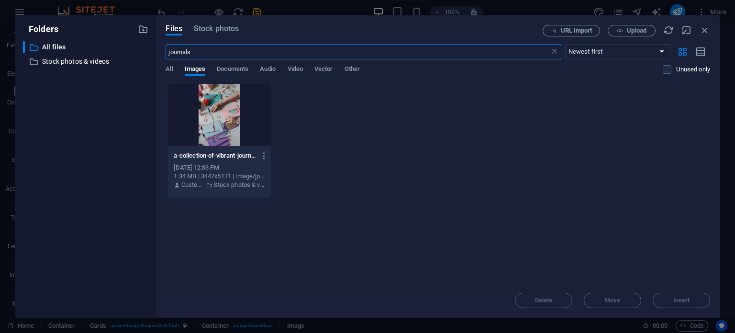
scroll to position [876, 0]
click at [103, 179] on body "[DOMAIN_NAME] Home Favorites Elements Columns Content Boxes Accordion Tables Fe…" at bounding box center [367, 166] width 735 height 333
click at [218, 26] on span "Stock photos" at bounding box center [216, 28] width 45 height 11
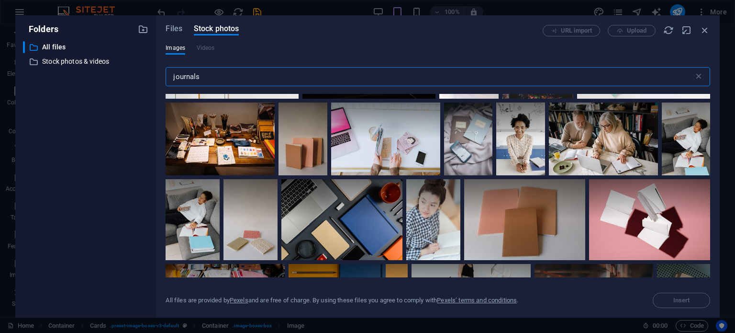
scroll to position [252, 0]
click at [222, 141] on div at bounding box center [220, 138] width 109 height 73
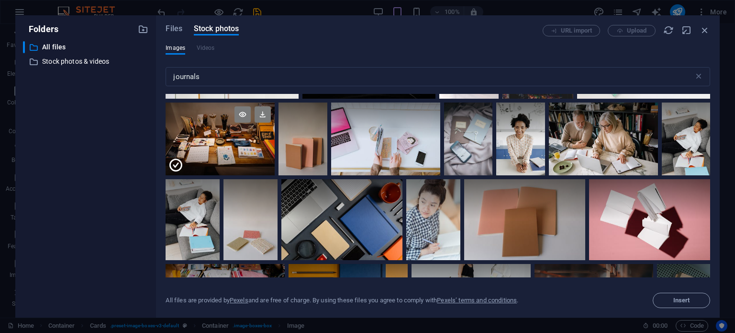
click at [222, 141] on div at bounding box center [220, 157] width 109 height 36
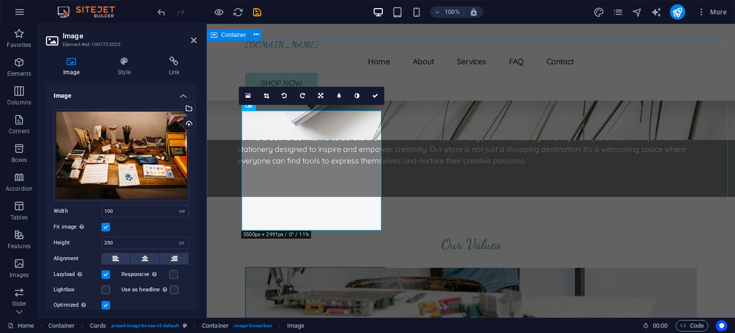
scroll to position [721, 0]
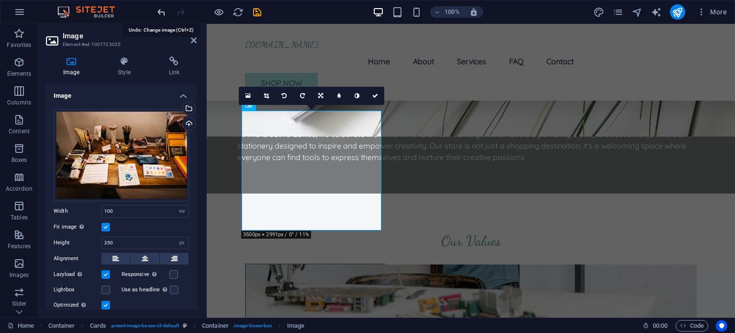
click at [163, 9] on icon "undo" at bounding box center [161, 12] width 11 height 11
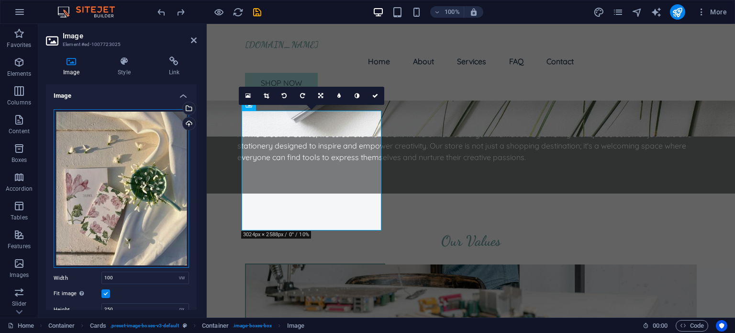
click at [126, 183] on div "Drag files here, click to choose files or select files from Files or our free s…" at bounding box center [121, 188] width 135 height 158
click at [126, 183] on body "[DOMAIN_NAME] Home Favorites Elements Columns Content Boxes Accordion Tables Fe…" at bounding box center [367, 166] width 735 height 333
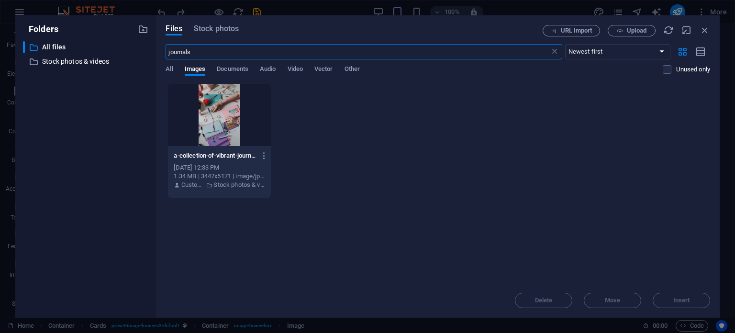
scroll to position [876, 0]
click at [214, 105] on div at bounding box center [219, 115] width 102 height 62
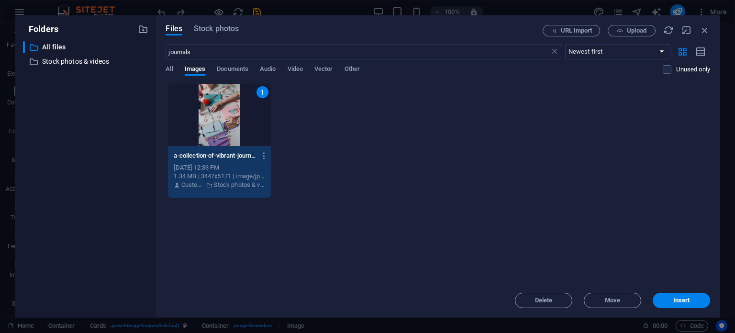
click at [214, 105] on div "1" at bounding box center [219, 115] width 102 height 62
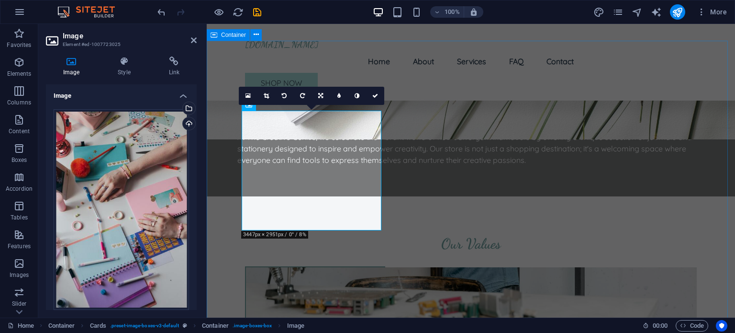
scroll to position [721, 0]
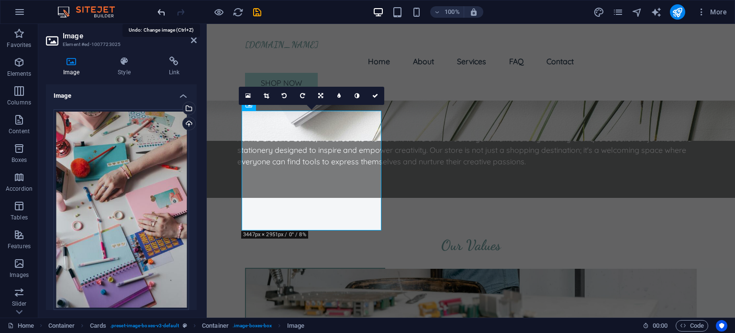
click at [161, 12] on icon "undo" at bounding box center [161, 12] width 11 height 11
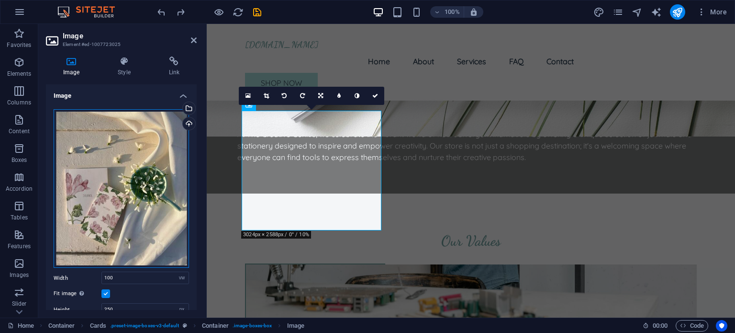
click at [122, 174] on div "Drag files here, click to choose files or select files from Files or our free s…" at bounding box center [121, 188] width 135 height 158
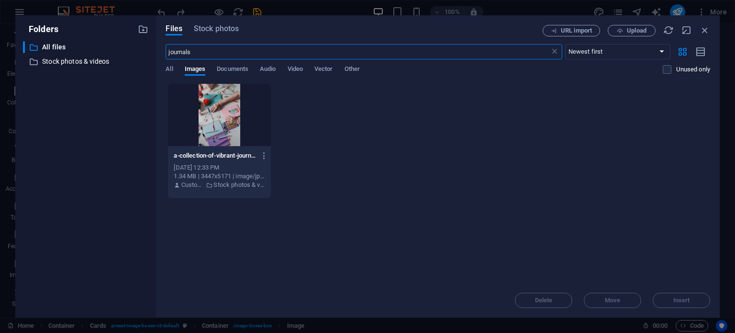
click at [122, 174] on body "[DOMAIN_NAME] Home Favorites Elements Columns Content Boxes Accordion Tables Fe…" at bounding box center [367, 166] width 735 height 333
click at [220, 23] on div "Files Stock photos URL import Upload journals ​ Newest first Oldest first Name …" at bounding box center [438, 166] width 564 height 302
click at [220, 27] on span "Stock photos" at bounding box center [216, 28] width 45 height 11
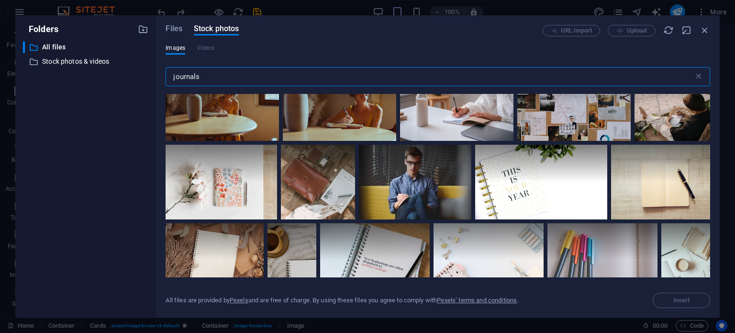
scroll to position [5272, 0]
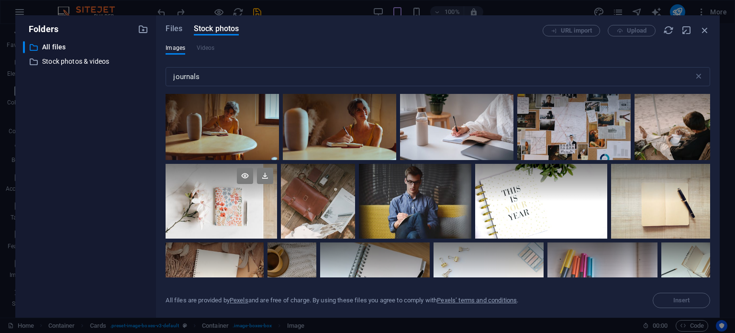
click at [214, 201] on div at bounding box center [222, 201] width 112 height 74
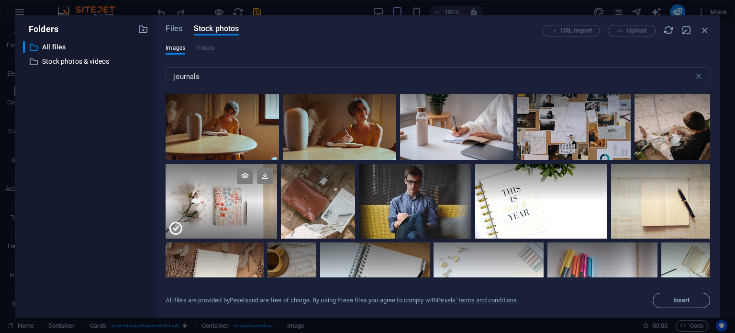
click at [219, 201] on div at bounding box center [222, 219] width 112 height 37
click at [219, 200] on div at bounding box center [222, 201] width 112 height 74
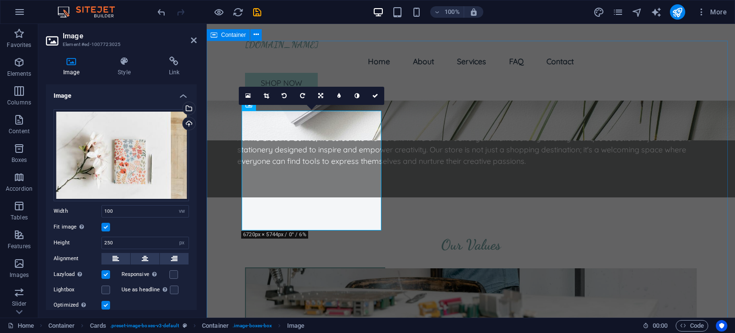
scroll to position [721, 0]
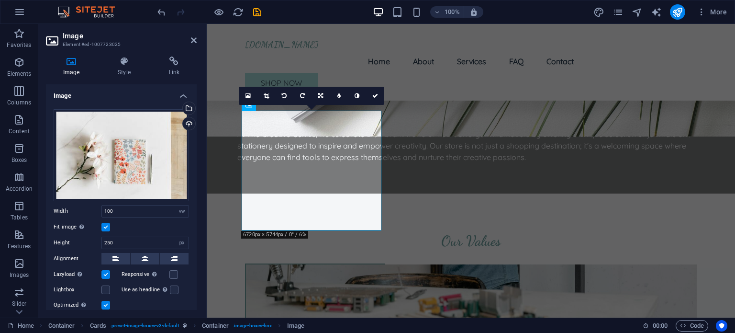
click at [106, 226] on label at bounding box center [105, 227] width 9 height 9
click at [0, 0] on input "Fit image Automatically fit image to a fixed width and height" at bounding box center [0, 0] width 0 height 0
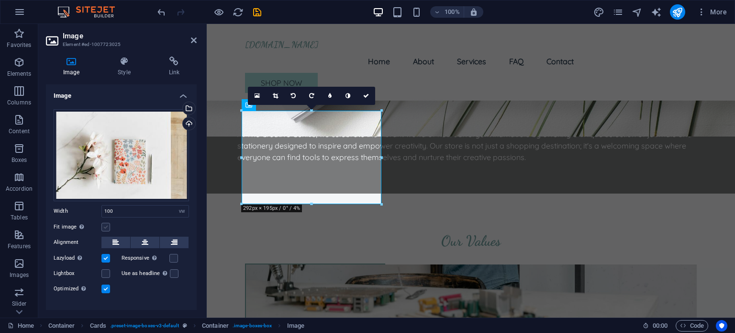
click at [106, 226] on label at bounding box center [105, 227] width 9 height 9
click at [0, 0] on input "Fit image Automatically fit image to a fixed width and height" at bounding box center [0, 0] width 0 height 0
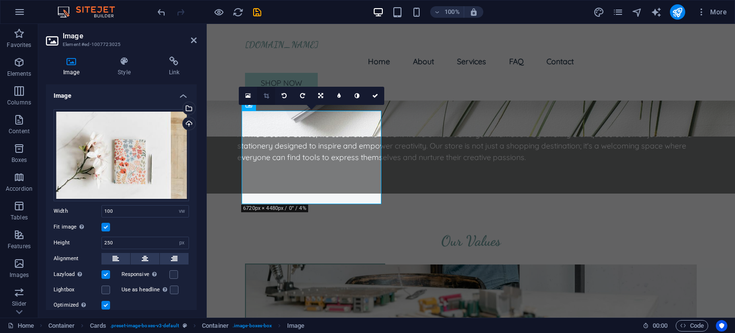
click at [268, 95] on icon at bounding box center [266, 96] width 5 height 6
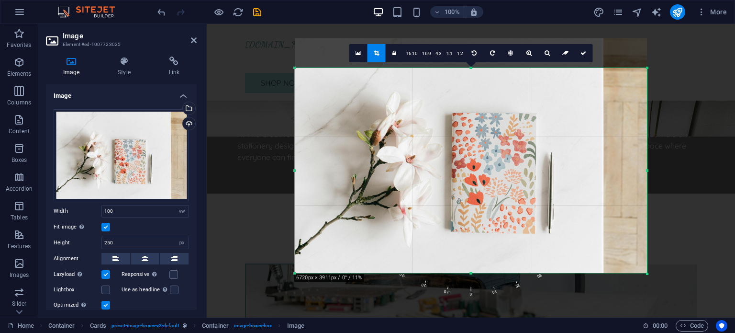
drag, startPoint x: 469, startPoint y: 52, endPoint x: 475, endPoint y: 82, distance: 30.3
click at [475, 82] on div "180 170 160 150 140 130 120 110 100 90 80 70 60 50 40 30 20 10 0 -10 -20 -30 -4…" at bounding box center [471, 171] width 352 height 206
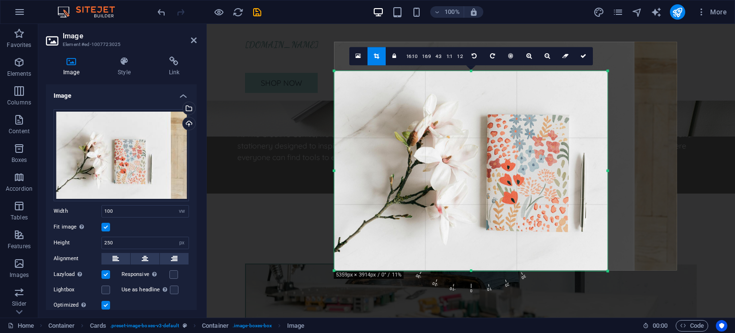
drag, startPoint x: 647, startPoint y: 169, endPoint x: 568, endPoint y: 179, distance: 79.7
click at [568, 179] on div "180 170 160 150 140 130 120 110 100 90 80 70 60 50 40 30 20 10 0 -10 -20 -30 -4…" at bounding box center [471, 171] width 273 height 200
click at [582, 57] on icon at bounding box center [583, 56] width 6 height 6
type input "571"
select select "px"
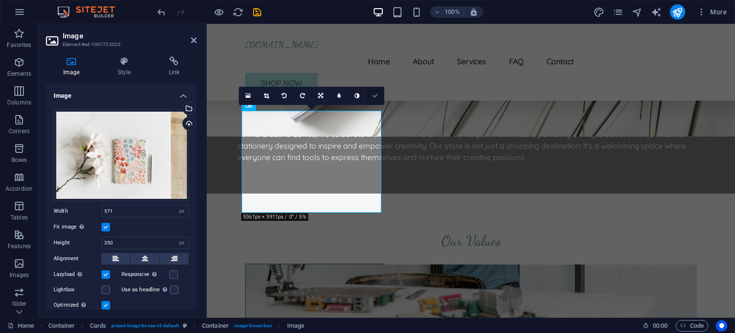
click at [375, 94] on icon at bounding box center [375, 96] width 6 height 6
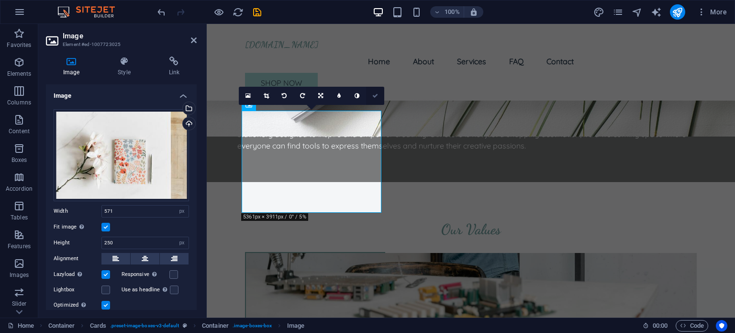
scroll to position [698, 0]
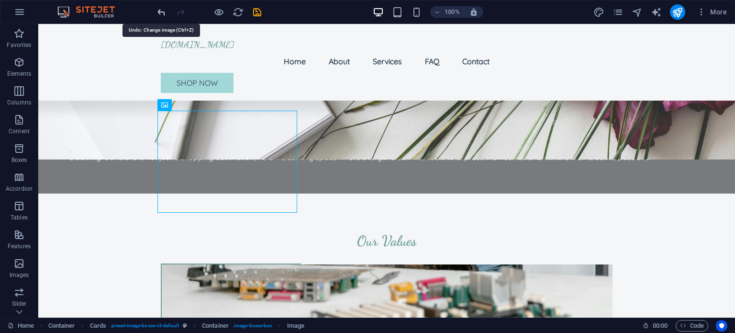
click at [160, 14] on icon "undo" at bounding box center [161, 12] width 11 height 11
click at [160, 9] on icon "undo" at bounding box center [161, 12] width 11 height 11
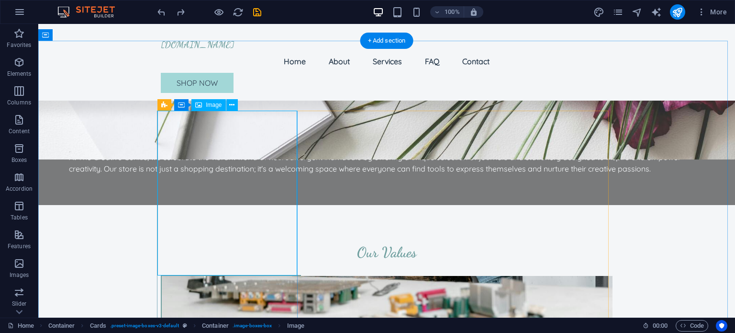
select select "vw"
select select "px"
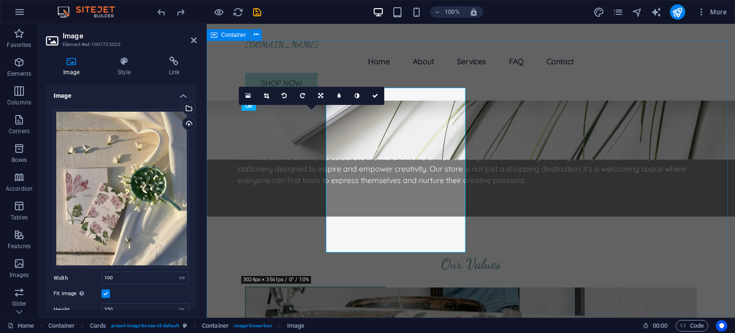
scroll to position [721, 0]
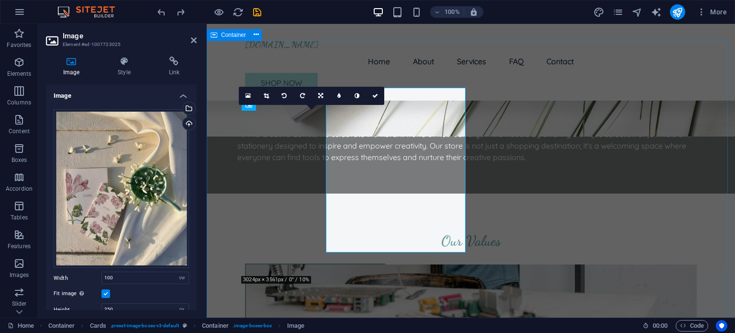
select select "DISABLED_OPTION_VALUE"
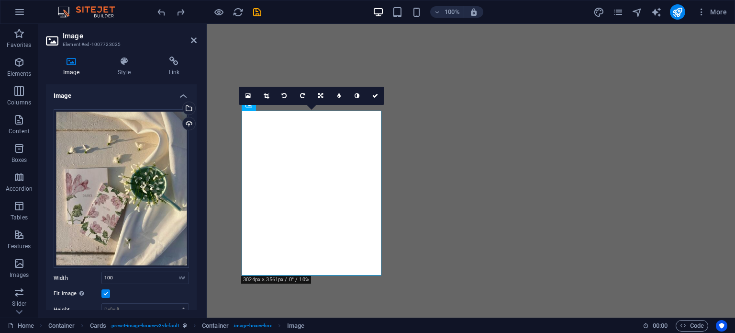
select select "vw"
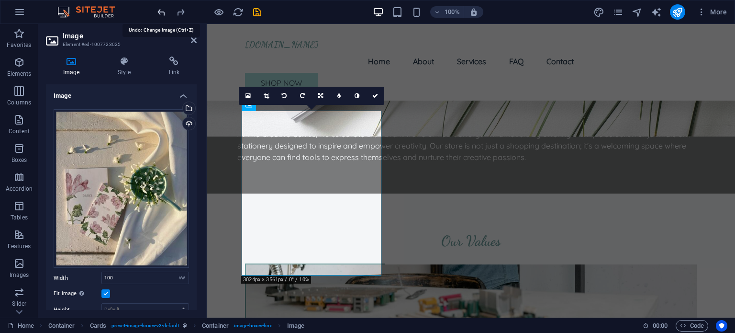
click at [164, 9] on icon "undo" at bounding box center [161, 12] width 11 height 11
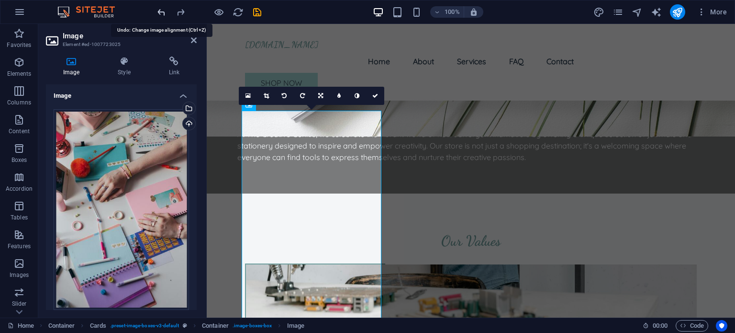
click at [164, 9] on icon "undo" at bounding box center [161, 12] width 11 height 11
click at [163, 9] on icon "undo" at bounding box center [161, 12] width 11 height 11
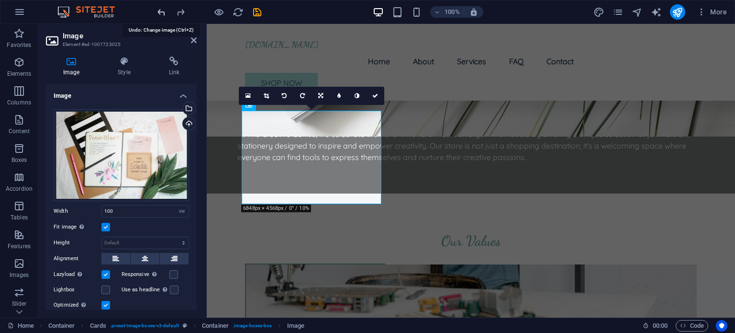
click at [163, 9] on icon "undo" at bounding box center [161, 12] width 11 height 11
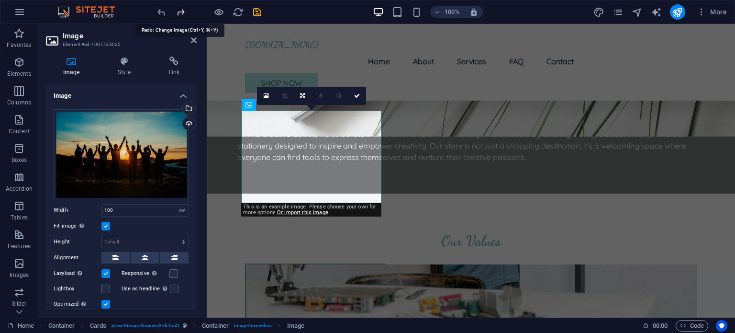
click at [180, 8] on icon "redo" at bounding box center [180, 12] width 11 height 11
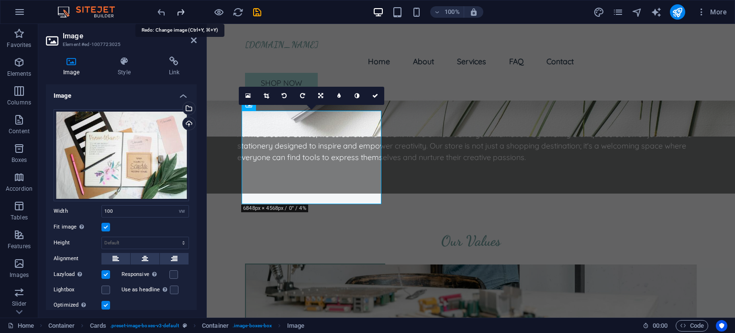
click at [180, 8] on icon "redo" at bounding box center [180, 12] width 11 height 11
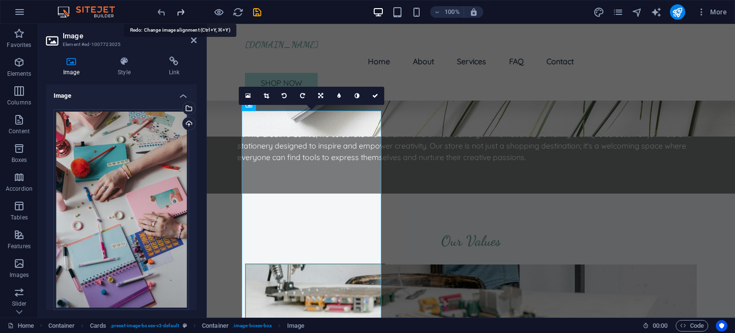
click at [180, 8] on icon "redo" at bounding box center [180, 12] width 11 height 11
click at [179, 11] on icon "redo" at bounding box center [180, 12] width 11 height 11
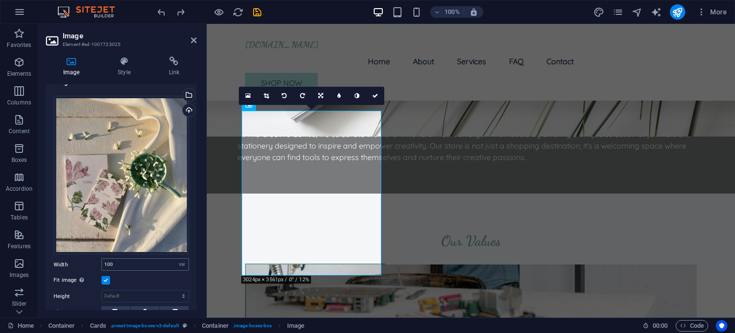
scroll to position [23, 0]
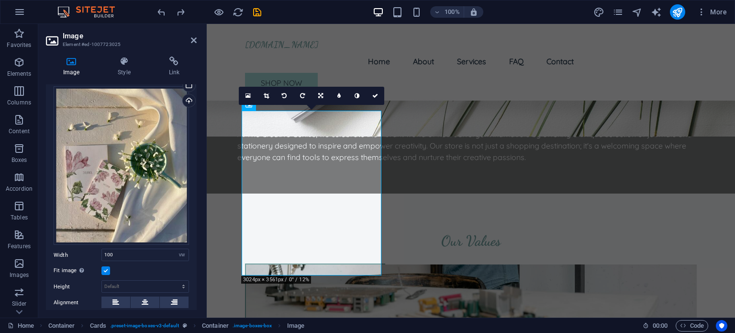
click at [104, 268] on label at bounding box center [105, 270] width 9 height 9
click at [0, 0] on input "Fit image Automatically fit image to a fixed width and height" at bounding box center [0, 0] width 0 height 0
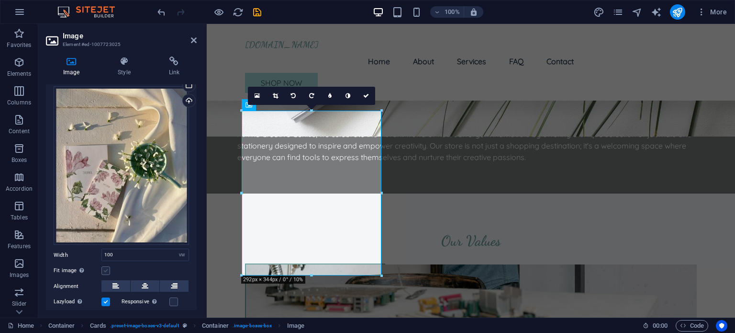
click at [104, 268] on label at bounding box center [105, 270] width 9 height 9
click at [0, 0] on input "Fit image Automatically fit image to a fixed width and height" at bounding box center [0, 0] width 0 height 0
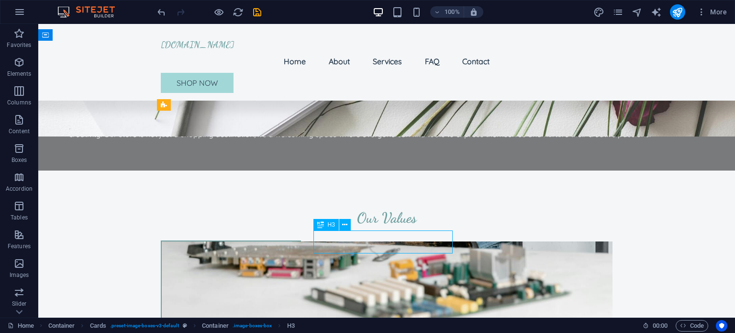
scroll to position [698, 0]
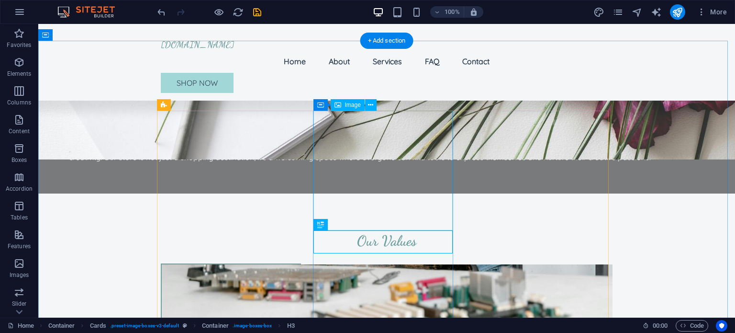
select select "vw"
select select "px"
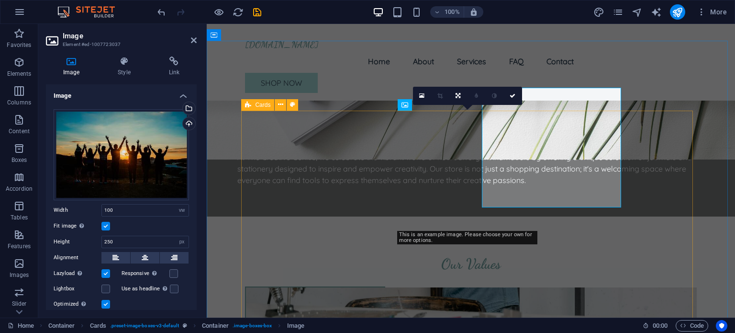
scroll to position [721, 0]
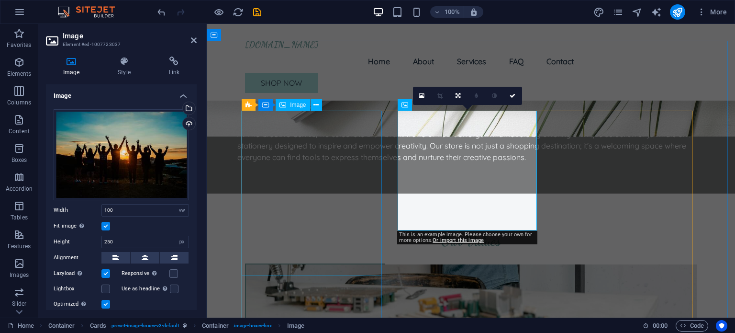
select select "vw"
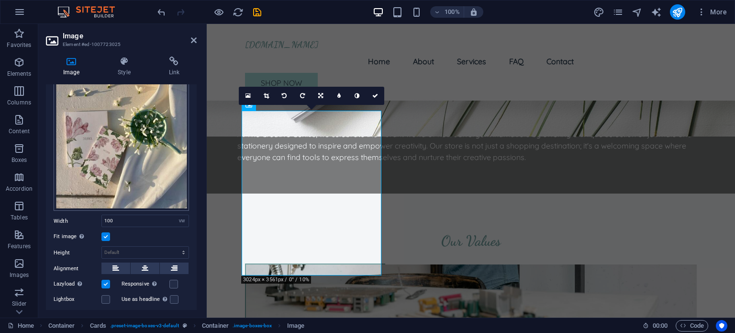
scroll to position [58, 0]
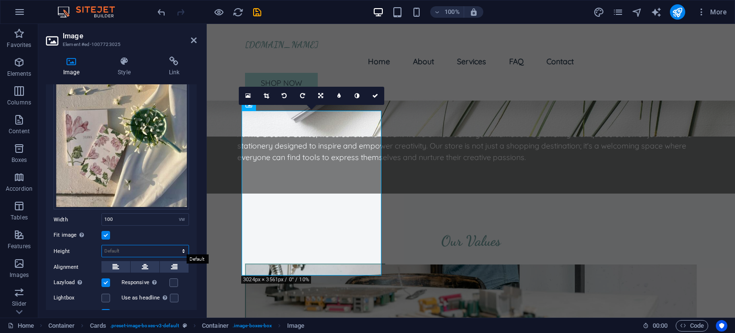
click at [106, 245] on select "Default auto px" at bounding box center [145, 250] width 87 height 11
click at [110, 231] on label at bounding box center [105, 235] width 9 height 9
click at [0, 0] on input "Fit image Automatically fit image to a fixed width and height" at bounding box center [0, 0] width 0 height 0
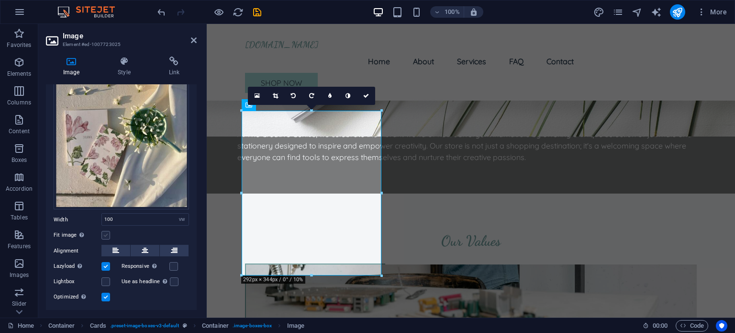
click at [105, 234] on label at bounding box center [105, 235] width 9 height 9
click at [0, 0] on input "Fit image Automatically fit image to a fixed width and height" at bounding box center [0, 0] width 0 height 0
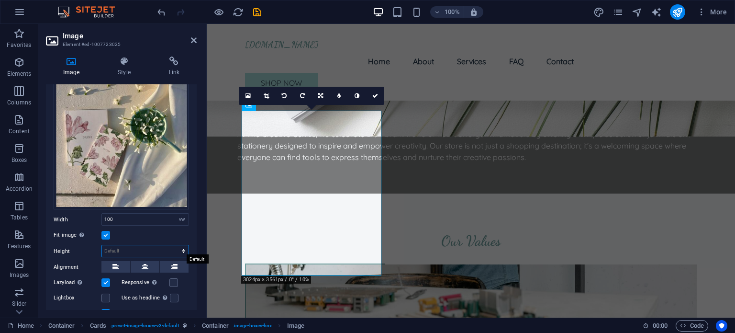
click at [109, 249] on select "Default auto px" at bounding box center [145, 250] width 87 height 11
click at [102, 245] on select "Default auto px" at bounding box center [145, 250] width 87 height 11
click at [130, 231] on div "Fit image Automatically fit image to a fixed width and height" at bounding box center [121, 234] width 135 height 11
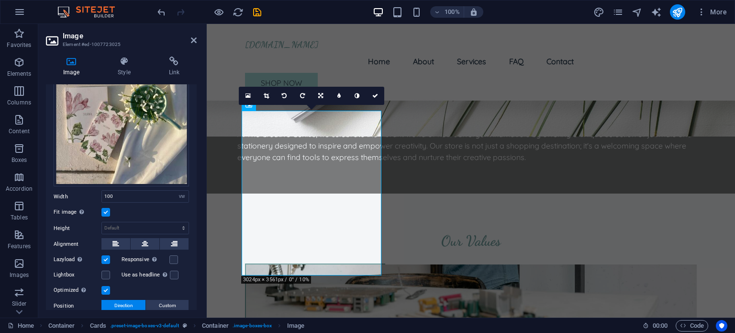
scroll to position [77, 0]
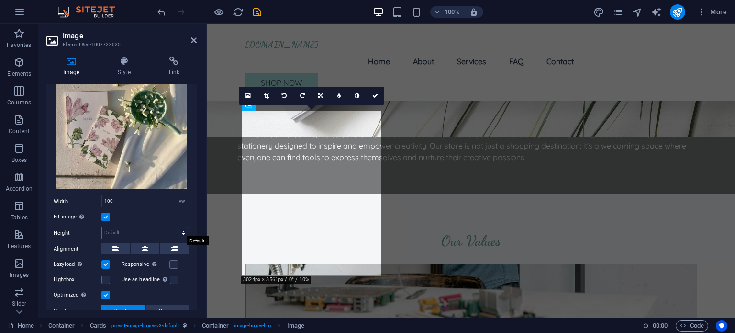
click at [109, 227] on select "Default auto px" at bounding box center [145, 232] width 87 height 11
select select "px"
click at [173, 227] on select "Default auto px" at bounding box center [145, 232] width 87 height 11
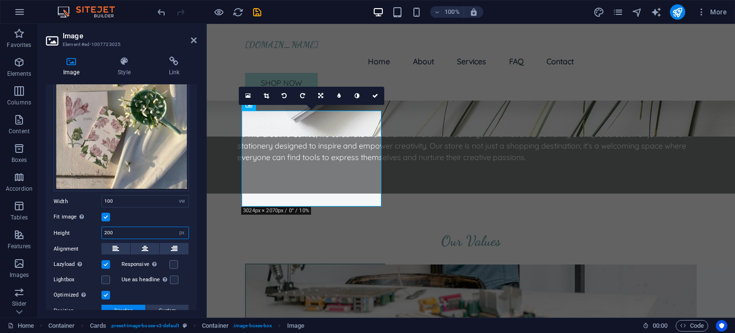
click at [113, 231] on input "200" at bounding box center [145, 232] width 87 height 11
type input "250"
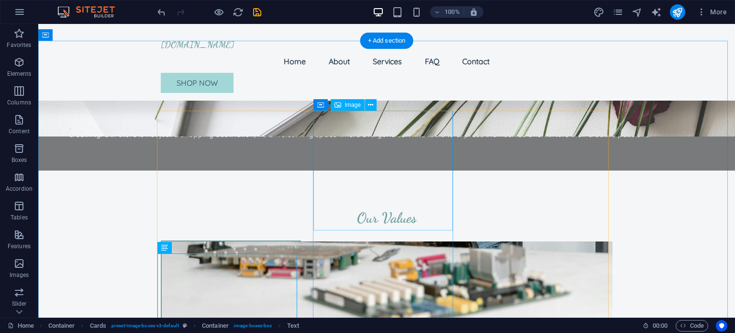
scroll to position [698, 0]
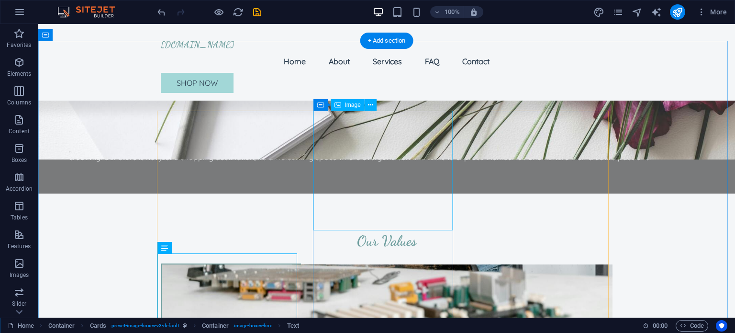
select select "vw"
select select "px"
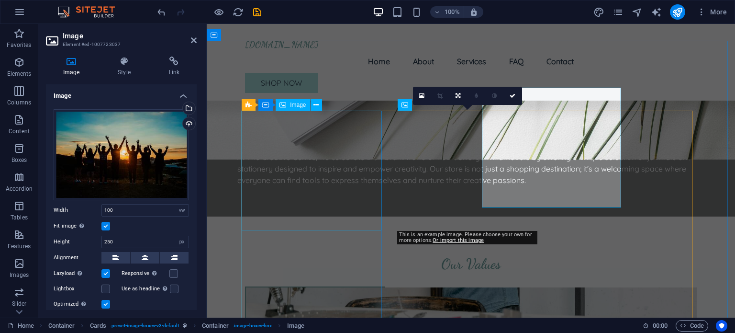
scroll to position [721, 0]
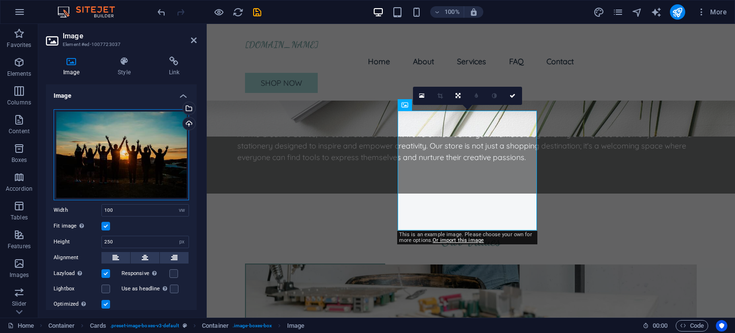
click at [121, 146] on div "Drag files here, click to choose files or select files from Files or our free s…" at bounding box center [121, 154] width 135 height 91
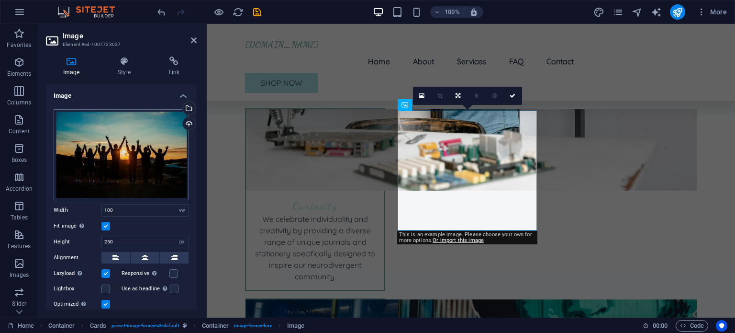
click at [121, 146] on body "thecreativegenius.co.za Home Favorites Elements Columns Content Boxes Accordion…" at bounding box center [367, 166] width 735 height 333
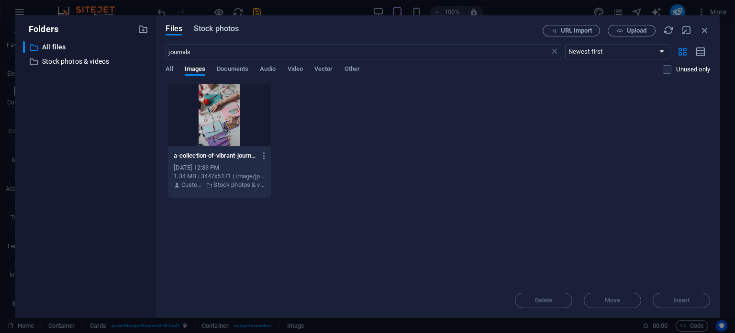
click at [216, 24] on div "Files Stock photos URL import Upload journals ​ Newest first Oldest first Name …" at bounding box center [438, 166] width 564 height 302
click at [202, 55] on input "journals" at bounding box center [358, 51] width 384 height 15
click at [214, 30] on span "Stock photos" at bounding box center [216, 28] width 45 height 11
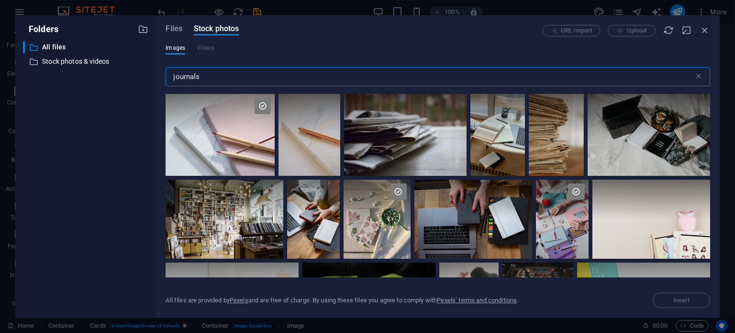
drag, startPoint x: 207, startPoint y: 80, endPoint x: 130, endPoint y: 74, distance: 76.8
click at [130, 74] on div "Folders ​ All files All files ​ Stock photos & videos Stock photos & videos Fil…" at bounding box center [367, 166] width 704 height 302
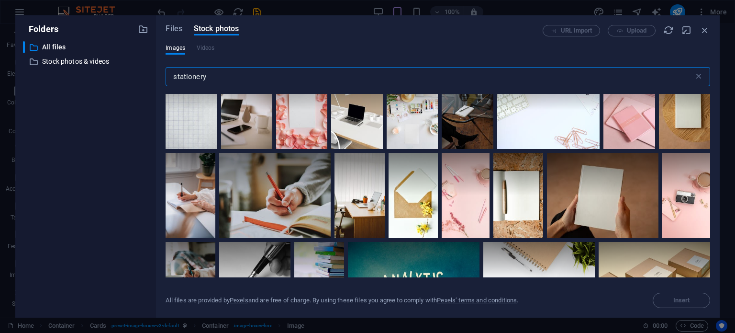
scroll to position [2197, 0]
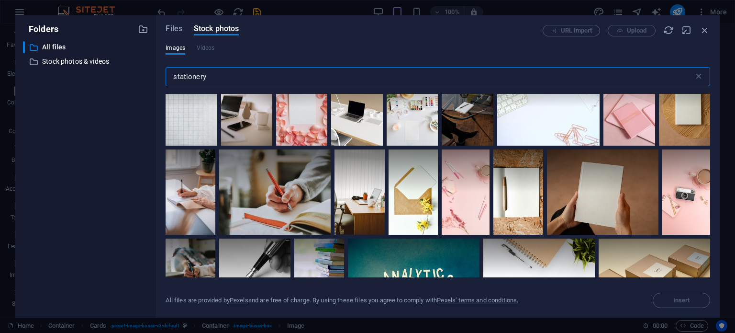
type input "stationery"
click at [454, 193] on div at bounding box center [466, 191] width 48 height 85
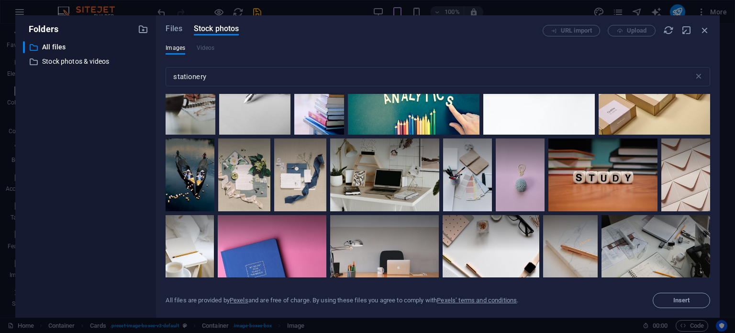
scroll to position [2383, 0]
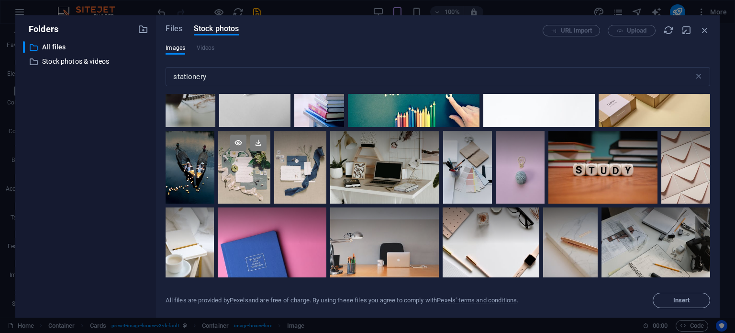
click at [250, 170] on div at bounding box center [244, 167] width 52 height 73
click at [662, 300] on span "Insert" at bounding box center [681, 300] width 49 height 6
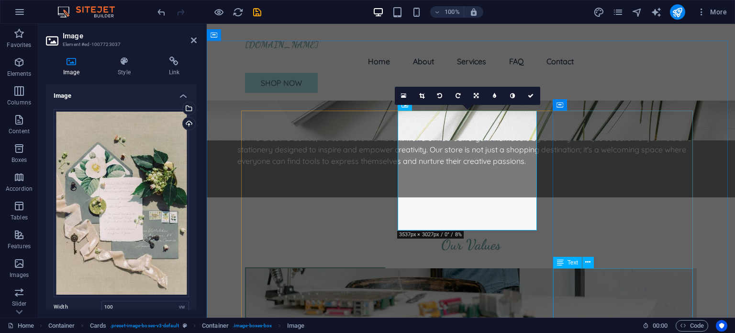
scroll to position [721, 0]
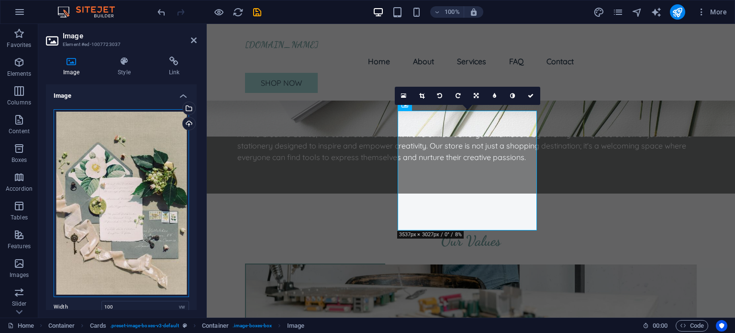
click at [124, 188] on div "Drag files here, click to choose files or select files from Files or our free s…" at bounding box center [121, 203] width 135 height 188
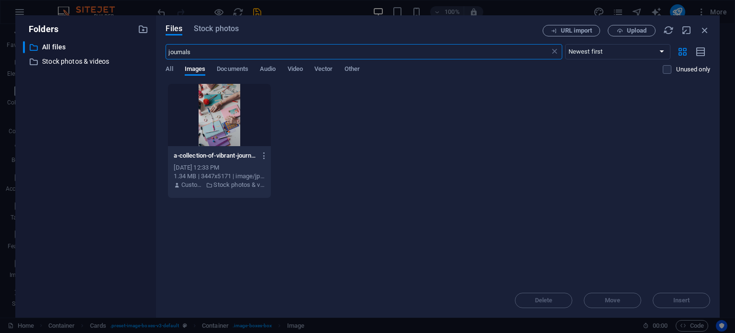
click at [124, 188] on body "thecreativegenius.co.za Home Favorites Elements Columns Content Boxes Accordion…" at bounding box center [367, 166] width 735 height 333
click at [212, 30] on span "Stock photos" at bounding box center [216, 28] width 45 height 11
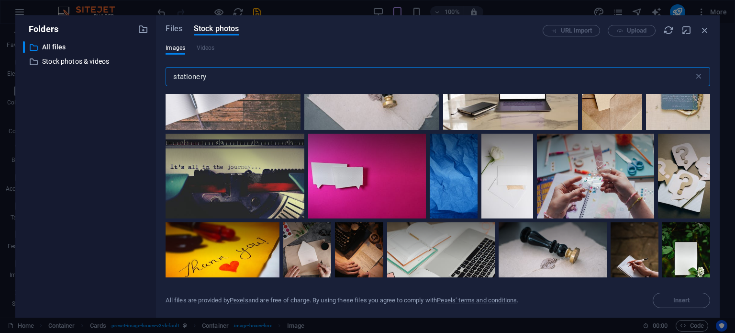
scroll to position [4908, 0]
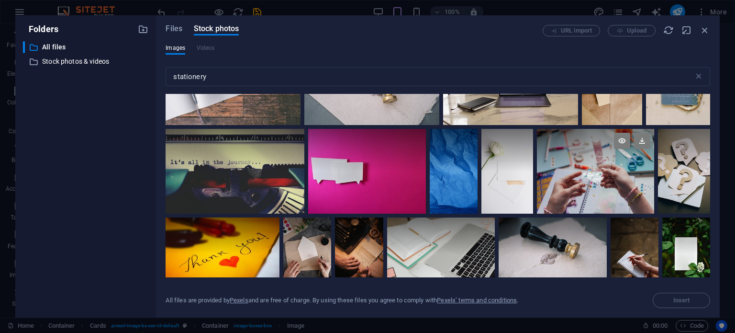
click at [645, 165] on div at bounding box center [595, 171] width 117 height 85
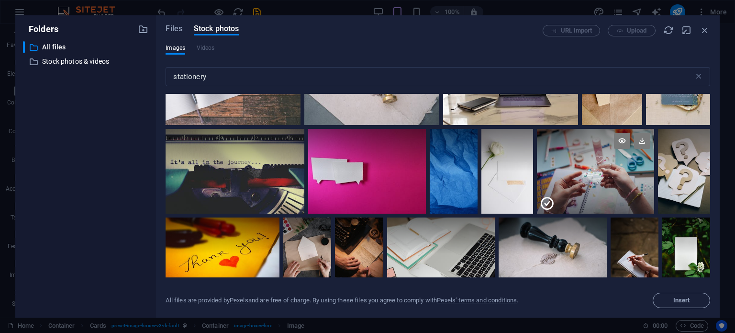
click at [654, 157] on div at bounding box center [595, 150] width 117 height 43
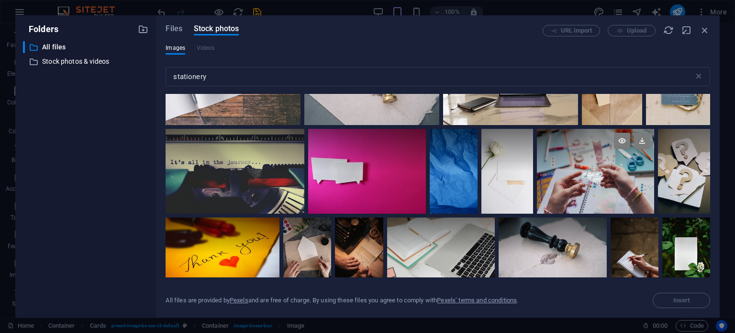
click at [654, 157] on div at bounding box center [595, 150] width 117 height 43
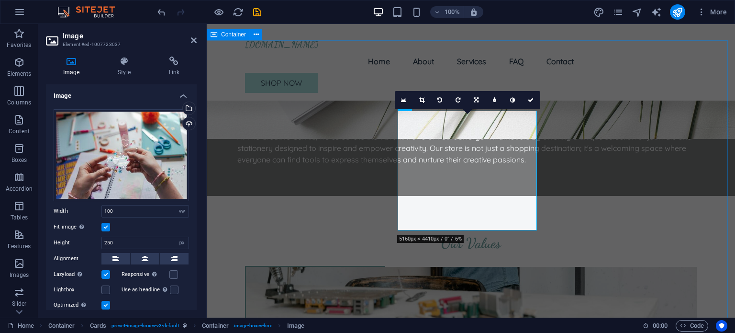
scroll to position [721, 0]
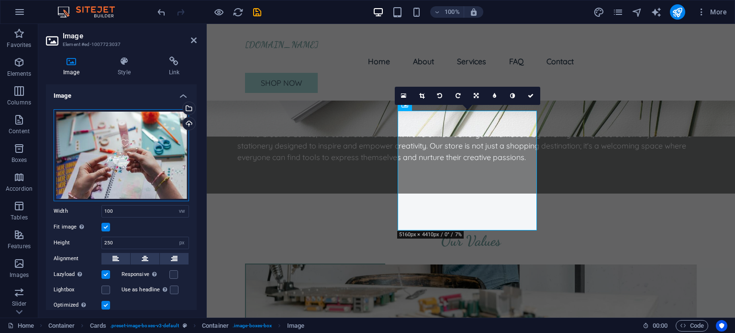
click at [99, 153] on div "Drag files here, click to choose files or select files from Files or our free s…" at bounding box center [121, 155] width 135 height 92
click at [99, 153] on body "thecreativegenius.co.za Home Favorites Elements Columns Content Boxes Accordion…" at bounding box center [367, 166] width 735 height 333
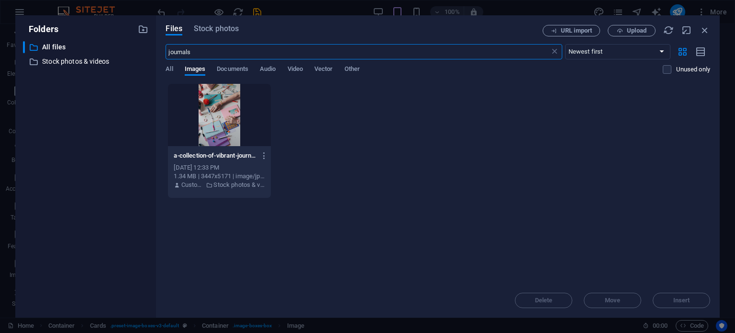
scroll to position [876, 0]
click at [212, 32] on span "Stock photos" at bounding box center [216, 28] width 45 height 11
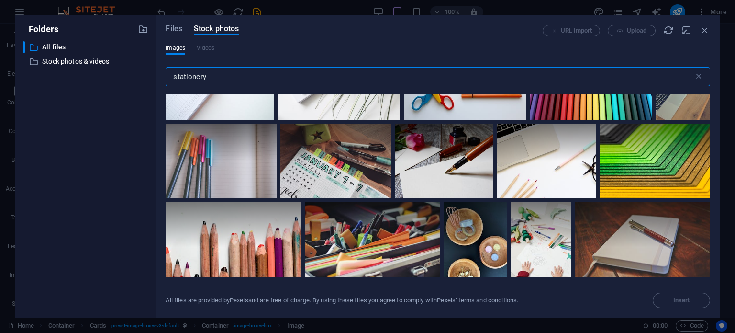
scroll to position [0, 0]
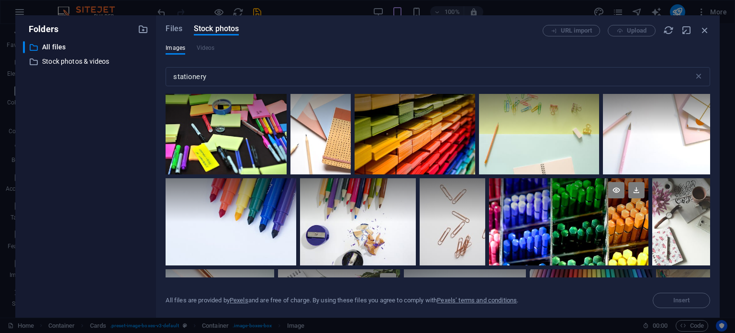
click at [556, 219] on div at bounding box center [568, 200] width 159 height 44
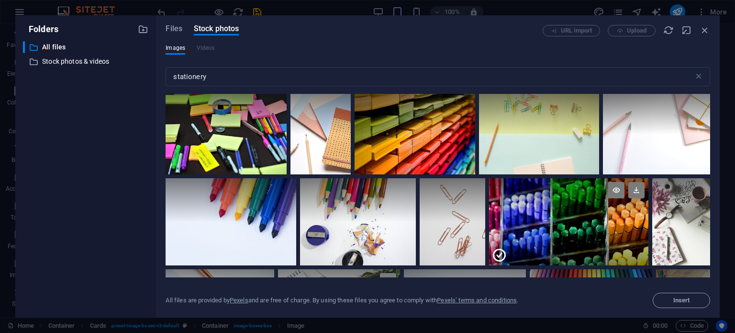
click at [556, 219] on div at bounding box center [568, 200] width 159 height 44
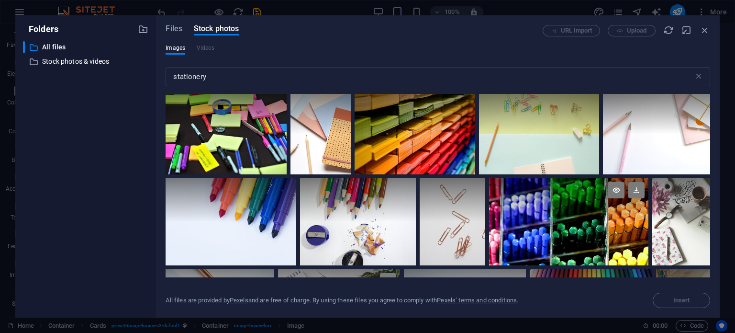
click at [556, 219] on div at bounding box center [568, 200] width 159 height 44
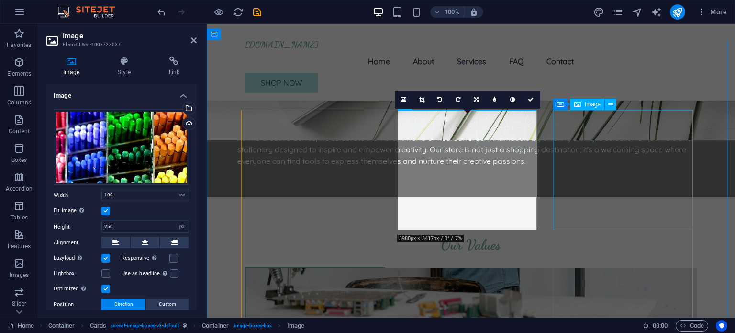
scroll to position [721, 0]
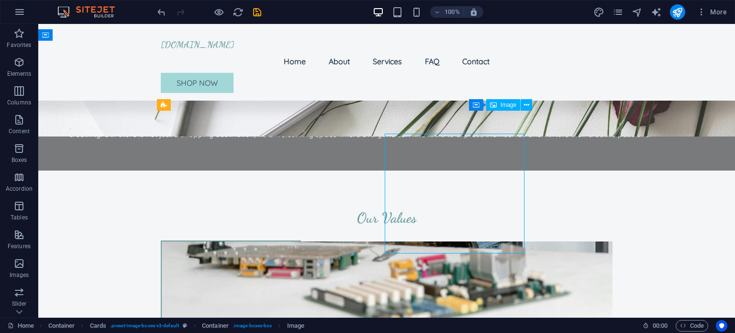
scroll to position [698, 0]
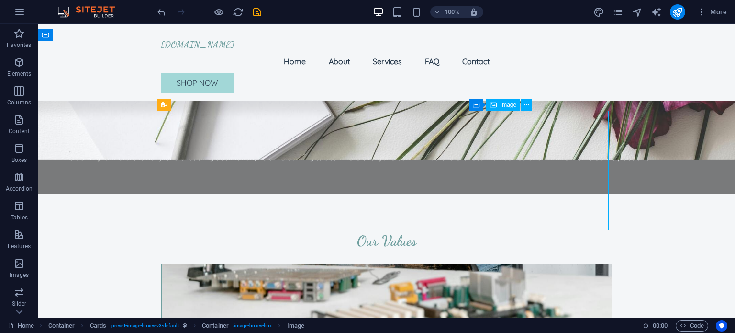
select select "vw"
select select "px"
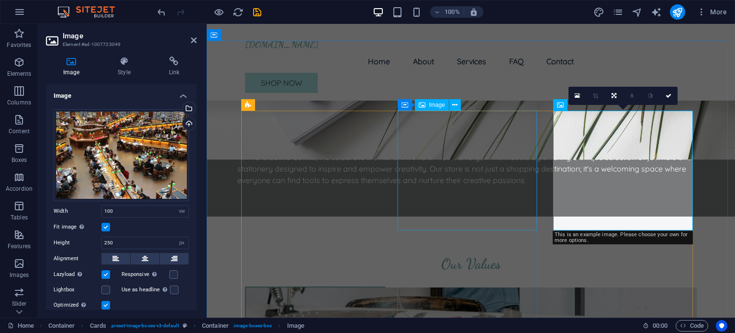
scroll to position [721, 0]
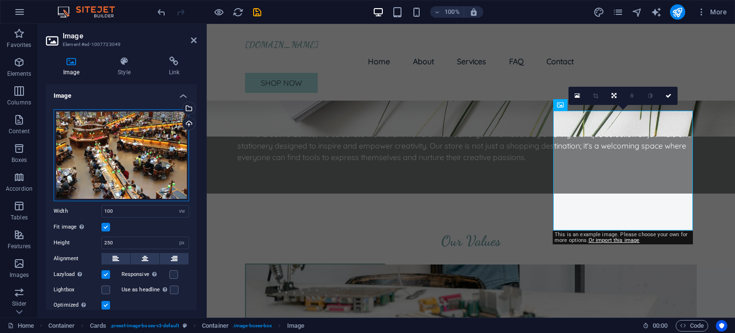
click at [108, 153] on div "Drag files here, click to choose files or select files from Files or our free s…" at bounding box center [121, 155] width 135 height 92
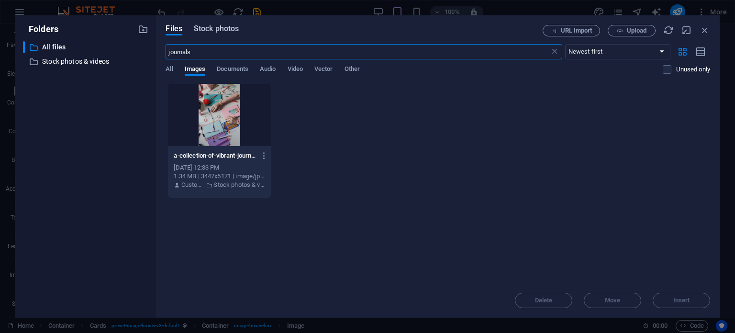
click at [211, 26] on span "Stock photos" at bounding box center [216, 28] width 45 height 11
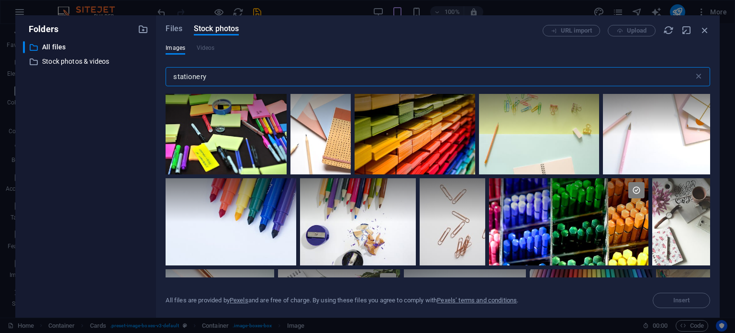
drag, startPoint x: 212, startPoint y: 81, endPoint x: 155, endPoint y: 84, distance: 58.0
click at [155, 84] on div "Folders ​ All files All files ​ Stock photos & videos Stock photos & videos Fil…" at bounding box center [367, 166] width 704 height 302
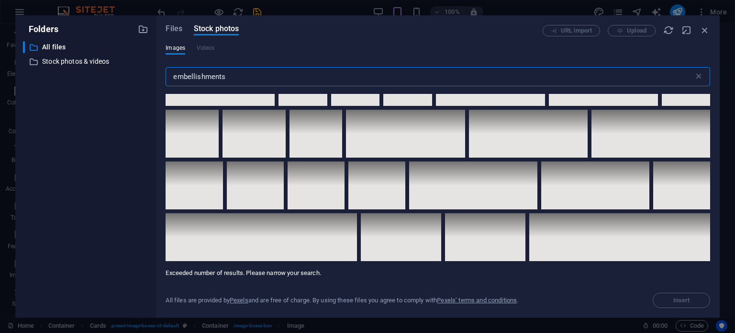
scroll to position [4196, 0]
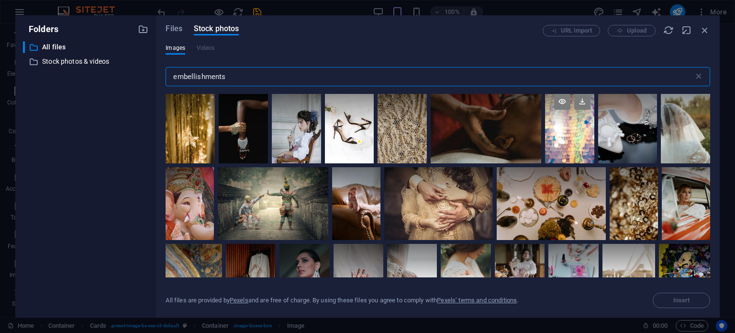
type input "embellishments"
click at [574, 146] on div at bounding box center [569, 126] width 49 height 74
click at [576, 133] on div at bounding box center [569, 144] width 49 height 37
click at [576, 133] on div at bounding box center [569, 126] width 49 height 74
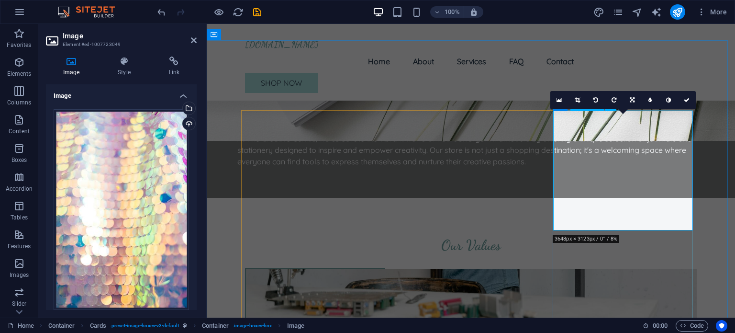
scroll to position [721, 0]
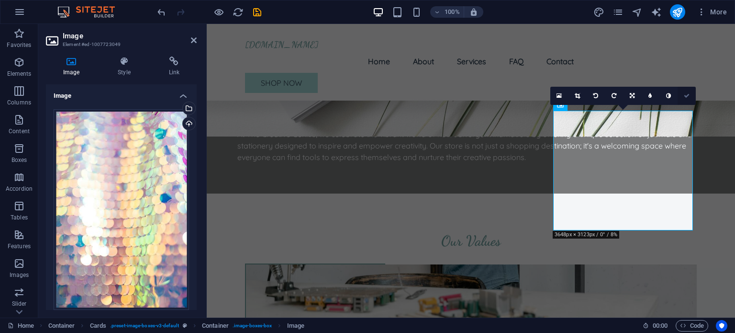
click at [684, 95] on icon at bounding box center [687, 96] width 6 height 6
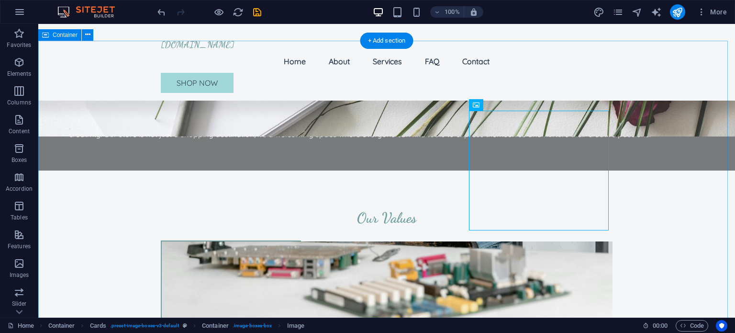
scroll to position [698, 0]
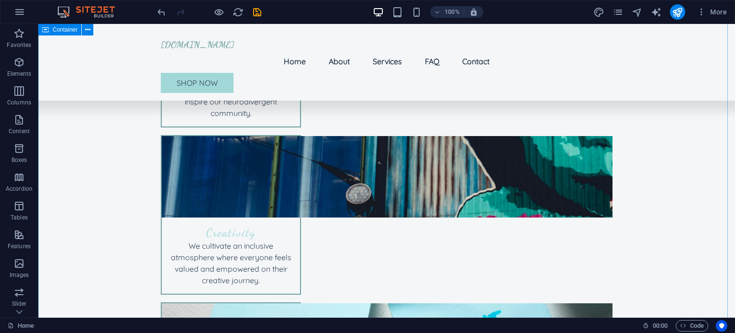
scroll to position [1015, 0]
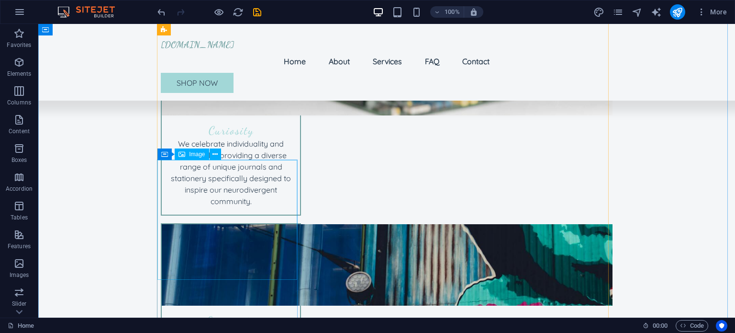
scroll to position [943, 0]
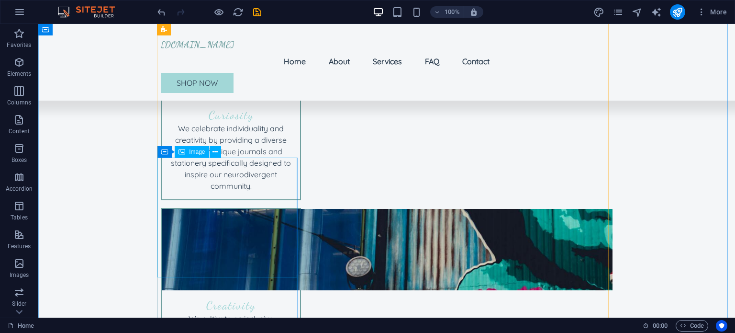
select select "vw"
select select "px"
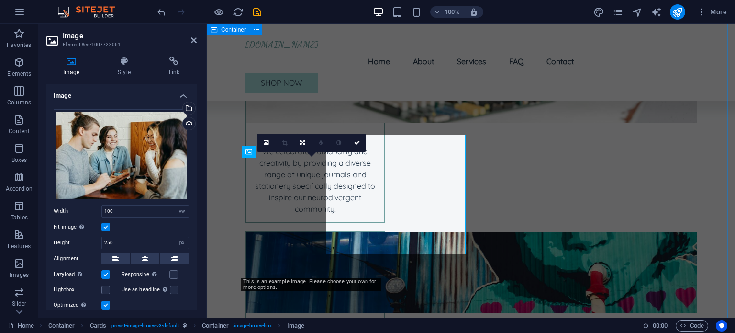
scroll to position [966, 0]
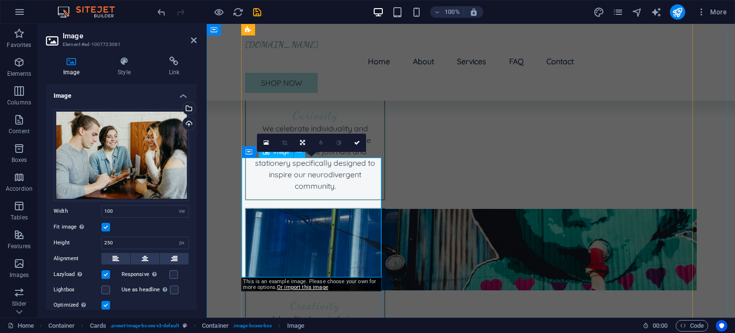
click at [352, 144] on link at bounding box center [357, 143] width 18 height 18
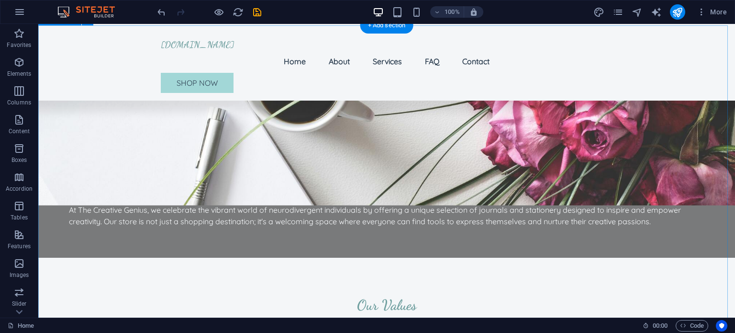
scroll to position [721, 0]
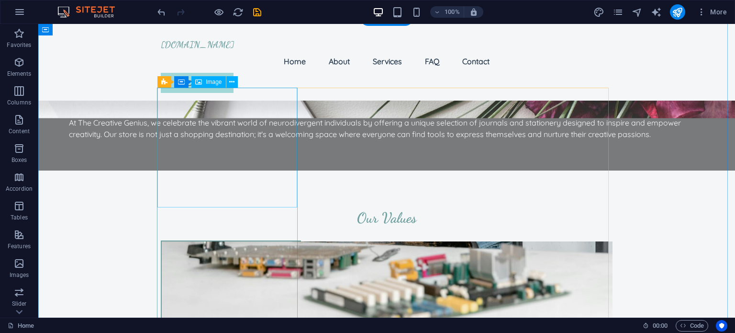
select select "vw"
select select "px"
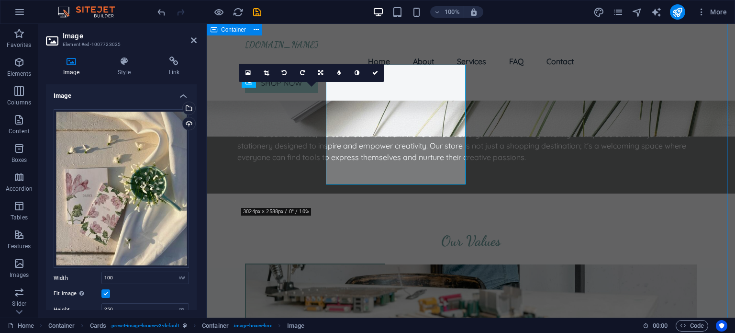
scroll to position [744, 0]
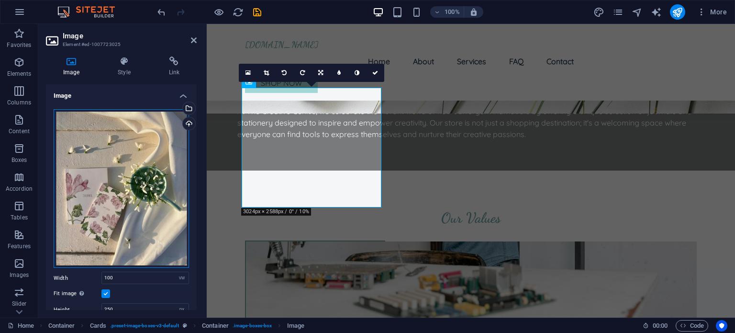
click at [113, 181] on div "Drag files here, click to choose files or select files from Files or our free s…" at bounding box center [121, 188] width 135 height 158
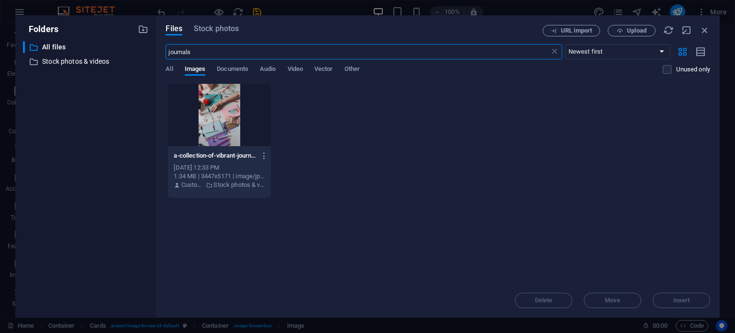
scroll to position [962, 0]
click at [220, 26] on span "Stock photos" at bounding box center [216, 28] width 45 height 11
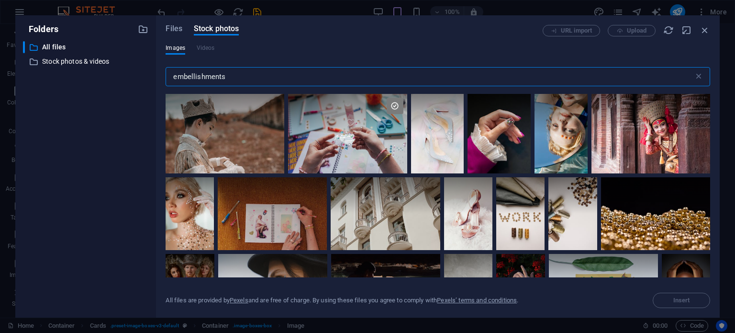
click at [219, 72] on input "embellishments" at bounding box center [430, 76] width 528 height 19
drag, startPoint x: 226, startPoint y: 78, endPoint x: 144, endPoint y: 74, distance: 82.9
click at [144, 74] on div "Folders ​ All files All files ​ Stock photos & videos Stock photos & videos Fil…" at bounding box center [367, 166] width 704 height 302
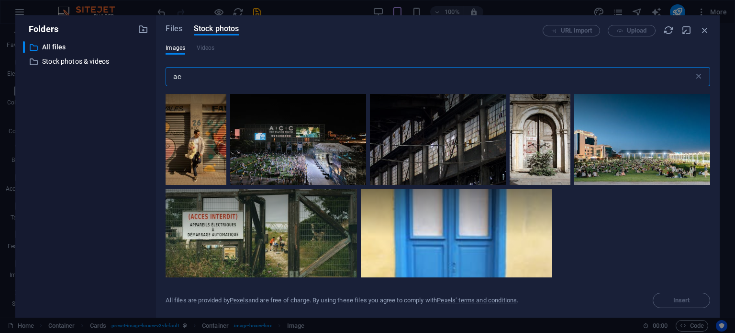
type input "a"
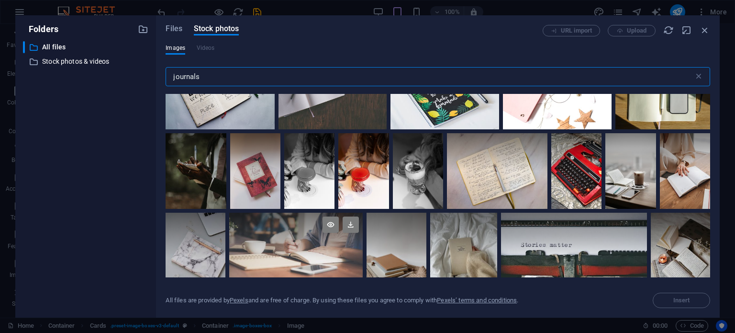
scroll to position [2082, 0]
type input "journals"
click at [591, 236] on div at bounding box center [574, 234] width 146 height 45
click at [634, 216] on icon at bounding box center [634, 224] width 16 height 16
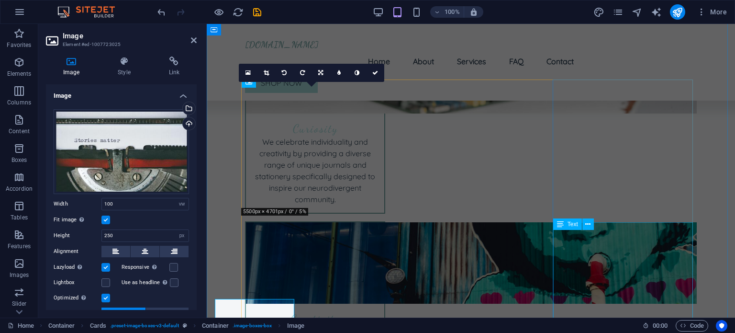
scroll to position [744, 0]
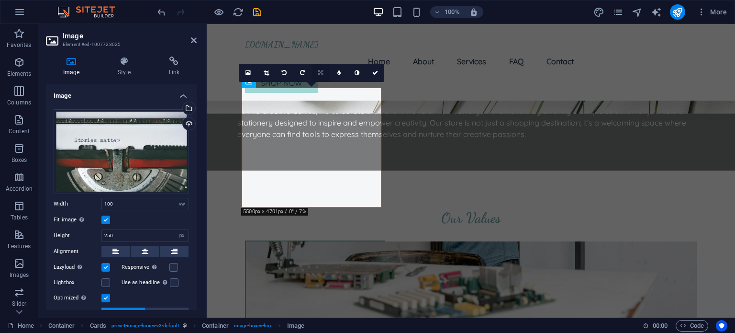
click at [321, 72] on icon at bounding box center [320, 73] width 5 height 6
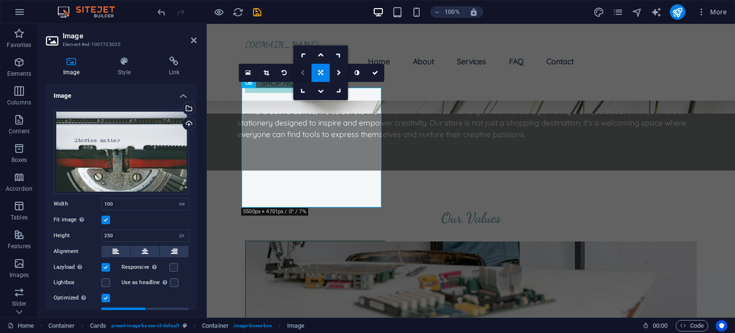
click at [301, 70] on icon at bounding box center [303, 73] width 4 height 6
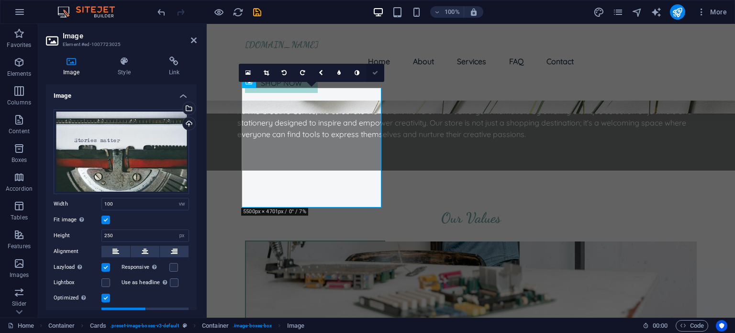
click at [378, 72] on icon at bounding box center [375, 73] width 6 height 6
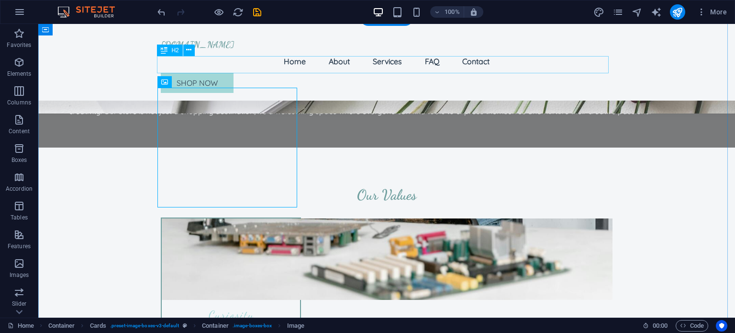
scroll to position [721, 0]
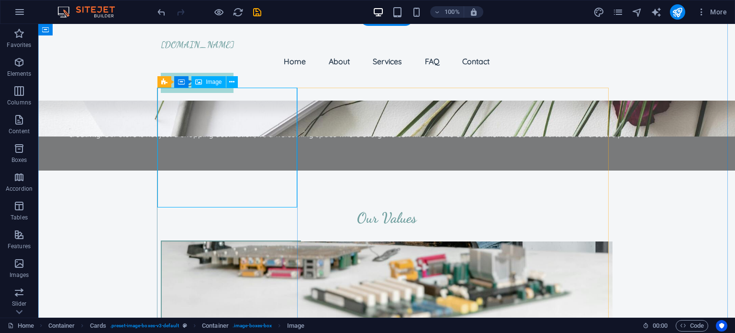
select select "vw"
select select "px"
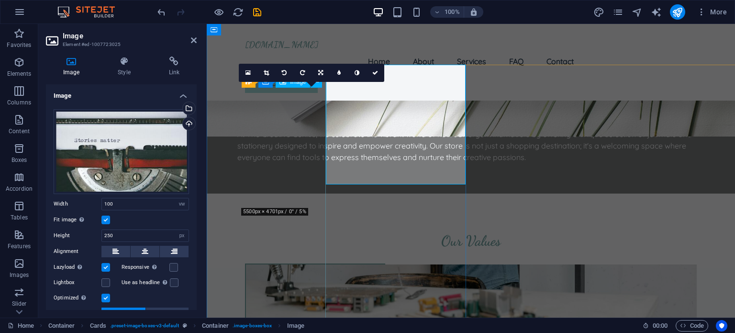
scroll to position [744, 0]
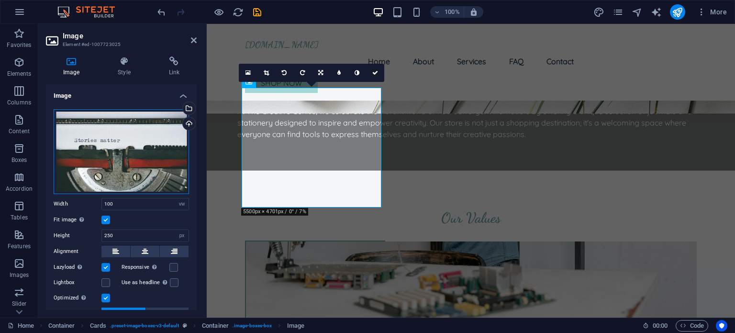
click at [99, 134] on div "Drag files here, click to choose files or select files from Files or our free s…" at bounding box center [121, 151] width 135 height 85
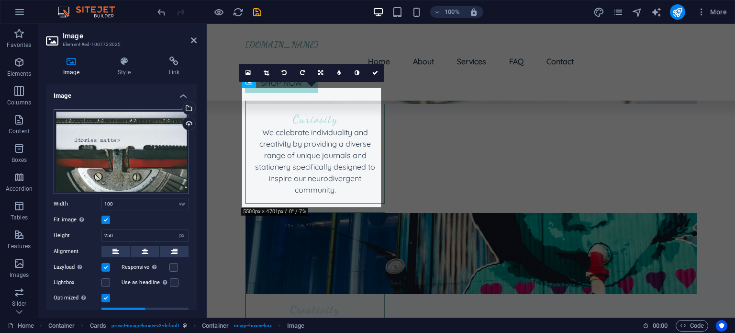
click at [99, 134] on body "[DOMAIN_NAME] Home Favorites Elements Columns Content Boxes Accordion Tables Fe…" at bounding box center [367, 166] width 735 height 333
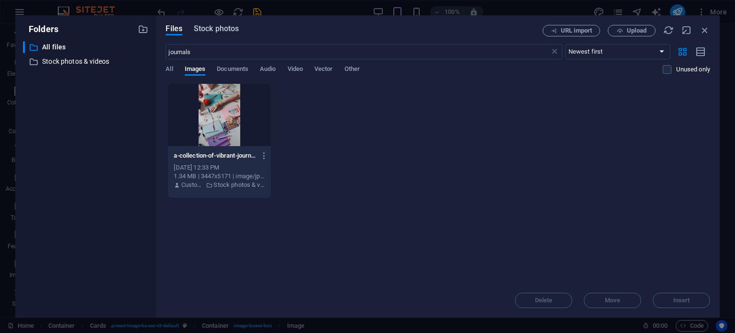
click at [221, 28] on span "Stock photos" at bounding box center [216, 28] width 45 height 11
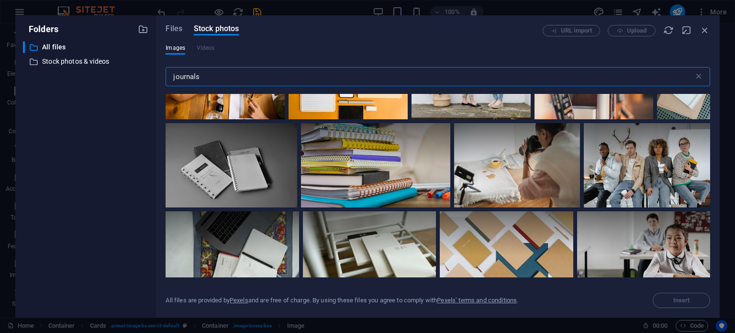
scroll to position [477, 0]
click at [369, 175] on div at bounding box center [375, 165] width 149 height 84
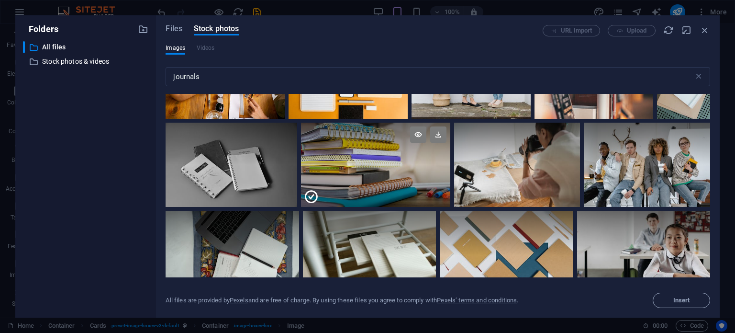
click at [369, 175] on div at bounding box center [375, 186] width 149 height 42
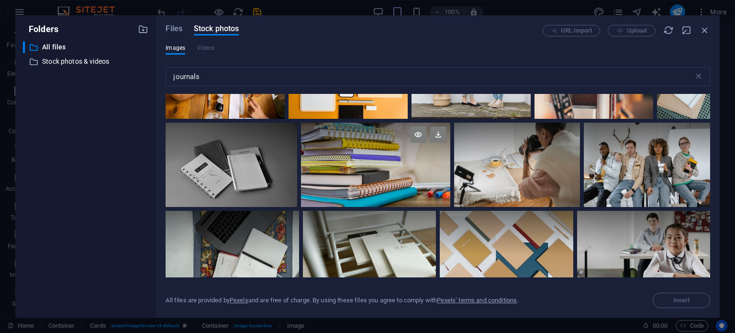
click at [369, 175] on div at bounding box center [375, 165] width 149 height 84
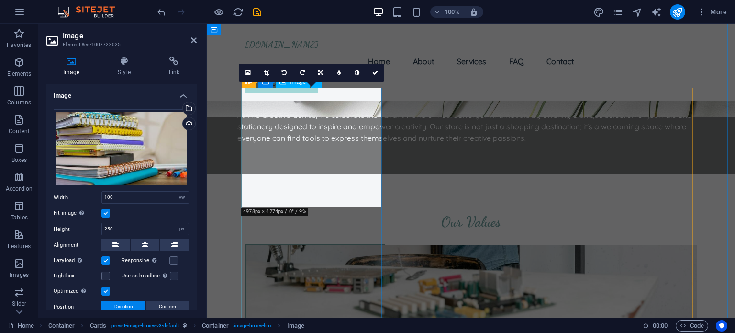
scroll to position [744, 0]
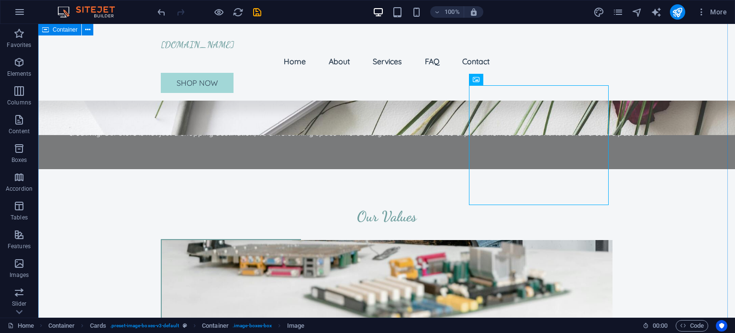
scroll to position [721, 0]
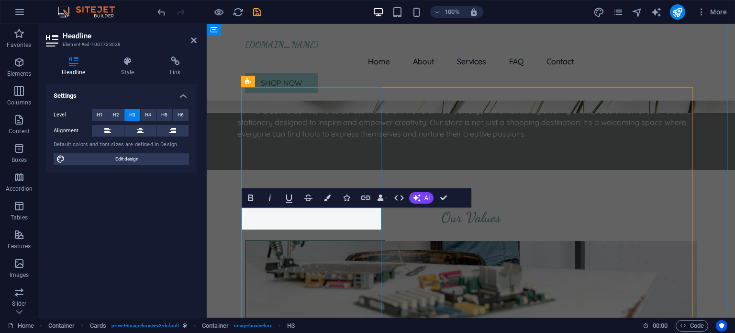
drag, startPoint x: 318, startPoint y: 223, endPoint x: 258, endPoint y: 226, distance: 59.4
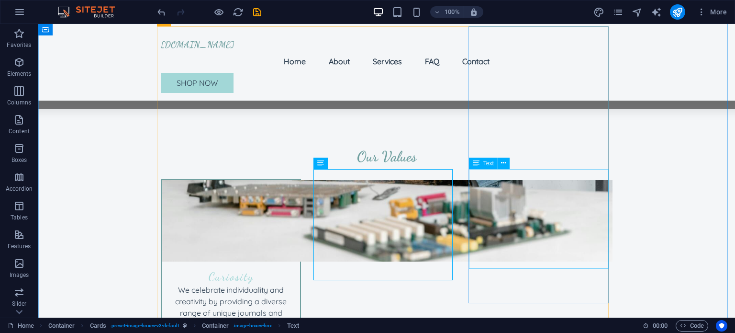
scroll to position [783, 0]
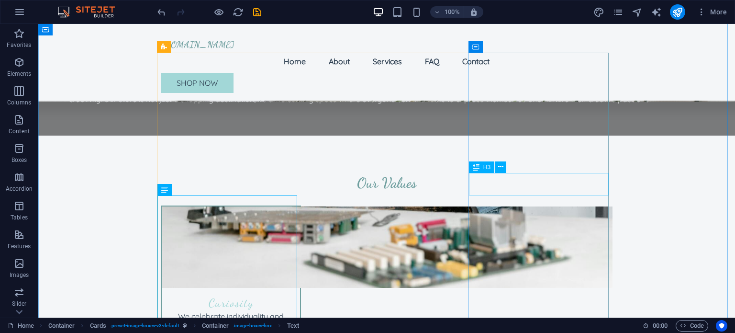
scroll to position [756, 0]
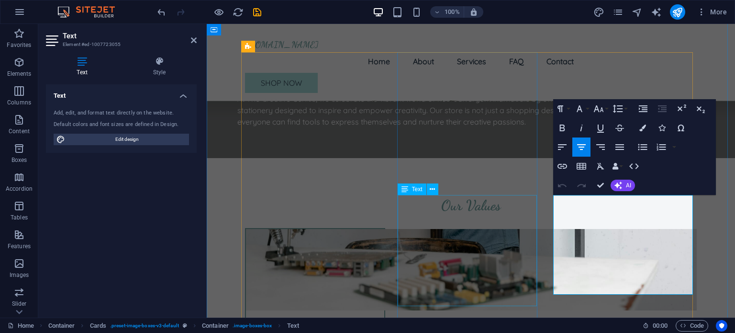
scroll to position [779, 0]
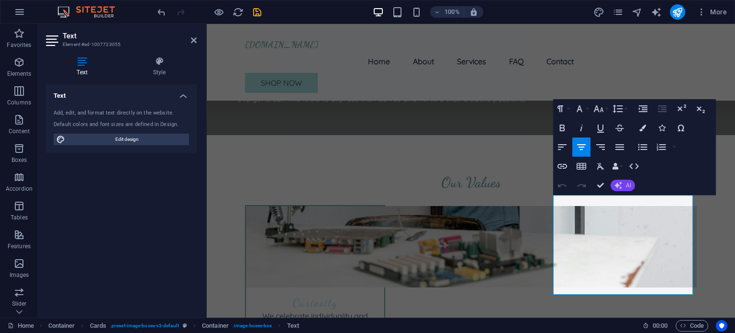
click at [622, 187] on icon "button" at bounding box center [618, 185] width 8 height 8
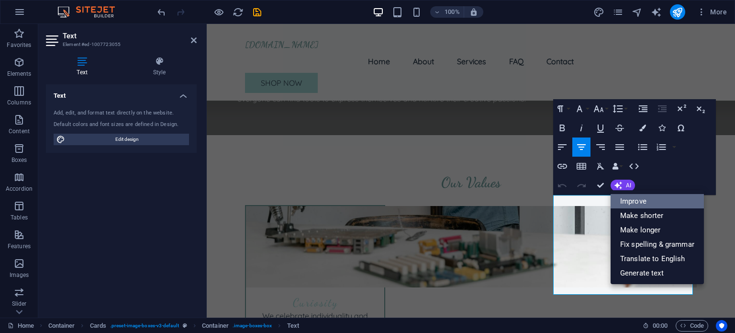
click at [625, 198] on link "Improve" at bounding box center [657, 201] width 93 height 14
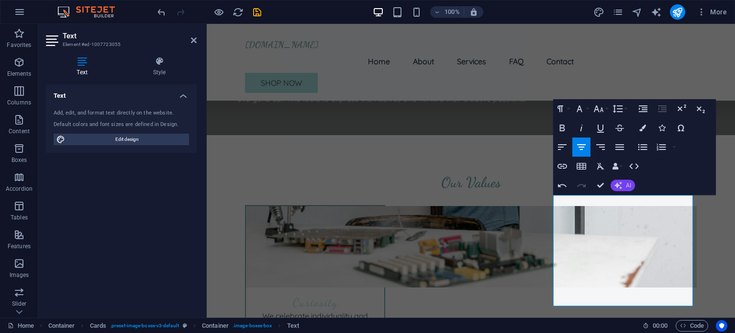
click at [618, 186] on icon "button" at bounding box center [618, 185] width 10 height 10
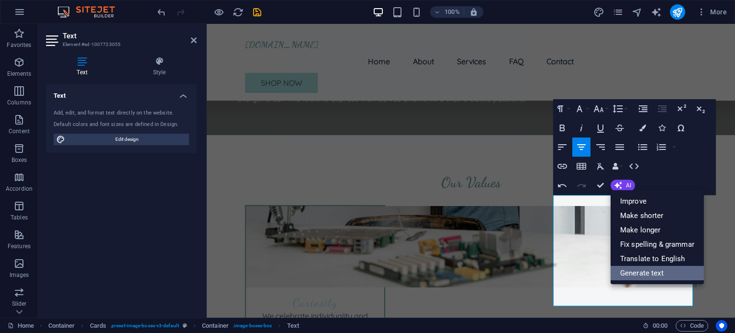
click at [644, 272] on link "Generate text" at bounding box center [657, 273] width 93 height 14
select select "English"
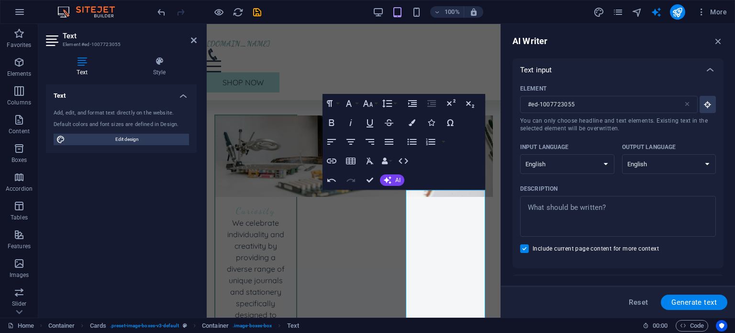
scroll to position [0, 0]
type textarea "x"
click at [531, 208] on textarea "Description x ​" at bounding box center [618, 216] width 186 height 31
type textarea "D"
type textarea "x"
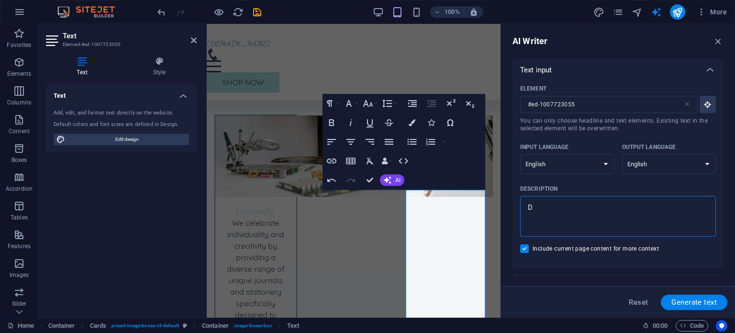
type textarea "Di"
type textarea "x"
type textarea "Div"
type textarea "x"
type textarea "Dive"
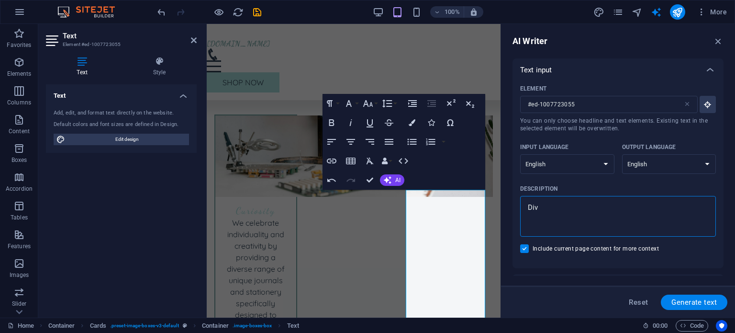
type textarea "x"
type textarea "Dive"
type textarea "x"
type textarea "Dive i"
type textarea "x"
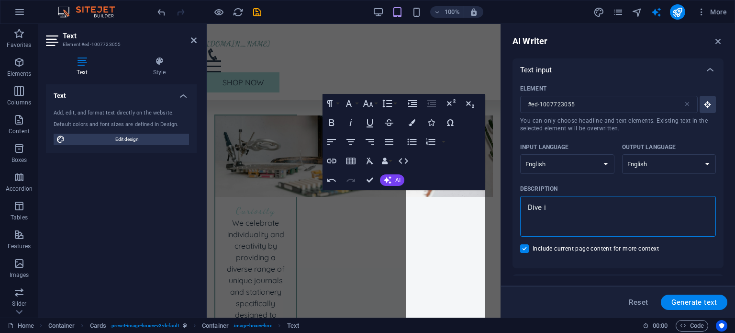
type textarea "Dive in"
type textarea "x"
type textarea "Dive in"
type textarea "x"
type textarea "Dive in t"
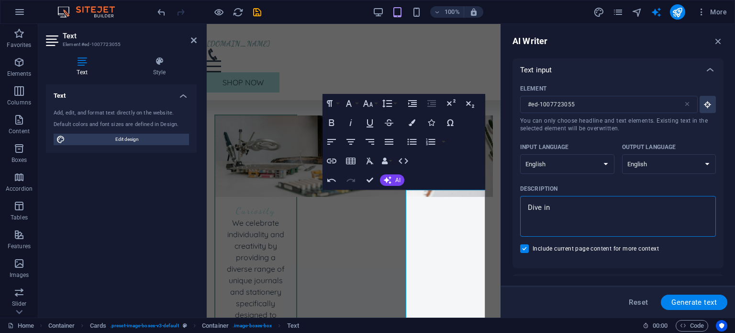
type textarea "x"
type textarea "Dive in to"
type textarea "x"
type textarea "Dive in to"
type textarea "x"
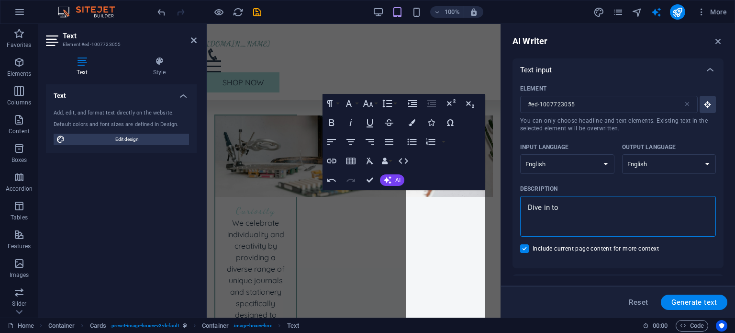
type textarea "Dive in to o"
type textarea "x"
type textarea "Dive in to ou"
type textarea "x"
type textarea "Dive in to our"
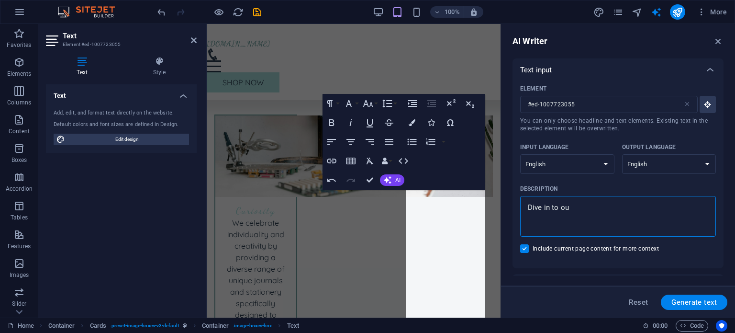
type textarea "x"
type textarea "Dive in to our"
type textarea "x"
type textarea "Dive in to our w"
type textarea "x"
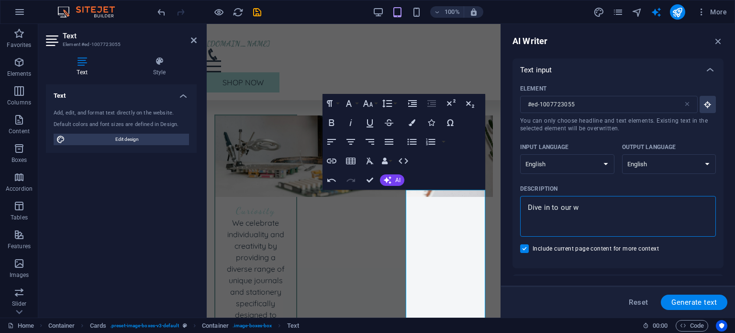
type textarea "Dive in to our wo"
type textarea "x"
type textarea "Dive in to our wor"
type textarea "x"
type textarea "Dive in to our worl"
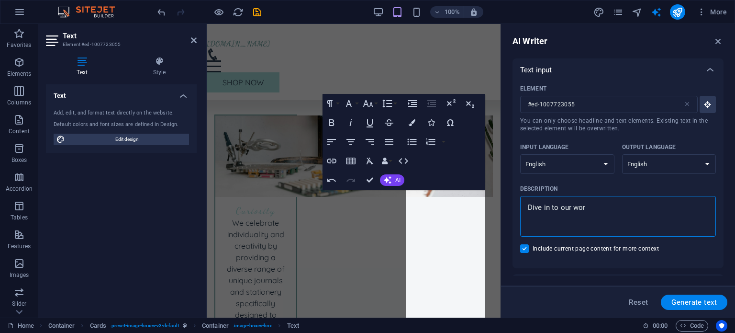
type textarea "x"
type textarea "Dive in to our world"
type textarea "x"
type textarea "Dive in to our world"
type textarea "x"
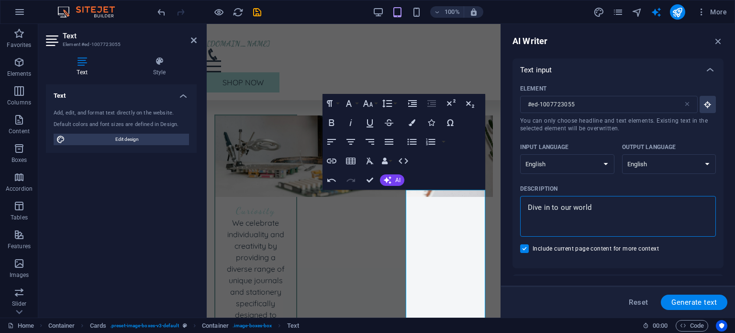
type textarea "Dive in to our world o"
type textarea "x"
type textarea "Dive in to our world of"
type textarea "x"
type textarea "Dive in to our world of"
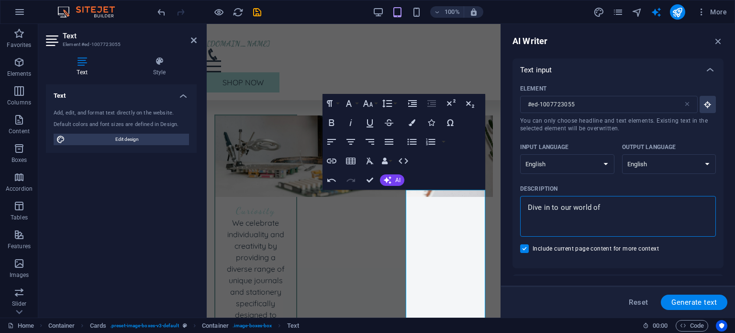
type textarea "x"
type textarea "Dive in to our world of b"
type textarea "x"
type textarea "Dive in to our world of be"
type textarea "x"
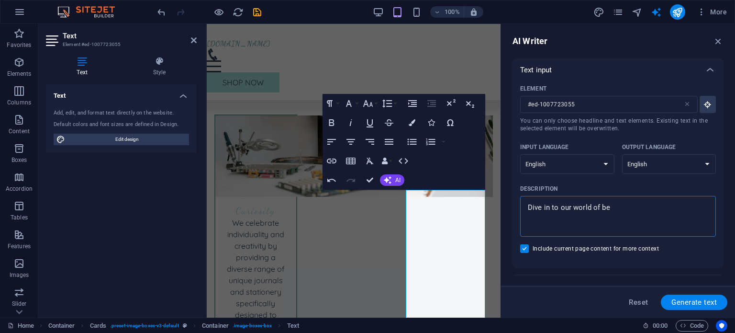
type textarea "Dive in to our world of bea"
type textarea "x"
type textarea "Dive in to our world of beau"
type textarea "x"
type textarea "Dive in to our world of beaur"
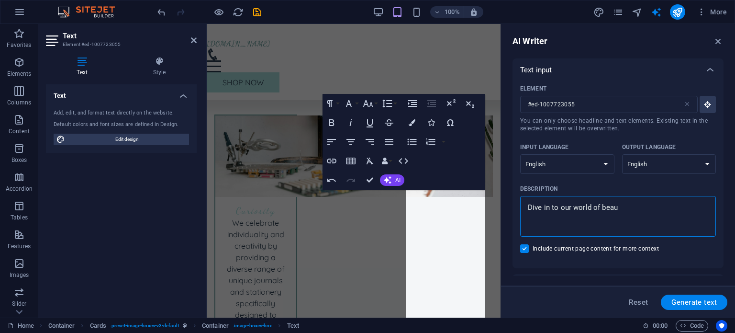
type textarea "x"
type textarea "Dive in to our world of beau"
type textarea "x"
type textarea "Dive in to our world of beaut"
type textarea "x"
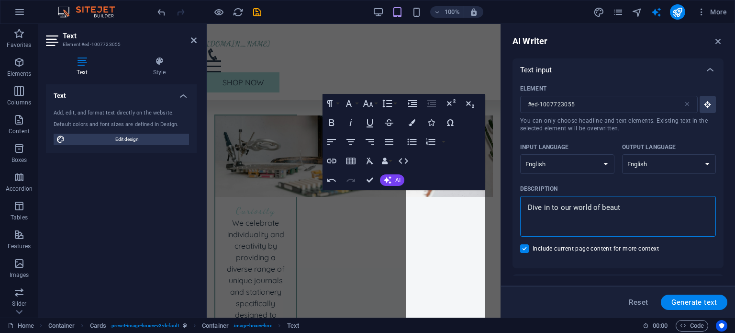
type textarea "Dive in to our world of beauti"
type textarea "x"
type textarea "Dive in to our world of beautif"
type textarea "x"
type textarea "Dive in to our world of beautifu"
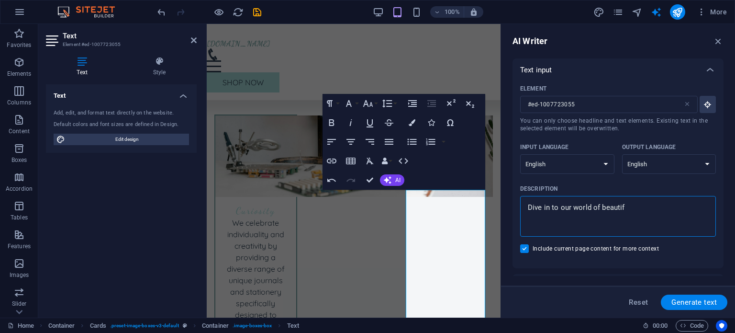
type textarea "x"
type textarea "Dive in to our world of beautiful"
type textarea "x"
type textarea "Dive in to our world of beautifula"
type textarea "x"
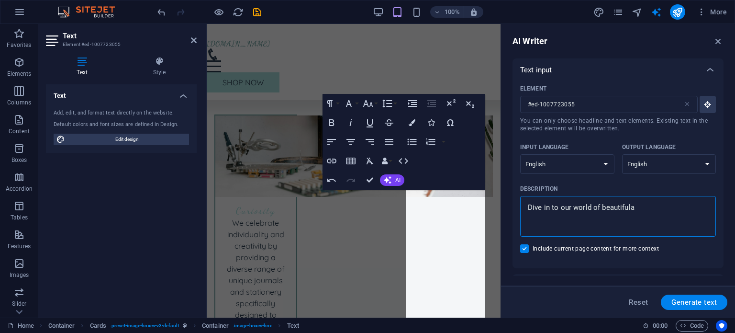
type textarea "Dive in to our world of beautiful"
type textarea "x"
type textarea "Dive in to our world of beautiful"
type textarea "x"
type textarea "Dive in to our world of beautiful b"
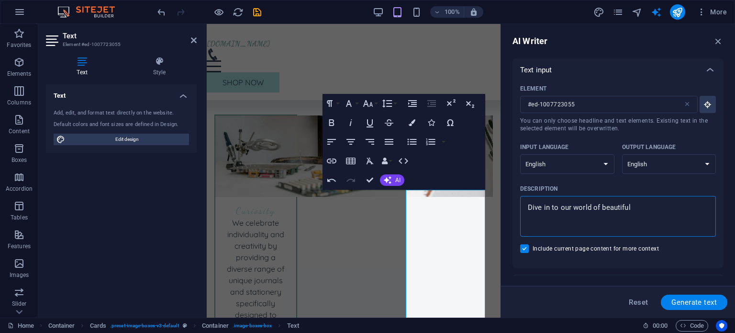
type textarea "x"
type textarea "Dive in to our world of beautiful bl"
type textarea "x"
type textarea "Dive in to our world of beautiful bli"
type textarea "x"
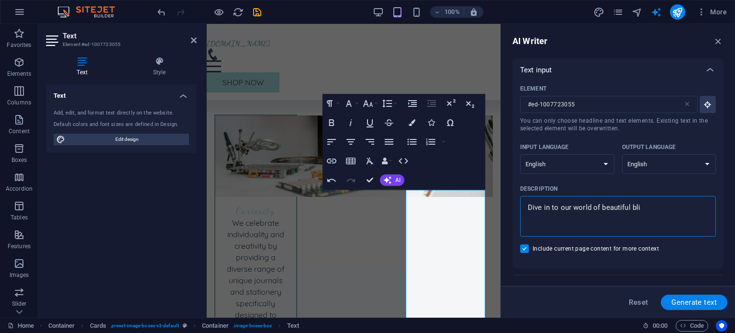
type textarea "Dive in to our world of beautiful blin"
type textarea "x"
type textarea "Dive in to our world of beautiful bling"
type textarea "x"
type textarea "Dive in to our world of beautiful bling"
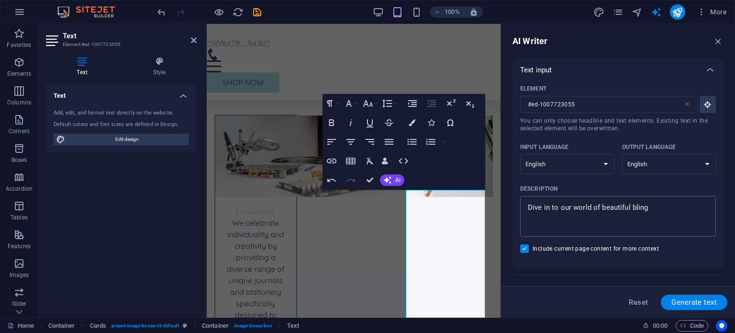
type textarea "x"
type textarea "Dive in to our world of beautiful bling t"
type textarea "x"
type textarea "Dive in to our world of beautiful bling to"
type textarea "x"
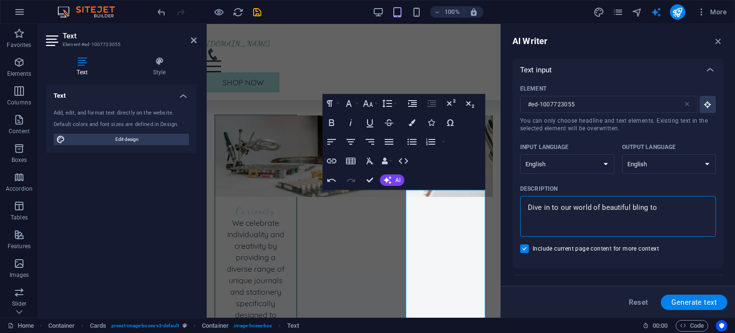
type textarea "Dive in to our world of beautiful bling to"
type textarea "x"
type textarea "Dive in to our world of beautiful bling to"
type textarea "x"
type textarea "Dive in to our world of beautiful bling t"
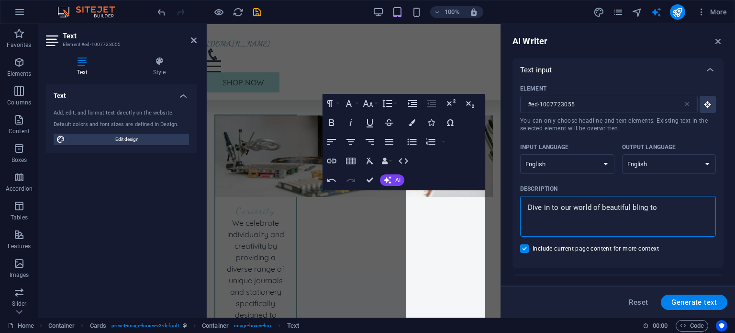
type textarea "x"
type textarea "Dive in to our world of beautiful bling"
type textarea "x"
type textarea "Dive in to our world of beautiful bling"
type textarea "x"
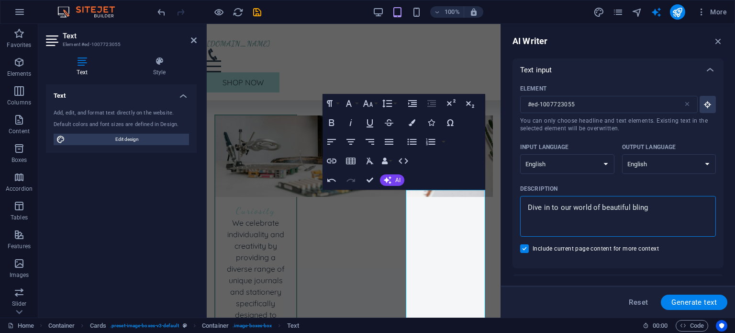
type textarea "Dive in to our world of beautiful blin"
type textarea "x"
type textarea "Dive in to our world of beautiful bli"
type textarea "x"
type textarea "Dive in to our world of beautiful bl"
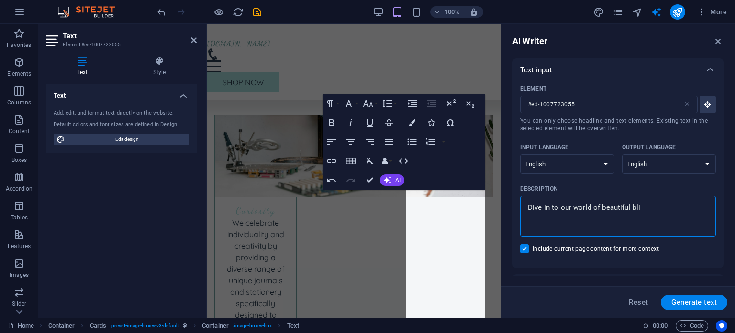
type textarea "x"
type textarea "Dive in to our world of beautiful b"
type textarea "x"
type textarea "Dive in to our world of beautiful"
type textarea "x"
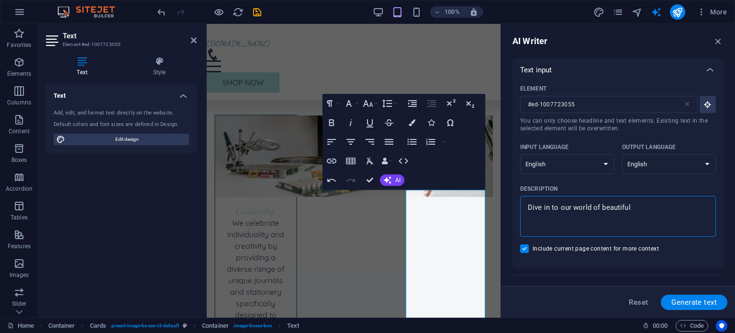
type textarea "Dive in to our world of beautiful a"
type textarea "x"
type textarea "Dive in to our world of beautiful"
type textarea "x"
type textarea "Dive in to our world of beautiful t"
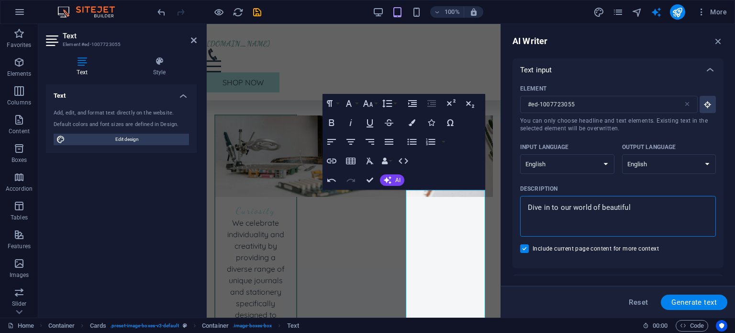
type textarea "x"
type textarea "Dive in to our world of beautiful th"
type textarea "x"
type textarea "Dive in to our world of beautiful thi"
type textarea "x"
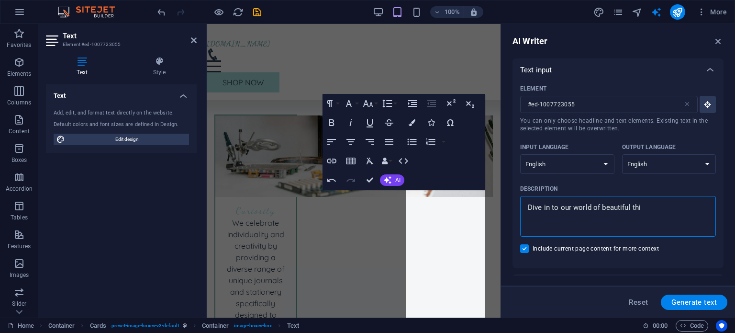
type textarea "Dive in to our world of beautiful thin"
type textarea "x"
type textarea "Dive in to our world of beautiful thing"
type textarea "x"
type textarea "Dive in to our world of beautiful things"
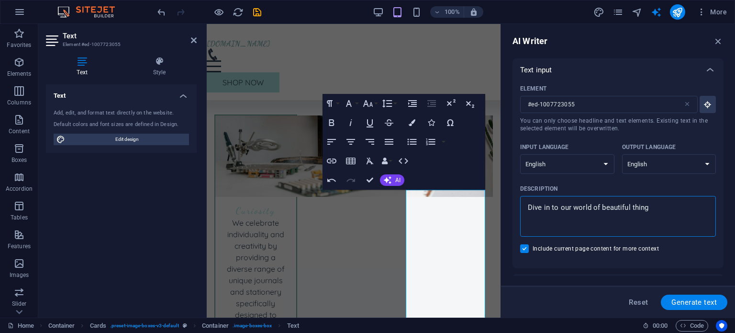
type textarea "x"
type textarea "Dive in to our world of beautiful things"
type textarea "x"
type textarea "Dive in to our world of beautiful things t"
type textarea "x"
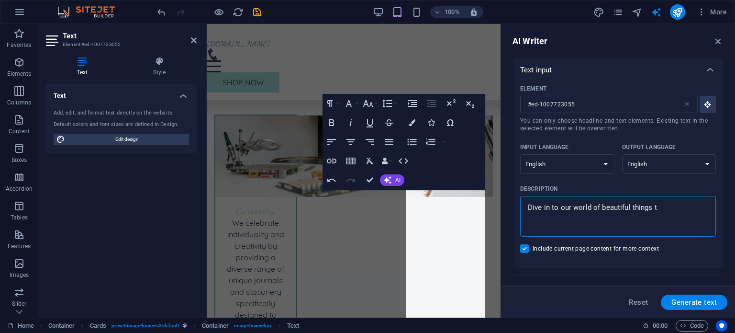
type textarea "Dive in to our world of beautiful things to"
type textarea "x"
type textarea "Dive in to our world of beautiful things to"
type textarea "x"
type textarea "Dive in to our world of beautiful things to b"
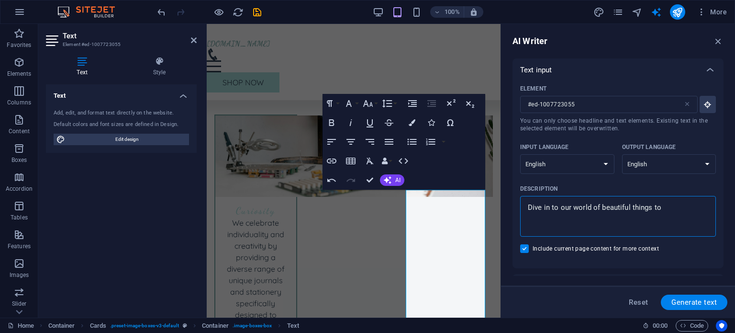
type textarea "x"
type textarea "Dive in to our world of beautiful things to bl"
type textarea "x"
type textarea "Dive in to our world of beautiful things to bli"
type textarea "x"
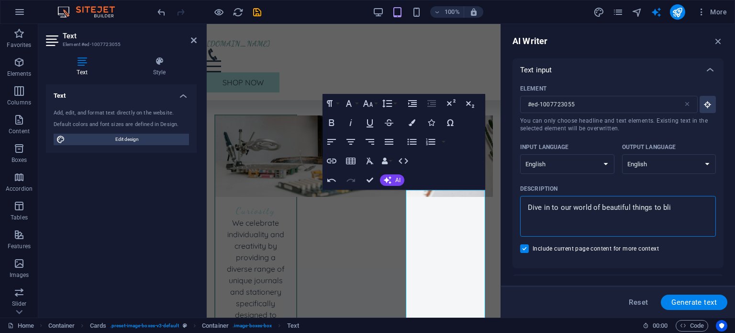
type textarea "Dive in to our world of beautiful things to blin"
type textarea "x"
type textarea "Dive in to our world of beautiful things to bling"
type textarea "x"
type textarea "Dive in to our world of beautiful things to bling"
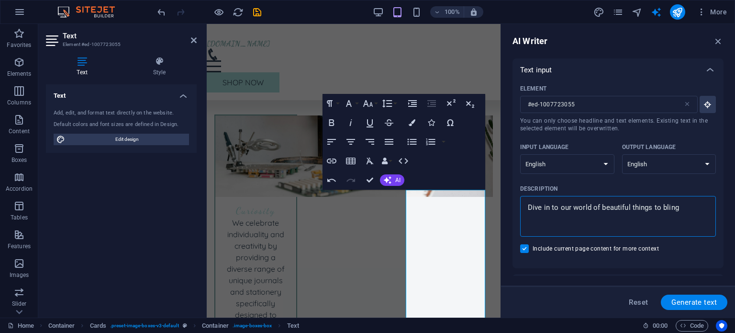
type textarea "x"
type textarea "Dive in to our world of beautiful things to bling u"
type textarea "x"
type textarea "Dive in to our world of beautiful things to bling up"
type textarea "x"
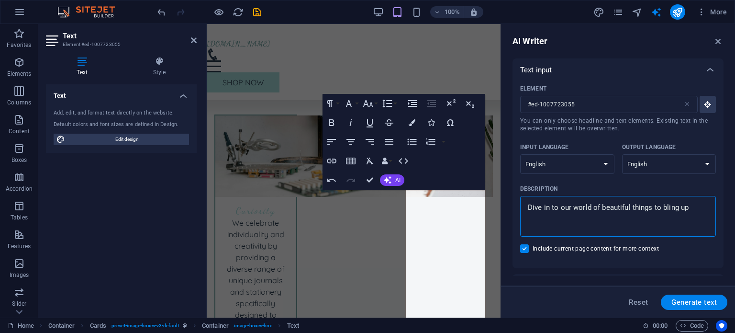
type textarea "Dive in to our world of beautiful things to bling up"
type textarea "x"
type textarea "Dive in to our world of beautiful things to bling up y"
type textarea "x"
type textarea "Dive in to our world of beautiful things to bling up yo"
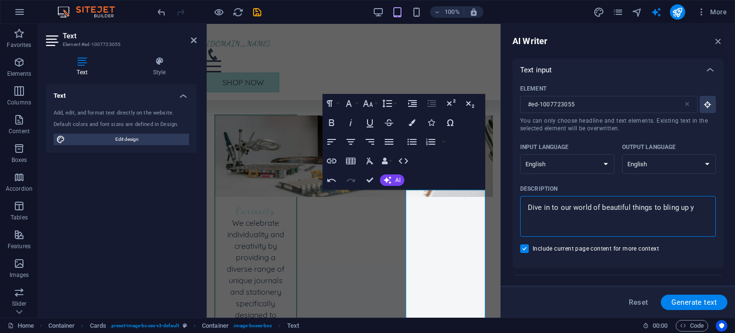
type textarea "x"
type textarea "Dive in to our world of beautiful things to bling up you"
type textarea "x"
type textarea "Dive in to our world of beautiful things to bling up your"
type textarea "x"
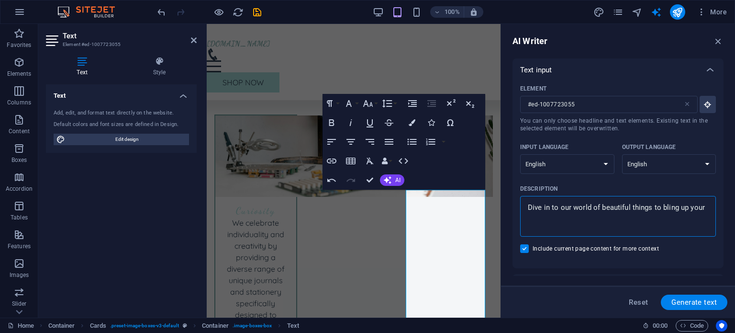
type textarea "Dive in to our world of beautiful things to bling up your"
type textarea "x"
type textarea "Dive in to our world of beautiful things to bling up your p"
type textarea "x"
type textarea "Dive in to our world of beautiful things to bling up your pr"
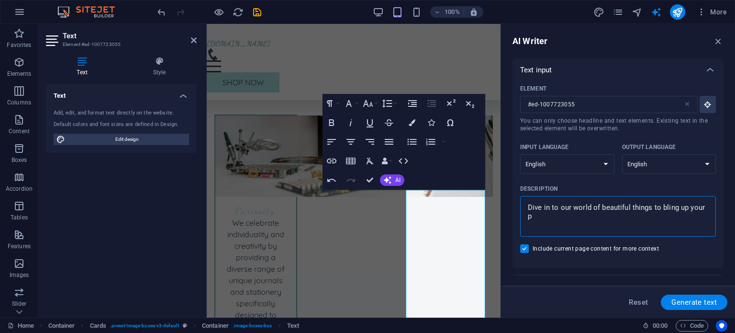
type textarea "x"
type textarea "Dive in to our world of beautiful things to bling up your pro"
type textarea "x"
type textarea "Dive in to our world of beautiful things to bling up your proj"
type textarea "x"
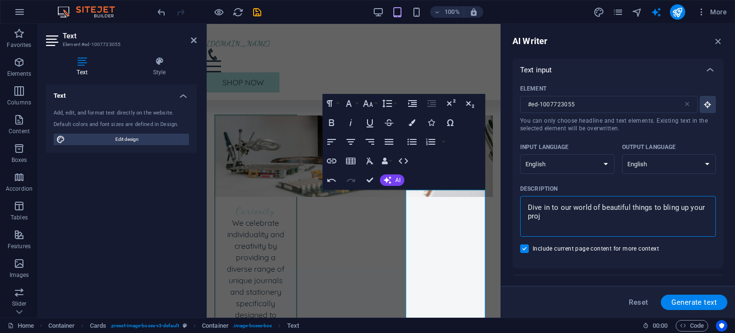
type textarea "Dive in to our world of beautiful things to bling up your proje"
type textarea "x"
click at [698, 300] on span "Generate text" at bounding box center [693, 302] width 45 height 8
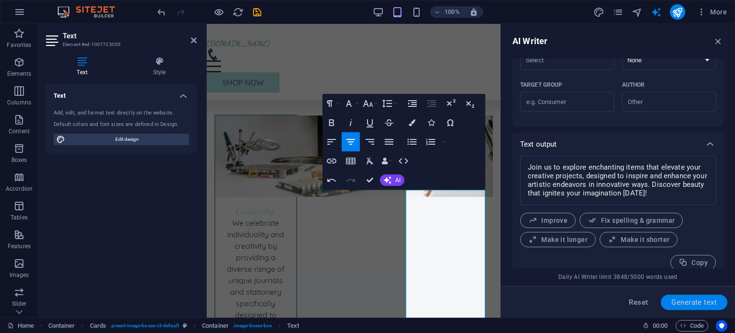
scroll to position [312, 0]
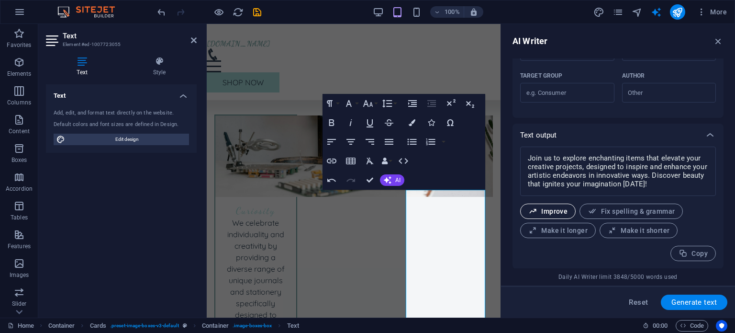
click at [545, 208] on span "Improve" at bounding box center [547, 211] width 39 height 9
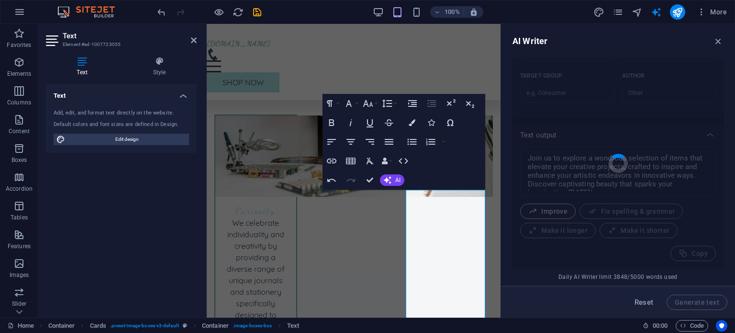
scroll to position [320, 0]
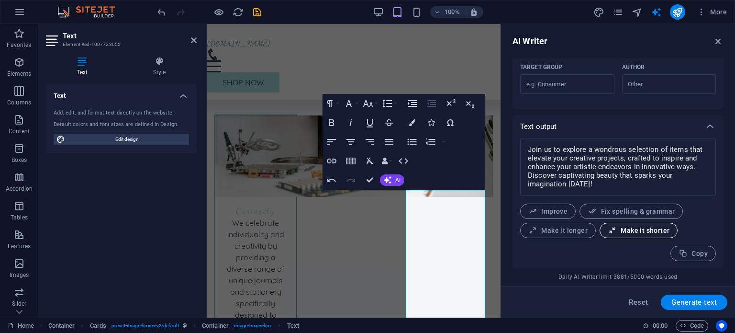
click at [613, 229] on icon "button" at bounding box center [612, 230] width 9 height 9
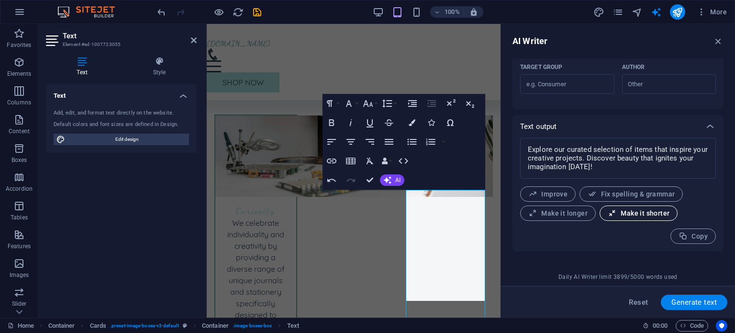
scroll to position [320, 0]
click at [548, 191] on span "Improve" at bounding box center [547, 194] width 39 height 9
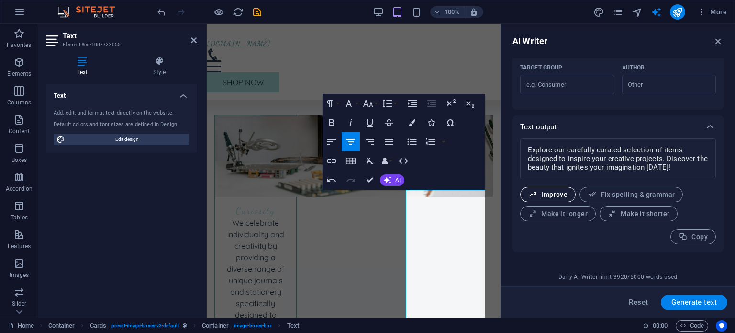
click at [544, 191] on span "Improve" at bounding box center [547, 194] width 39 height 9
click at [547, 192] on span "Improve" at bounding box center [547, 194] width 39 height 9
drag, startPoint x: 641, startPoint y: 147, endPoint x: 615, endPoint y: 150, distance: 26.1
click at [615, 150] on textarea "Delve into our thoughtfully curated selection of items crafted to inspire your …" at bounding box center [618, 158] width 186 height 31
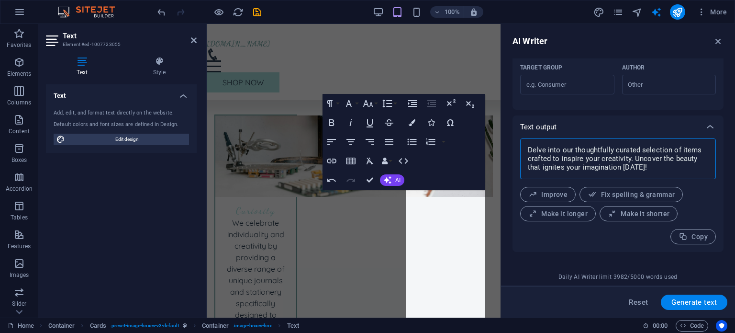
drag, startPoint x: 639, startPoint y: 150, endPoint x: 614, endPoint y: 153, distance: 25.0
click at [614, 153] on textarea "Delve into our thoughtfully curated selection of items crafted to inspire your …" at bounding box center [618, 158] width 186 height 31
drag, startPoint x: 647, startPoint y: 167, endPoint x: 529, endPoint y: 152, distance: 119.1
click at [529, 152] on textarea "Delve into our thoughtfully curated selection of items crafted to inspire your …" at bounding box center [618, 158] width 186 height 31
click at [672, 171] on textarea "Delve into our thoughtfully curated selection of items crafted to inspire your …" at bounding box center [618, 158] width 186 height 31
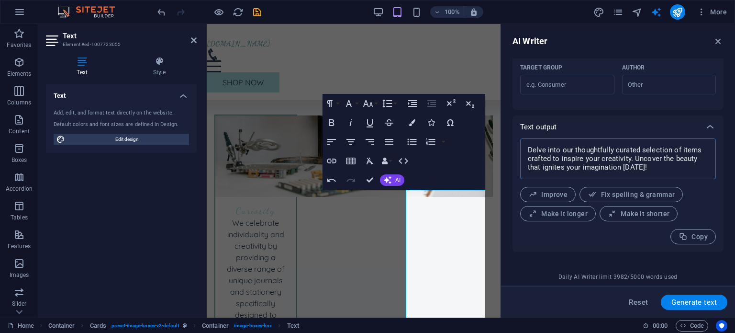
click at [643, 149] on textarea "Delve into our thoughtfully curated selection of items crafted to inspire your …" at bounding box center [618, 158] width 186 height 31
drag, startPoint x: 641, startPoint y: 150, endPoint x: 614, endPoint y: 153, distance: 27.4
click at [614, 153] on textarea "Delve into our thoughtfully curated selection of items crafted to inspire your …" at bounding box center [618, 158] width 186 height 31
drag, startPoint x: 647, startPoint y: 164, endPoint x: 511, endPoint y: 147, distance: 136.9
click at [511, 147] on div "AI Writer Text input Element #ed-1007723055 ​ You can only choose headline and …" at bounding box center [618, 170] width 234 height 293
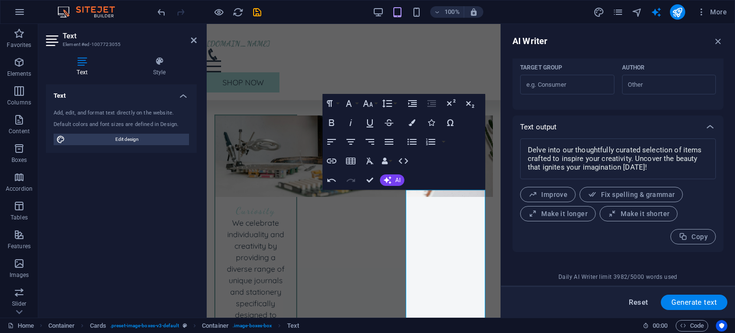
click at [637, 300] on span "Reset" at bounding box center [638, 302] width 19 height 8
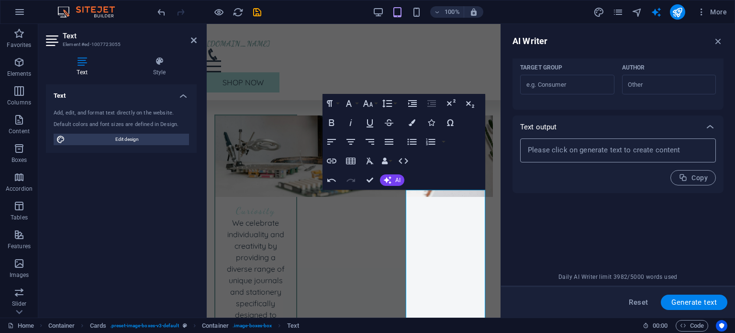
click at [536, 156] on textarea at bounding box center [618, 150] width 186 height 14
paste textarea
click at [530, 147] on textarea at bounding box center [618, 150] width 186 height 14
paste textarea
click at [532, 148] on textarea at bounding box center [618, 150] width 186 height 14
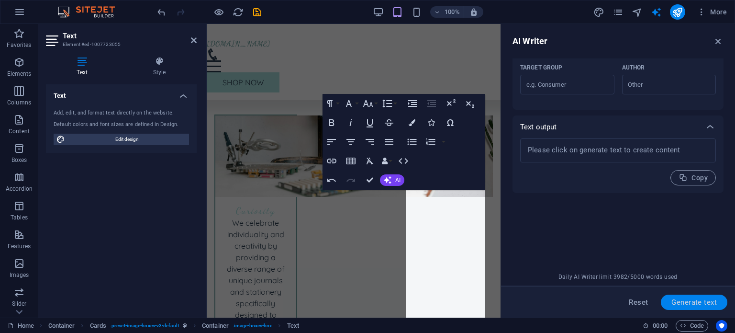
click at [681, 299] on span "Generate text" at bounding box center [693, 302] width 45 height 8
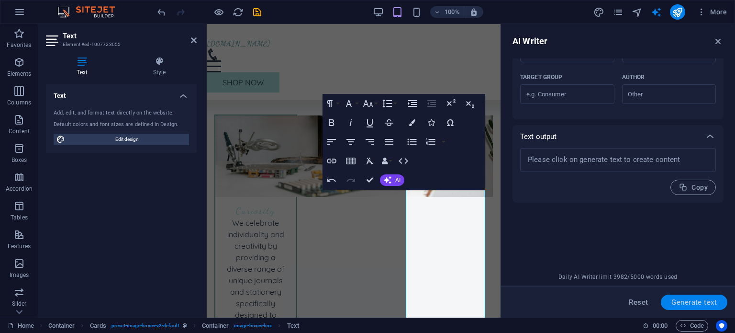
click at [674, 301] on span "Generate text" at bounding box center [693, 302] width 45 height 8
click at [394, 180] on button "AI" at bounding box center [392, 179] width 24 height 11
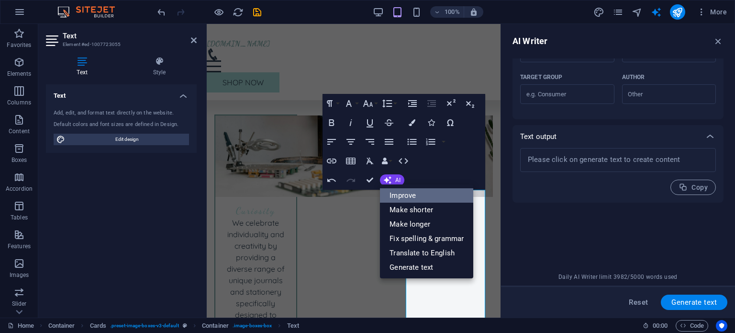
click at [397, 197] on link "Improve" at bounding box center [426, 195] width 93 height 14
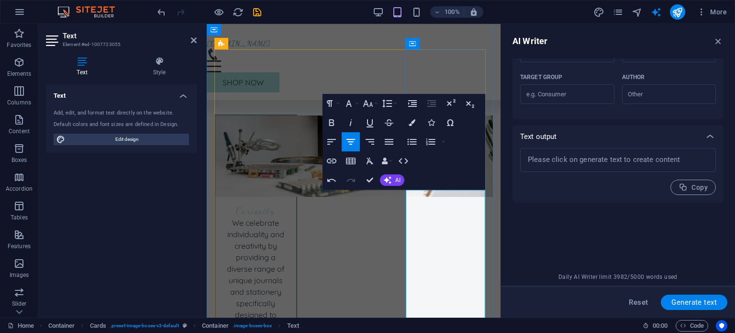
drag, startPoint x: 475, startPoint y: 206, endPoint x: 449, endPoint y: 208, distance: 25.9
drag, startPoint x: 463, startPoint y: 206, endPoint x: 432, endPoint y: 206, distance: 31.6
drag, startPoint x: 423, startPoint y: 218, endPoint x: 433, endPoint y: 218, distance: 9.6
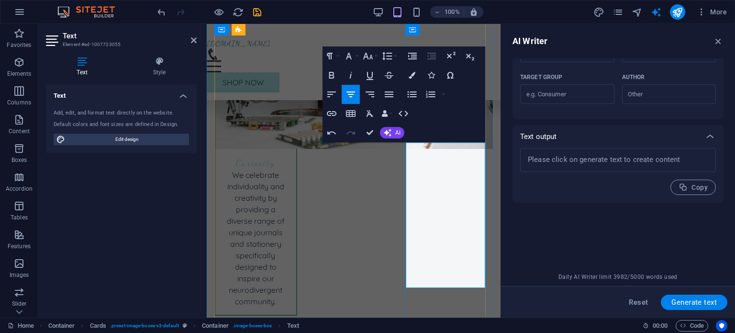
scroll to position [1039, 0]
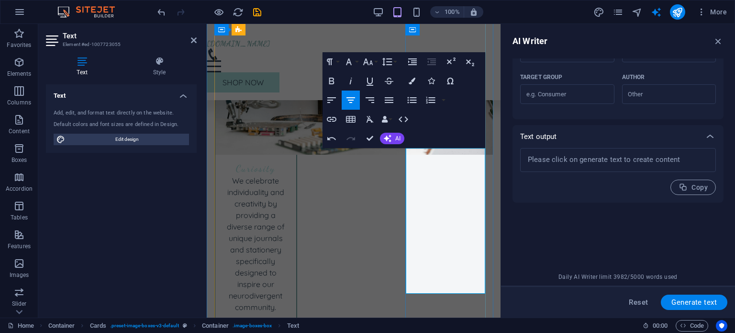
drag, startPoint x: 473, startPoint y: 227, endPoint x: 416, endPoint y: 205, distance: 60.8
drag, startPoint x: 461, startPoint y: 187, endPoint x: 470, endPoint y: 188, distance: 8.7
drag, startPoint x: 432, startPoint y: 201, endPoint x: 458, endPoint y: 187, distance: 29.5
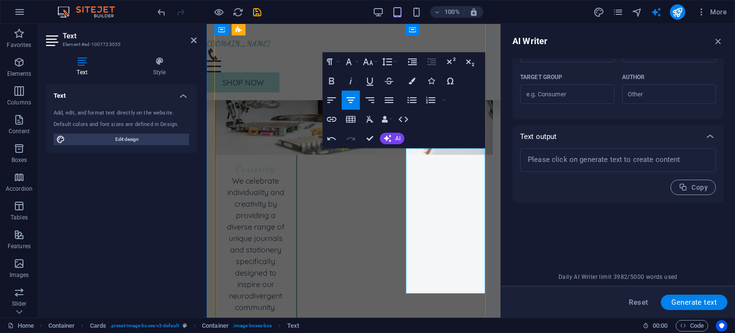
drag, startPoint x: 447, startPoint y: 199, endPoint x: 411, endPoint y: 201, distance: 36.4
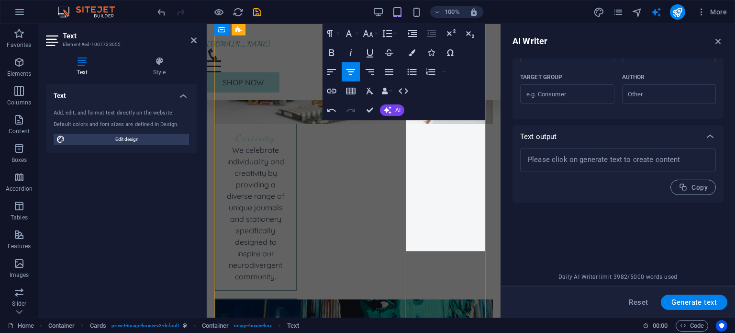
scroll to position [1072, 0]
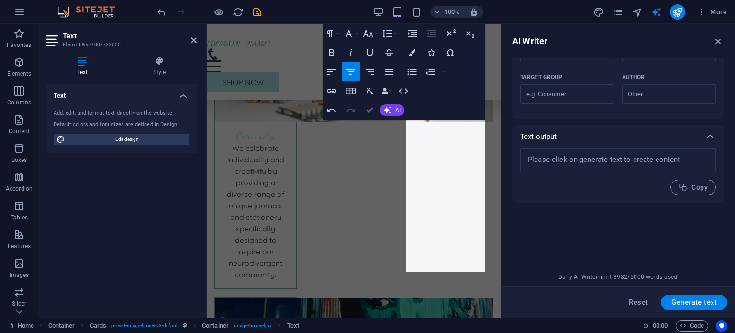
scroll to position [851, 0]
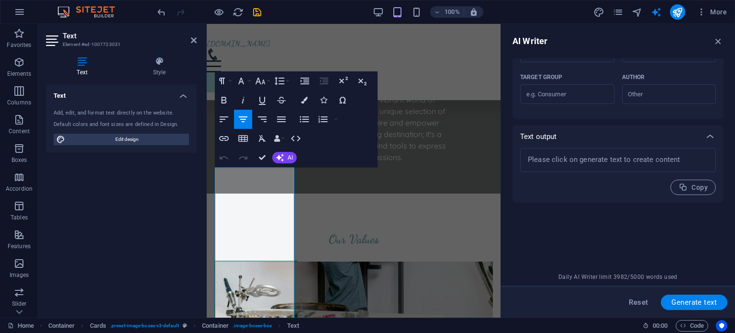
scroll to position [1032, 0]
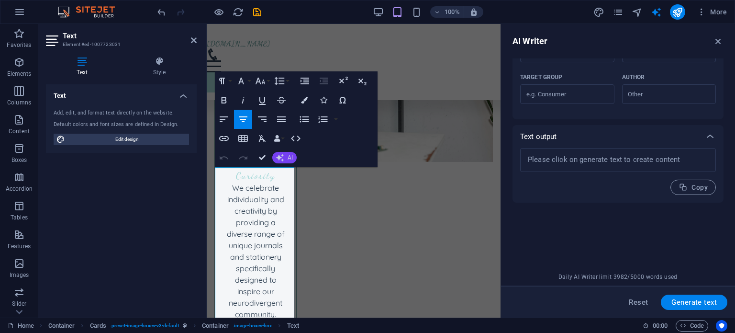
click at [286, 160] on button "AI" at bounding box center [284, 157] width 24 height 11
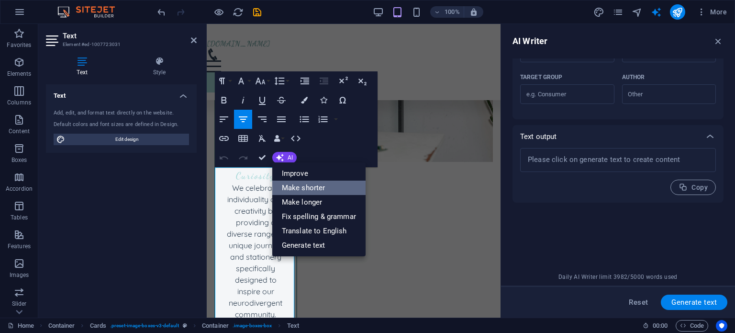
click at [298, 189] on link "Make shorter" at bounding box center [318, 187] width 93 height 14
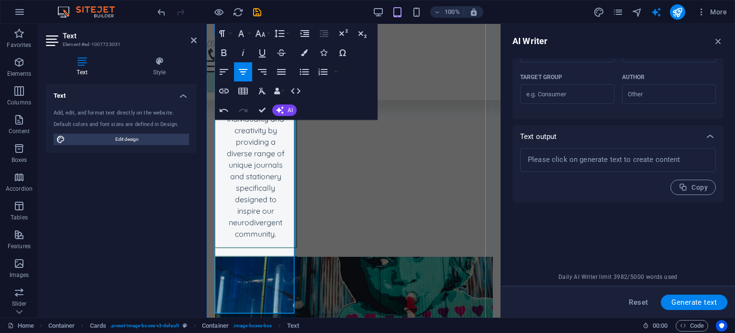
scroll to position [1112, 0]
click at [286, 111] on button "AI" at bounding box center [284, 109] width 24 height 11
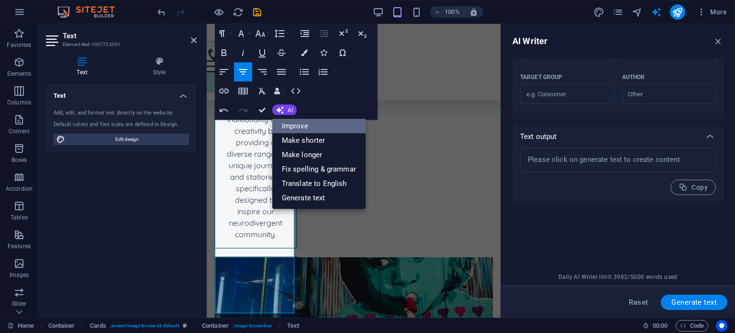
click at [291, 124] on link "Improve" at bounding box center [318, 126] width 93 height 14
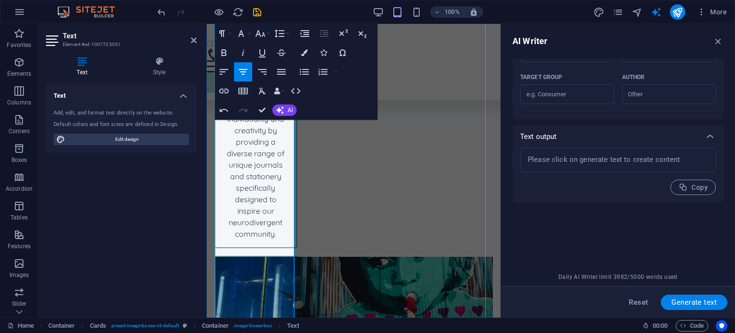
scroll to position [1114, 0]
click at [281, 108] on icon "button" at bounding box center [280, 110] width 8 height 8
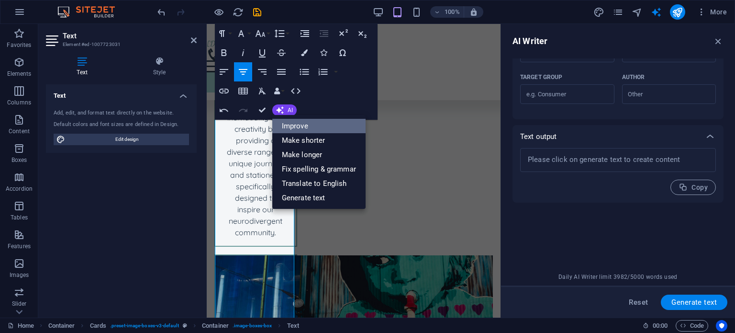
click at [287, 128] on link "Improve" at bounding box center [318, 126] width 93 height 14
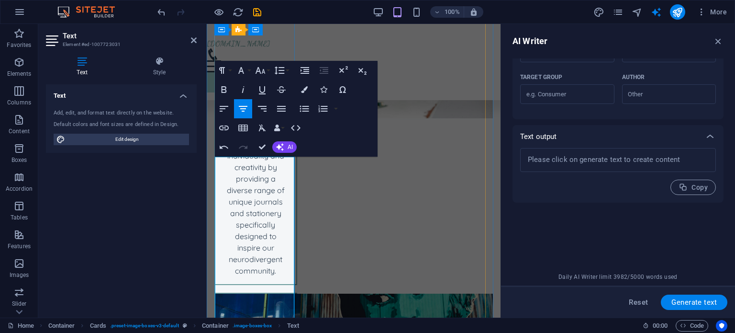
scroll to position [1040, 0]
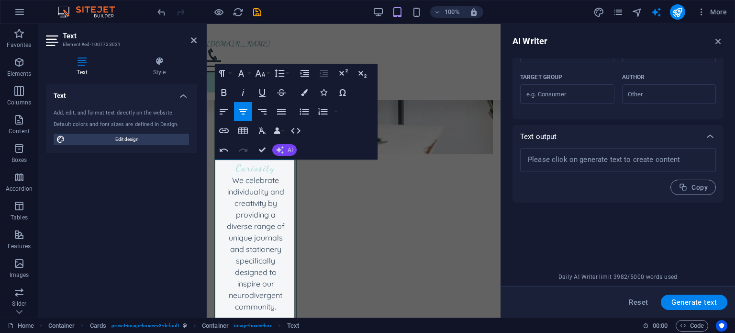
click at [285, 149] on button "AI" at bounding box center [284, 149] width 24 height 11
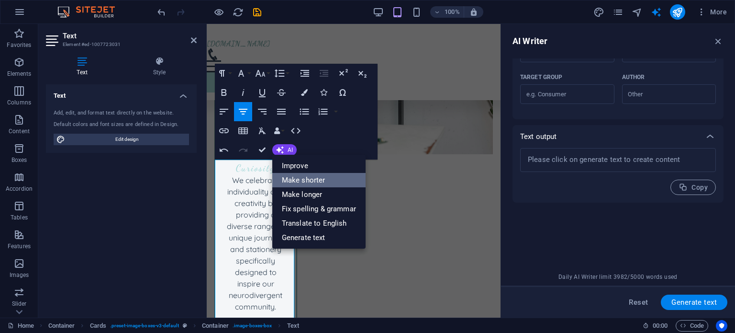
click at [294, 177] on link "Make shorter" at bounding box center [318, 180] width 93 height 14
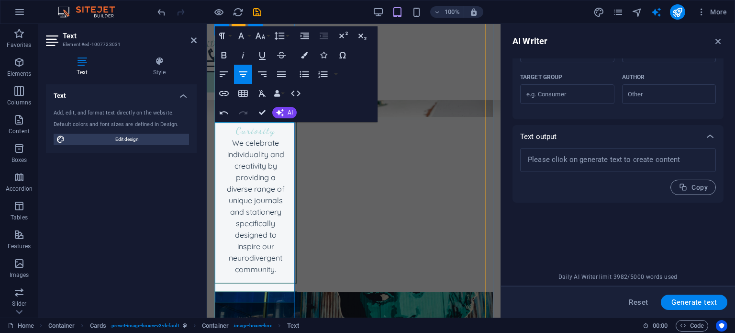
scroll to position [1078, 0]
click at [281, 111] on icon "button" at bounding box center [280, 113] width 8 height 8
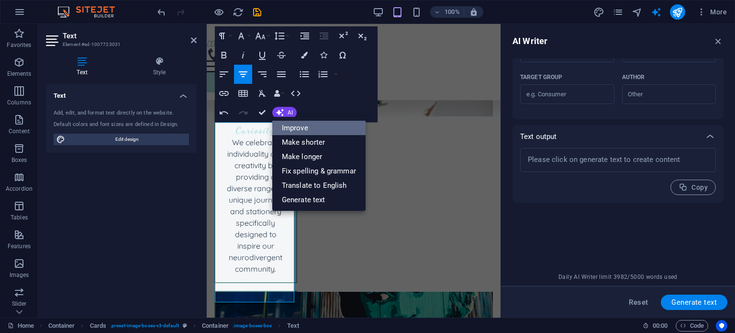
click at [284, 125] on link "Improve" at bounding box center [318, 128] width 93 height 14
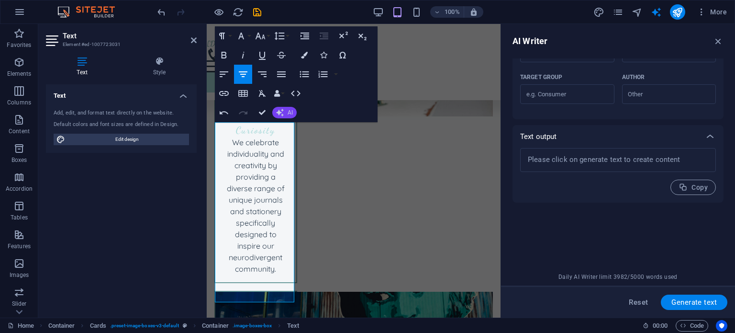
click at [284, 111] on button "AI" at bounding box center [284, 112] width 24 height 11
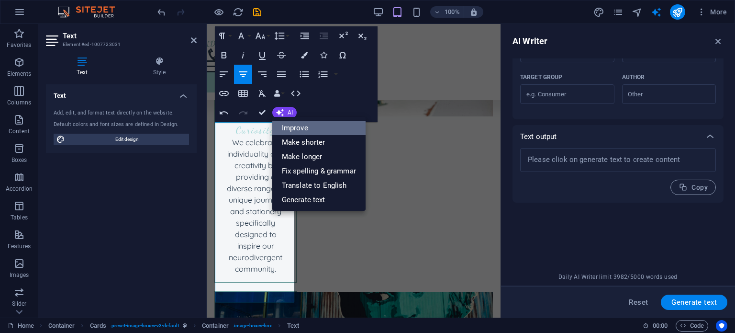
click at [289, 130] on link "Improve" at bounding box center [318, 128] width 93 height 14
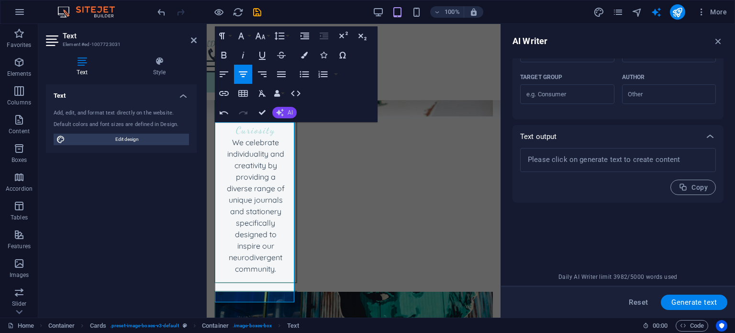
click at [279, 112] on icon "button" at bounding box center [280, 113] width 8 height 8
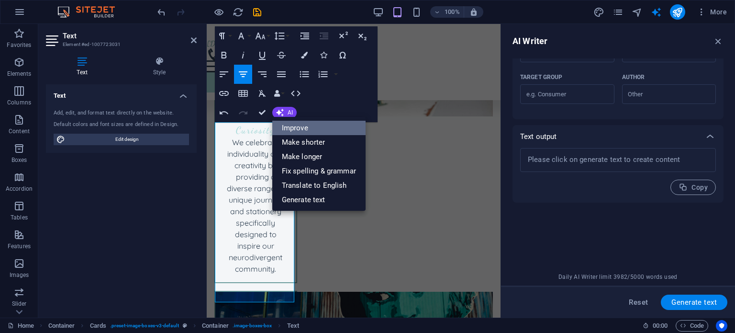
click at [283, 126] on link "Improve" at bounding box center [318, 128] width 93 height 14
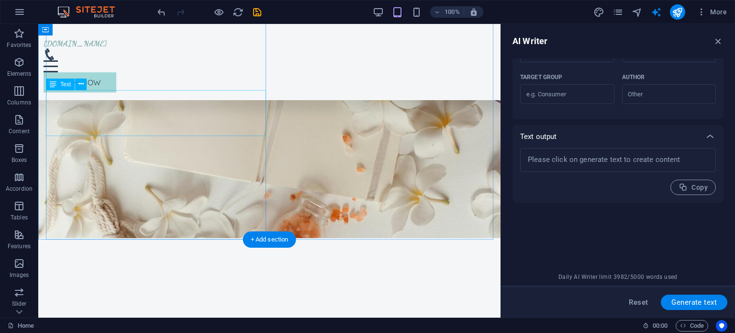
scroll to position [62, 0]
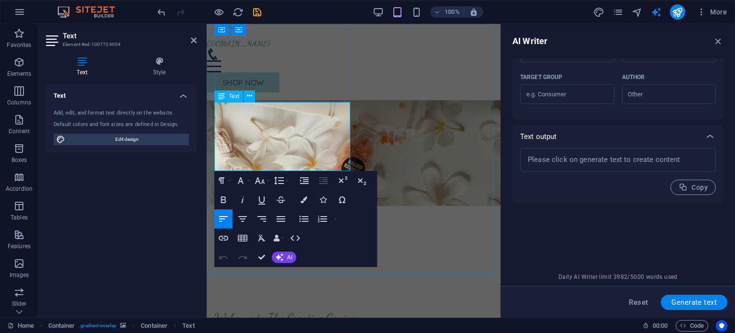
drag, startPoint x: 296, startPoint y: 166, endPoint x: 214, endPoint y: 109, distance: 99.6
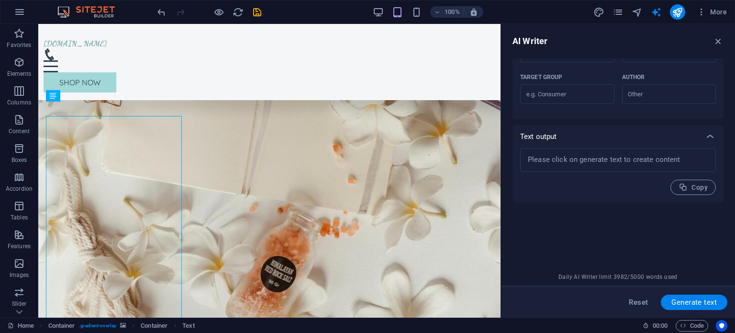
scroll to position [48, 0]
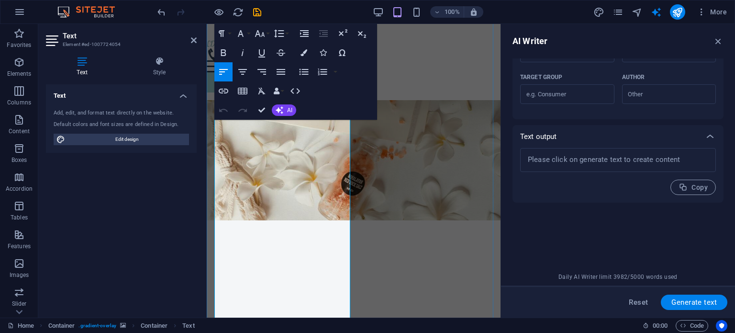
drag, startPoint x: 328, startPoint y: 122, endPoint x: 261, endPoint y: 126, distance: 67.1
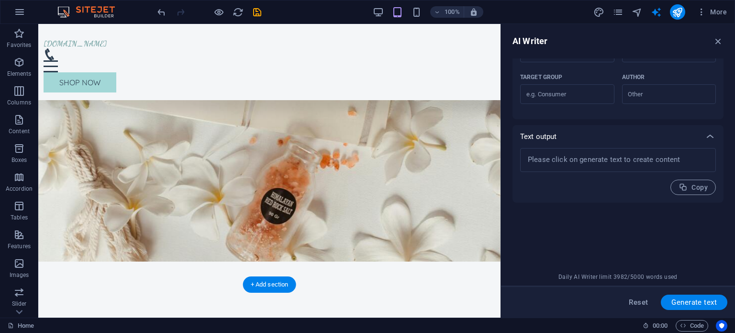
scroll to position [69, 0]
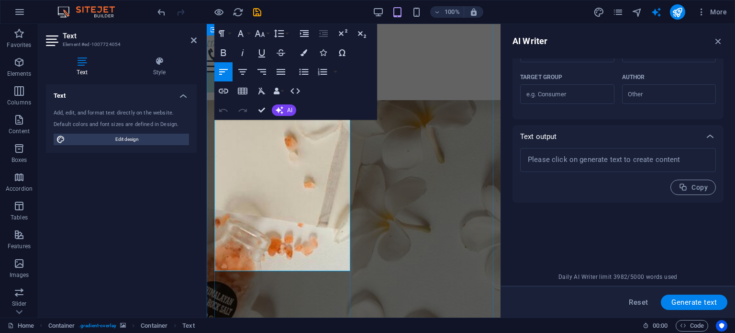
scroll to position [123, 0]
drag, startPoint x: 216, startPoint y: 162, endPoint x: 320, endPoint y: 267, distance: 147.2
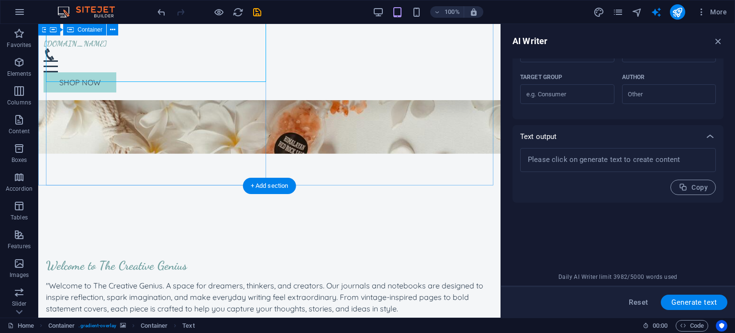
scroll to position [193, 0]
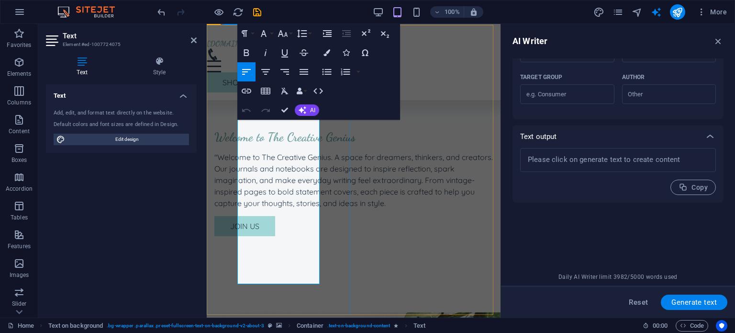
scroll to position [358, 0]
drag, startPoint x: 272, startPoint y: 279, endPoint x: 273, endPoint y: 184, distance: 95.2
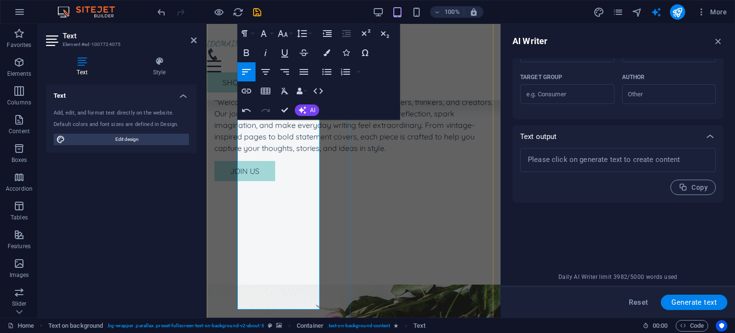
scroll to position [415, 0]
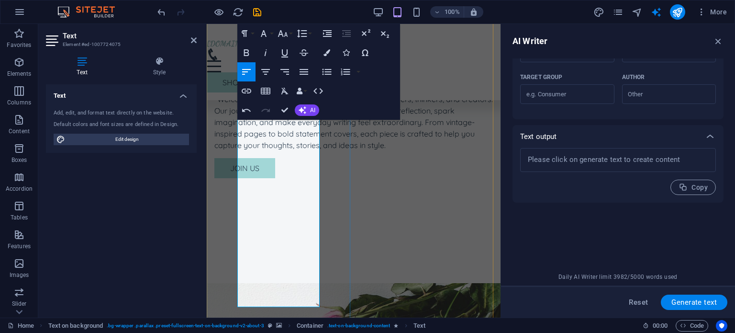
drag, startPoint x: 281, startPoint y: 173, endPoint x: 255, endPoint y: 187, distance: 29.1
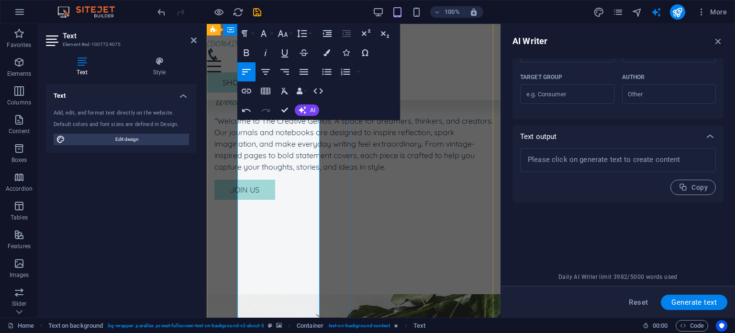
scroll to position [398, 0]
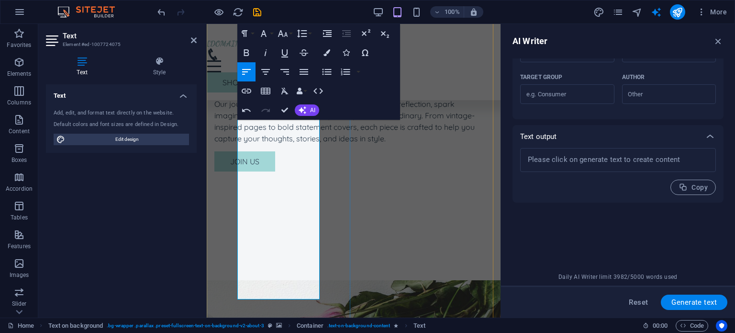
scroll to position [423, 0]
drag, startPoint x: 274, startPoint y: 260, endPoint x: 240, endPoint y: 205, distance: 64.7
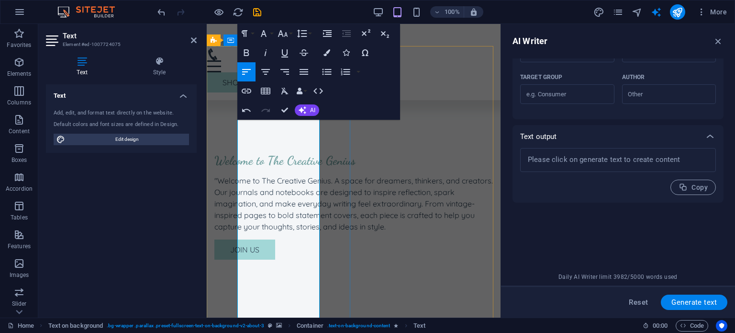
scroll to position [339, 0]
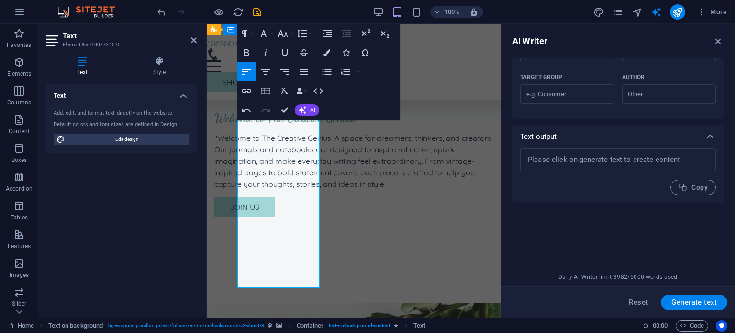
scroll to position [382, 0]
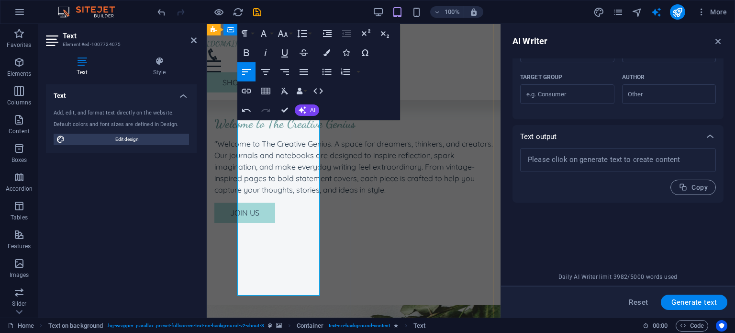
scroll to position [368, 0]
drag, startPoint x: 270, startPoint y: 175, endPoint x: 238, endPoint y: 176, distance: 32.1
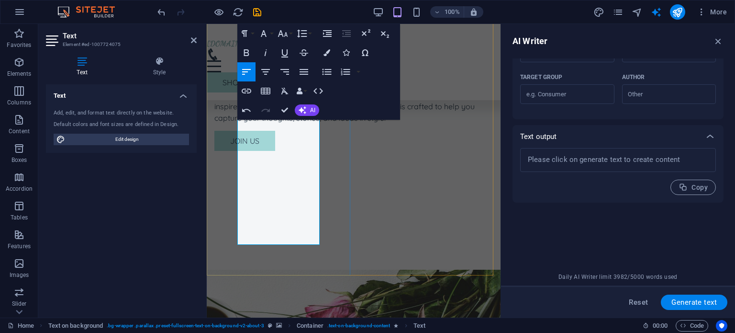
scroll to position [441, 0]
drag, startPoint x: 310, startPoint y: 207, endPoint x: 288, endPoint y: 211, distance: 22.7
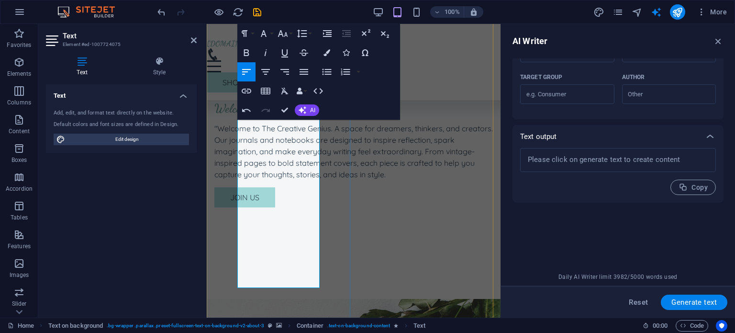
scroll to position [388, 0]
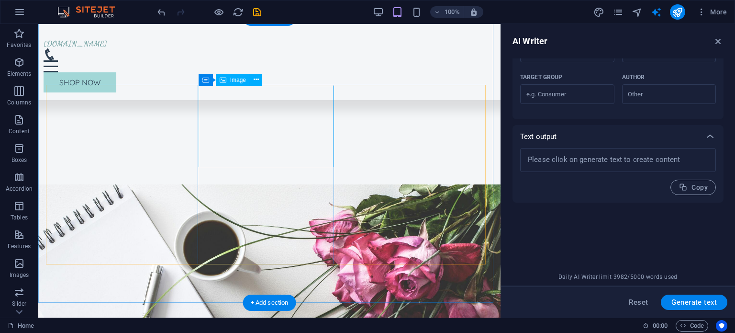
scroll to position [502, 0]
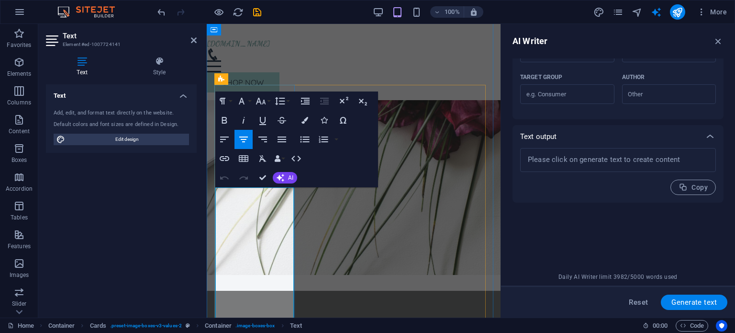
scroll to position [734, 0]
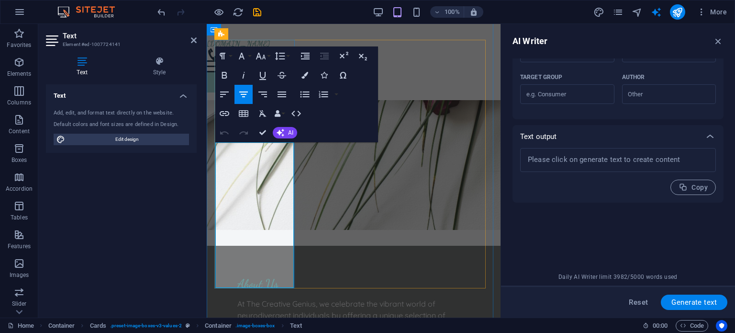
drag, startPoint x: 281, startPoint y: 216, endPoint x: 229, endPoint y: 153, distance: 81.9
copy p "We celebrate individuality and creativity by providing a diverse range of uniqu…"
drag, startPoint x: 279, startPoint y: 277, endPoint x: 223, endPoint y: 150, distance: 138.0
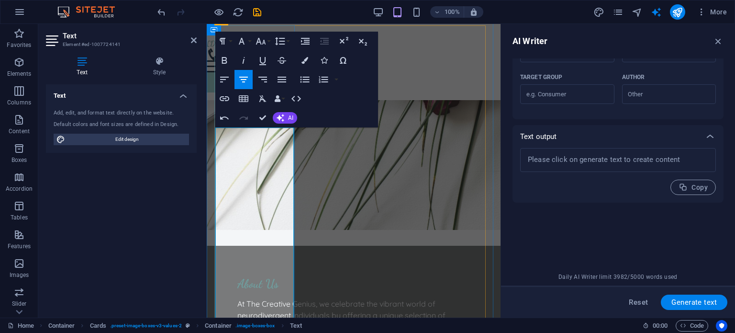
scroll to position [748, 0]
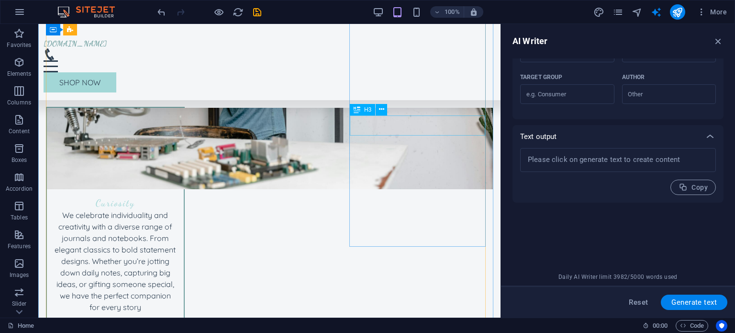
scroll to position [923, 0]
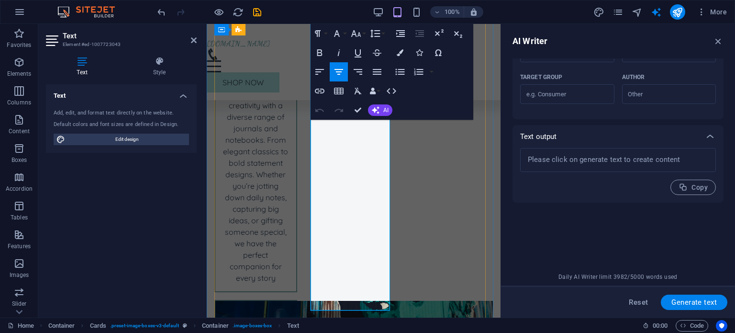
scroll to position [1244, 0]
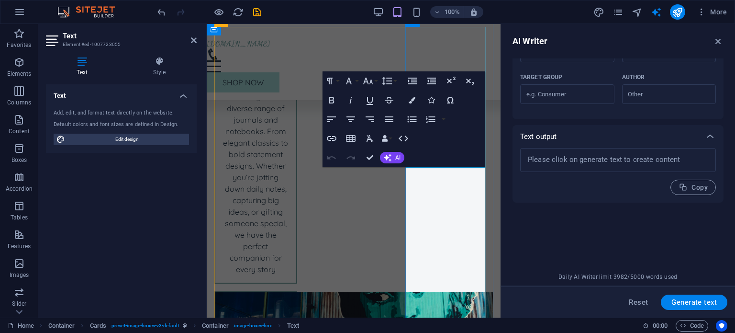
scroll to position [1170, 0]
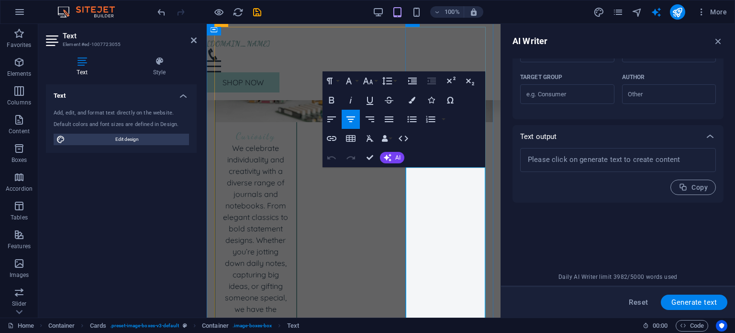
drag, startPoint x: 425, startPoint y: 172, endPoint x: 474, endPoint y: 288, distance: 125.5
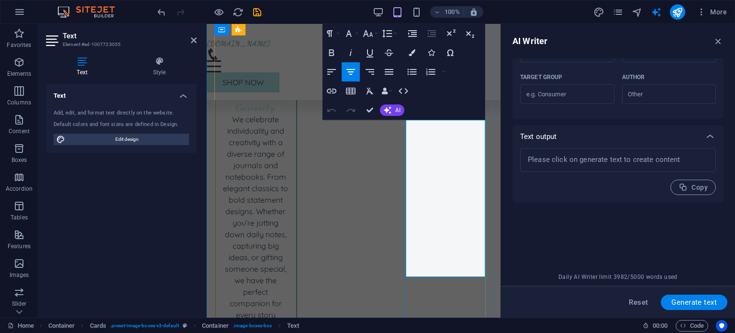
scroll to position [1218, 0]
drag, startPoint x: 458, startPoint y: 260, endPoint x: 426, endPoint y: 126, distance: 137.4
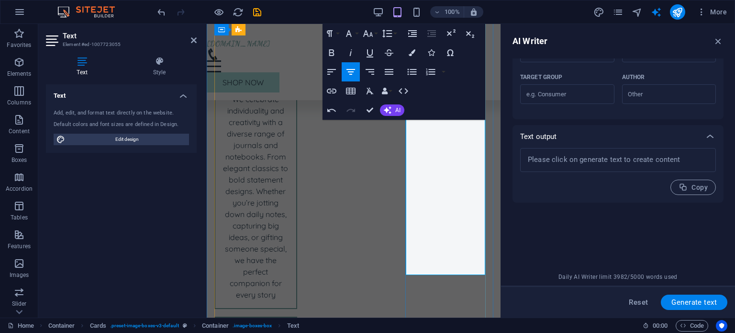
copy p "Explore our thoughtfully selected collection to sparkle your creativity. Discov…"
